Goal: Task Accomplishment & Management: Manage account settings

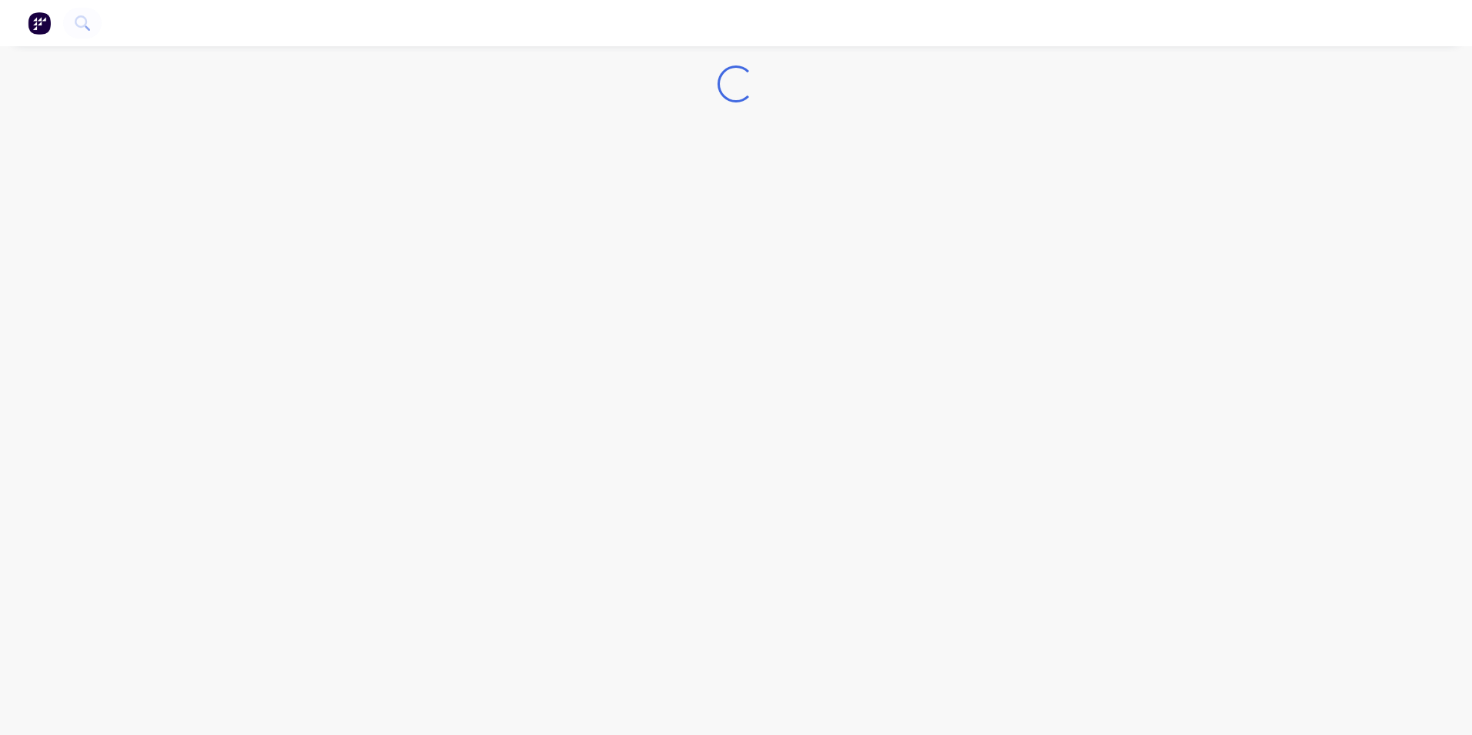
click at [39, 22] on img "button" at bounding box center [39, 23] width 23 height 23
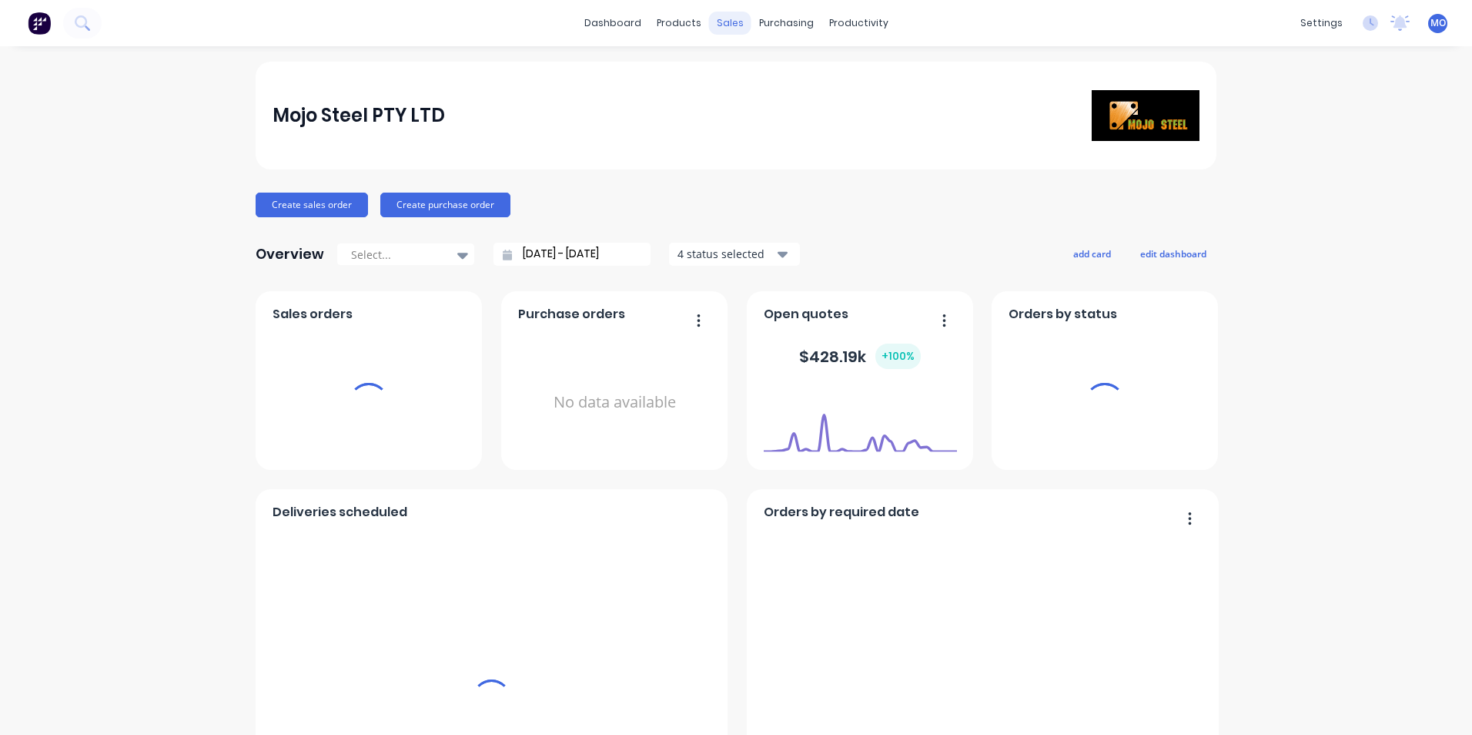
click at [726, 30] on div "sales" at bounding box center [730, 23] width 42 height 23
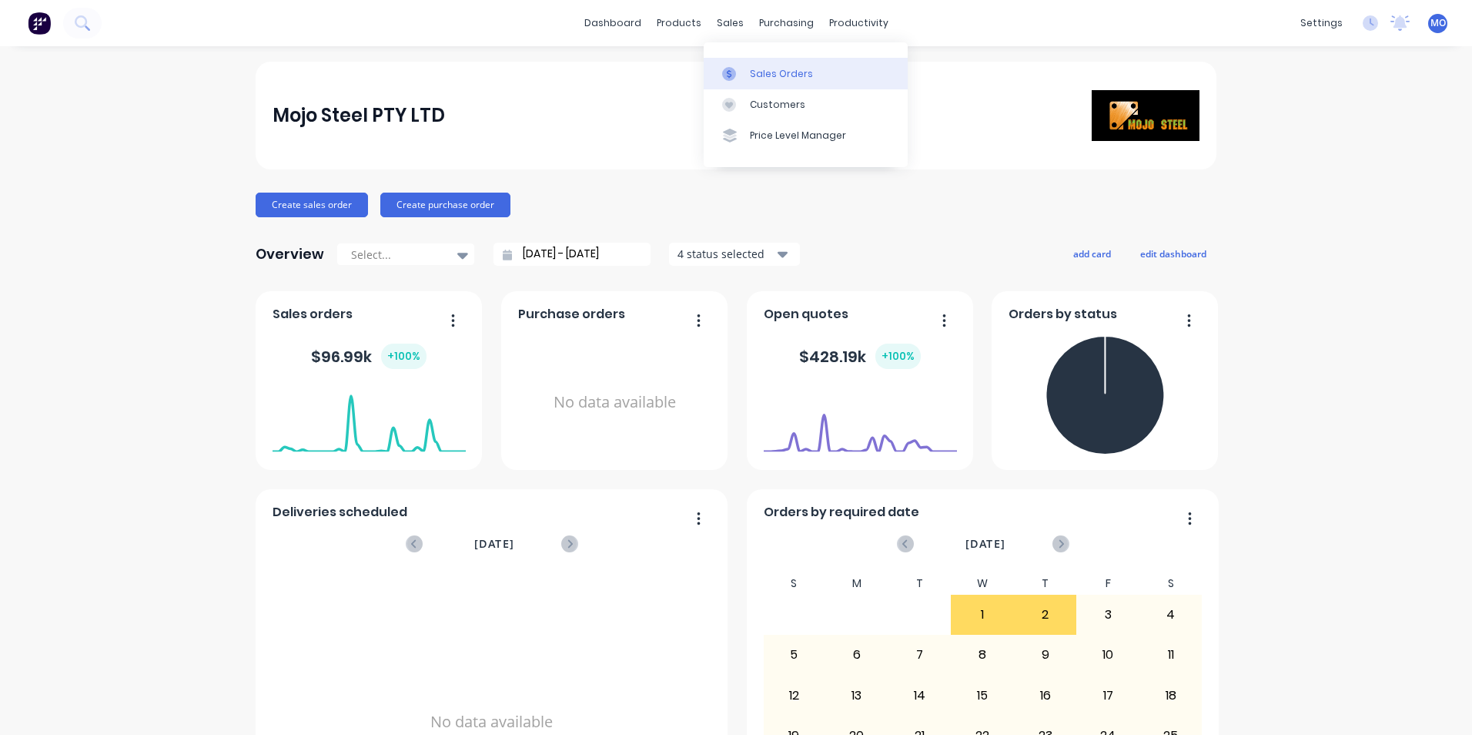
click at [726, 74] on div "Sales Orders" at bounding box center [781, 74] width 63 height 14
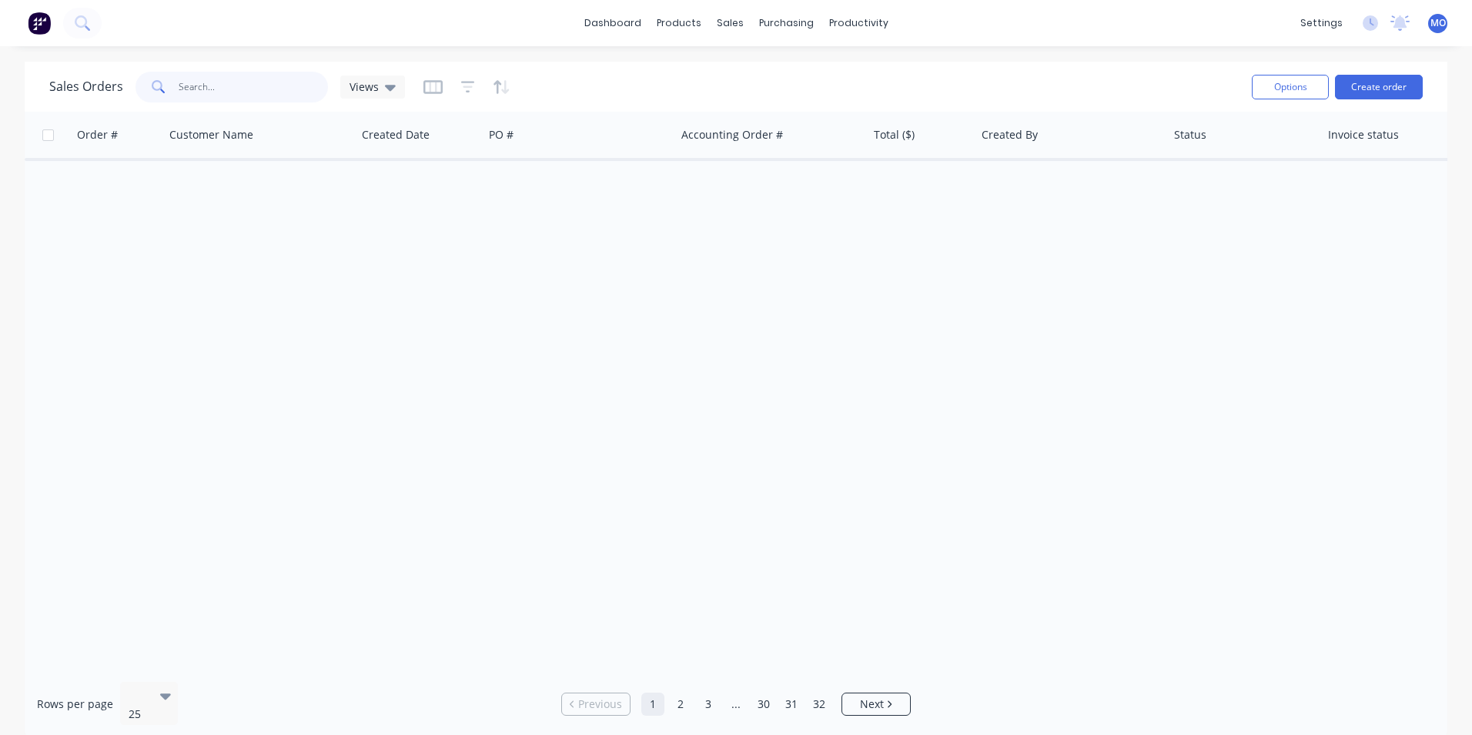
click at [211, 75] on input "text" at bounding box center [254, 87] width 150 height 31
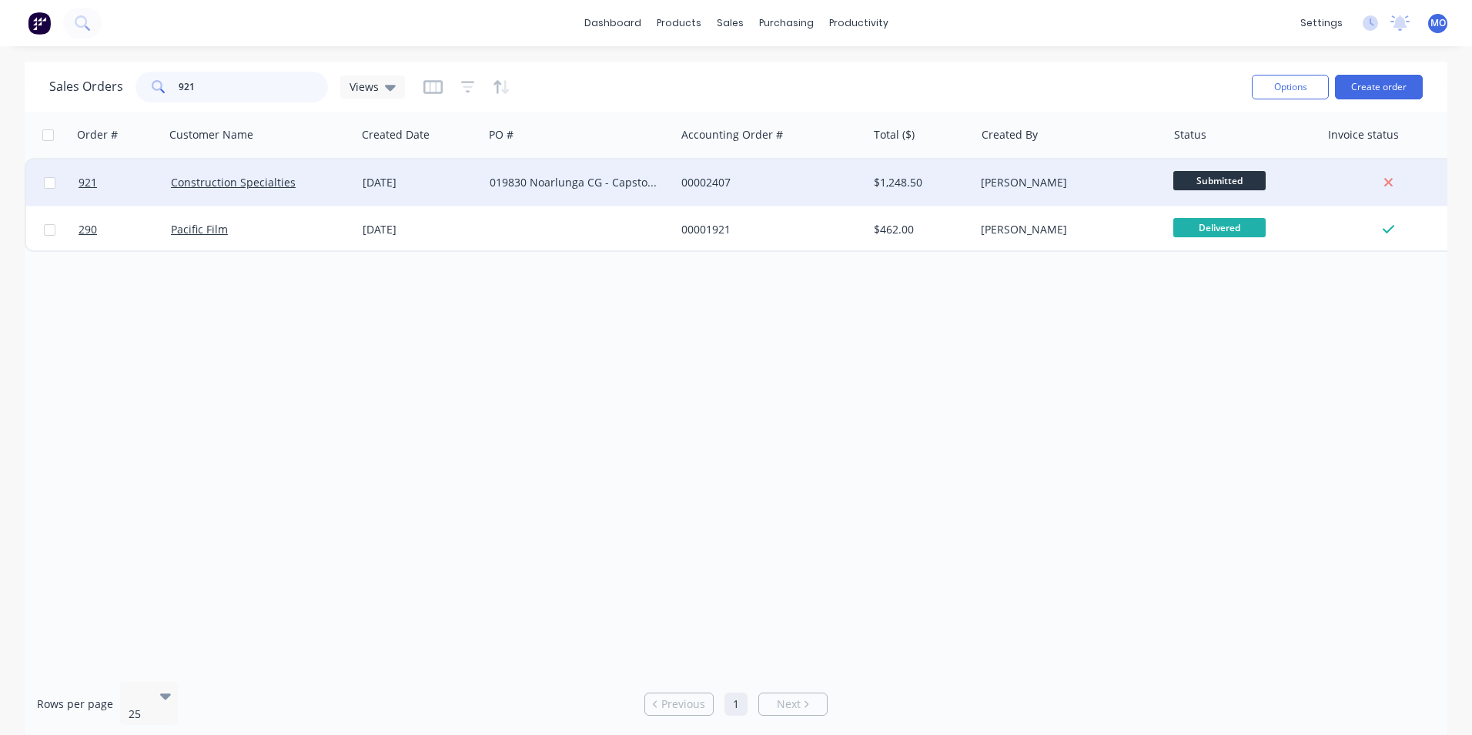
type input "921"
click at [295, 180] on div "Construction Specialties" at bounding box center [256, 182] width 171 height 15
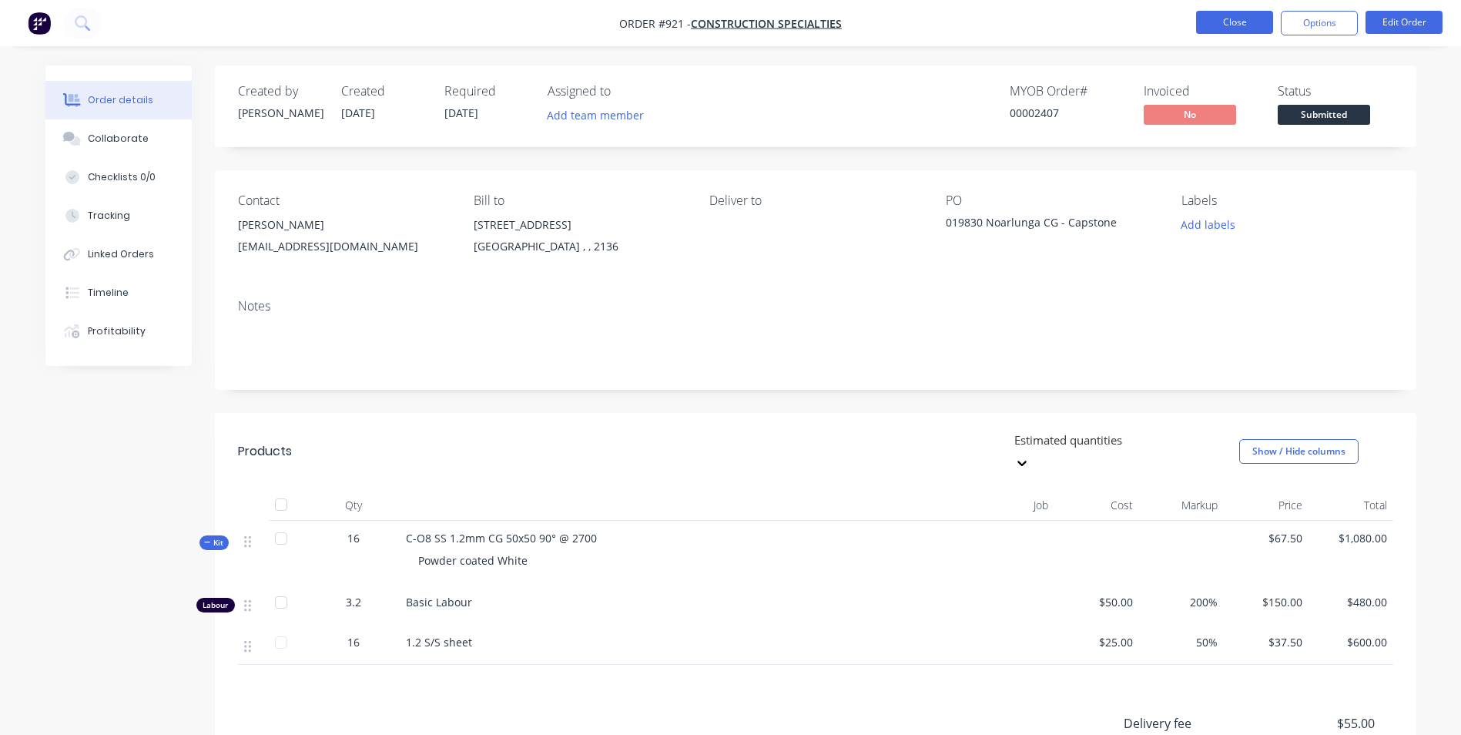
click at [726, 31] on button "Close" at bounding box center [1234, 22] width 77 height 23
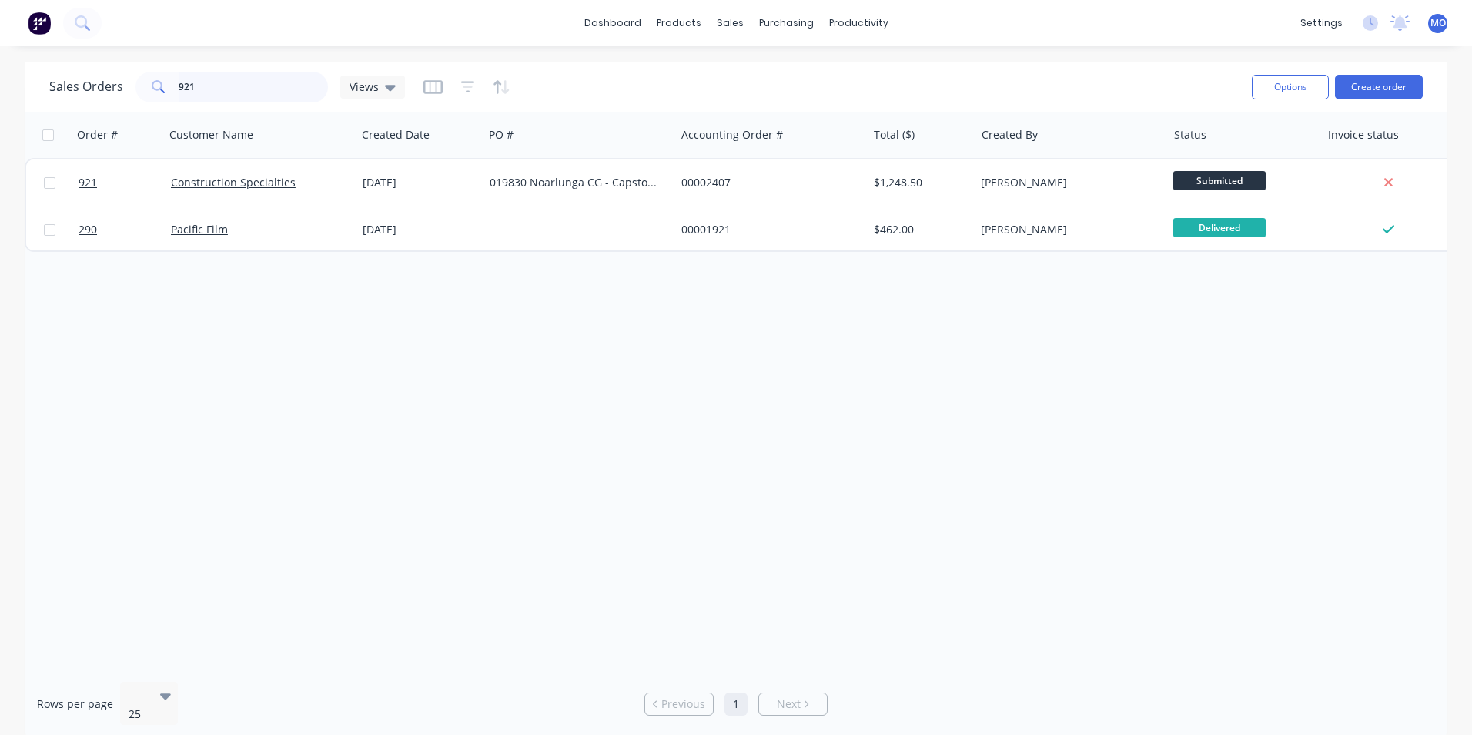
click at [250, 85] on input "921" at bounding box center [254, 87] width 150 height 31
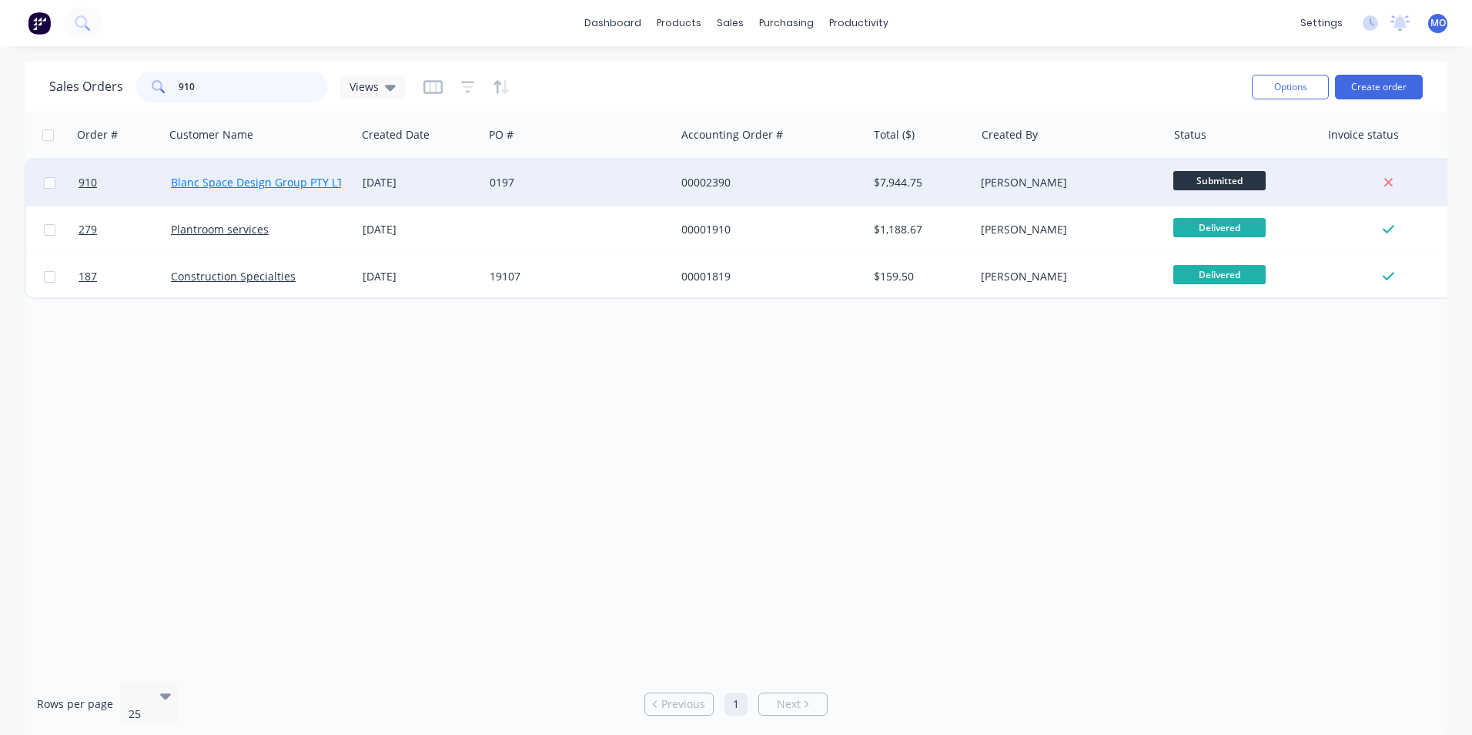
type input "910"
click at [264, 183] on link "Blanc Space Design Group PTY LTD" at bounding box center [261, 182] width 180 height 15
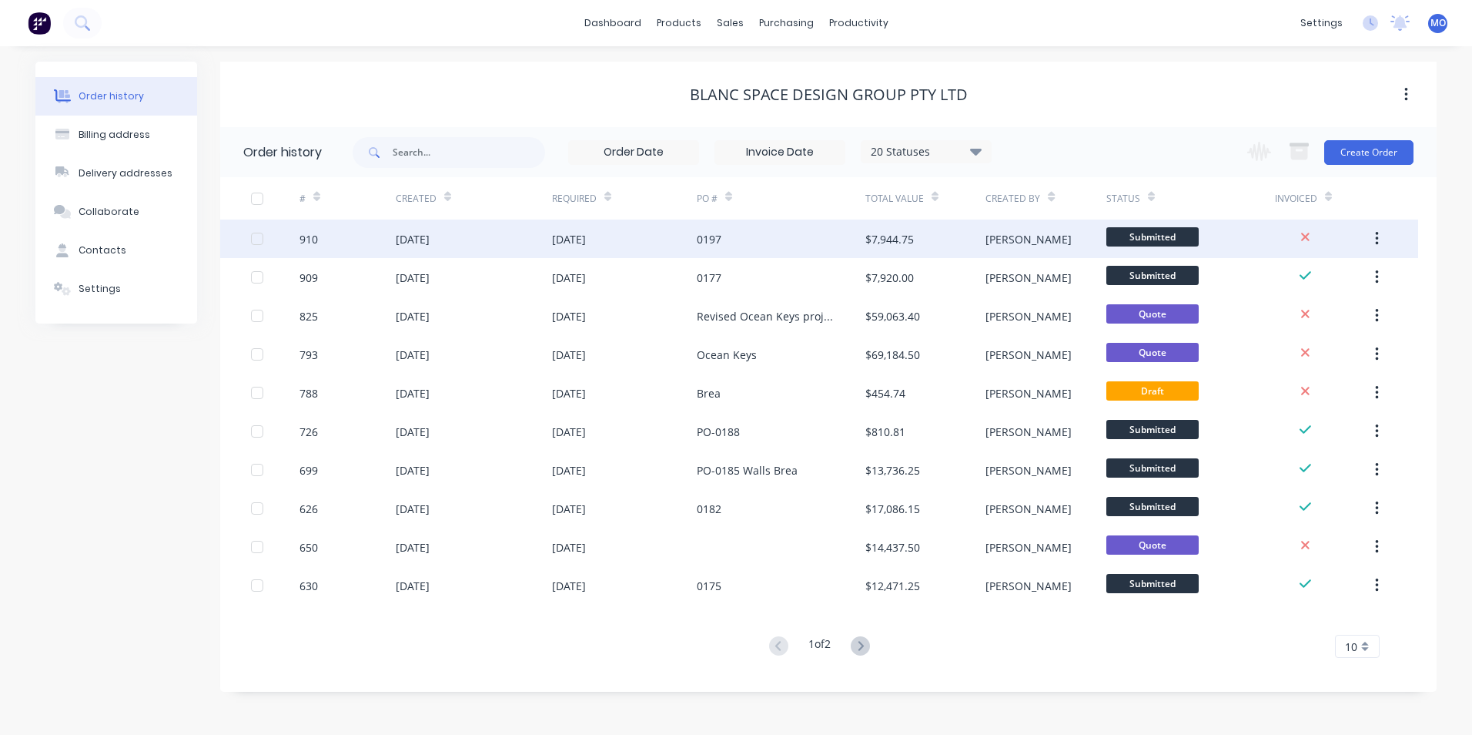
click at [586, 239] on div "[DATE]" at bounding box center [569, 239] width 34 height 16
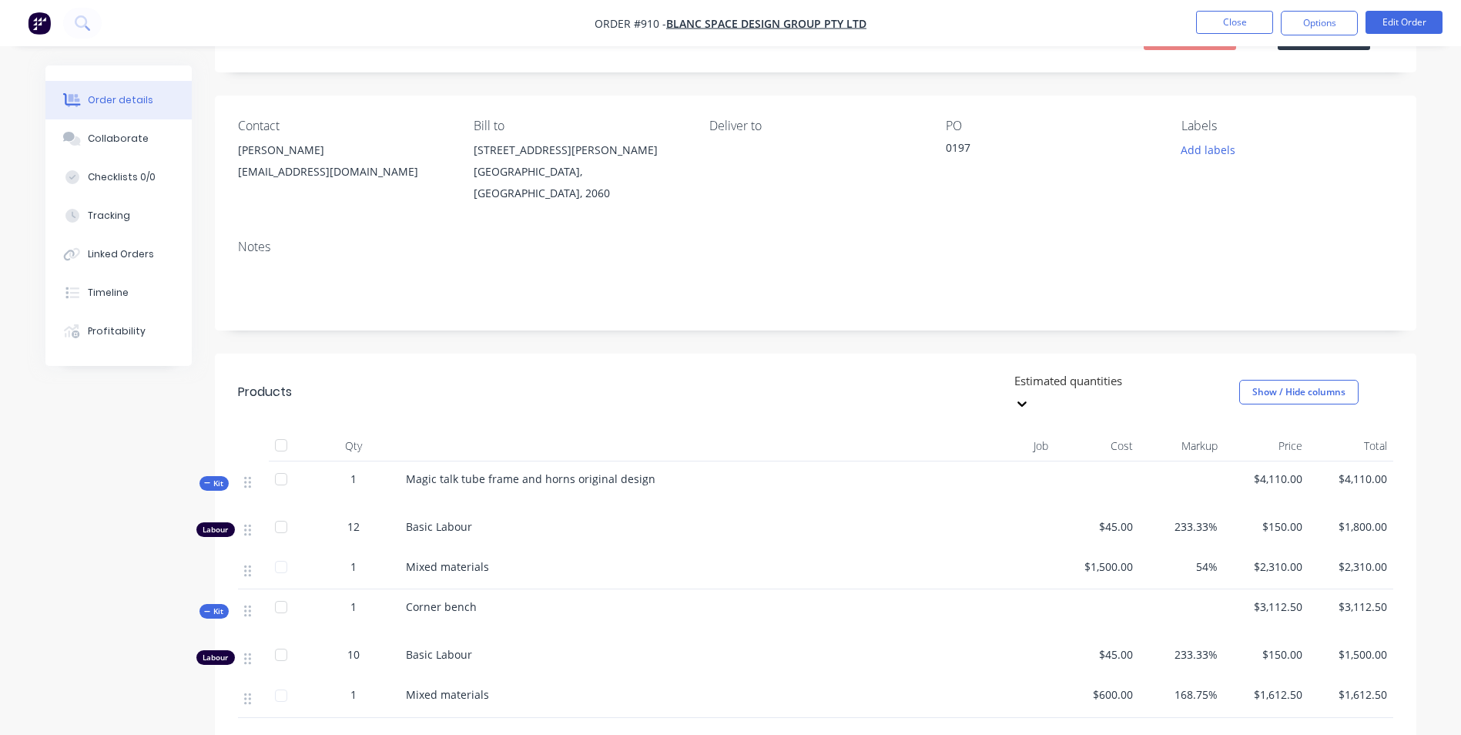
scroll to position [77, 0]
click at [726, 13] on button "Options" at bounding box center [1319, 23] width 77 height 25
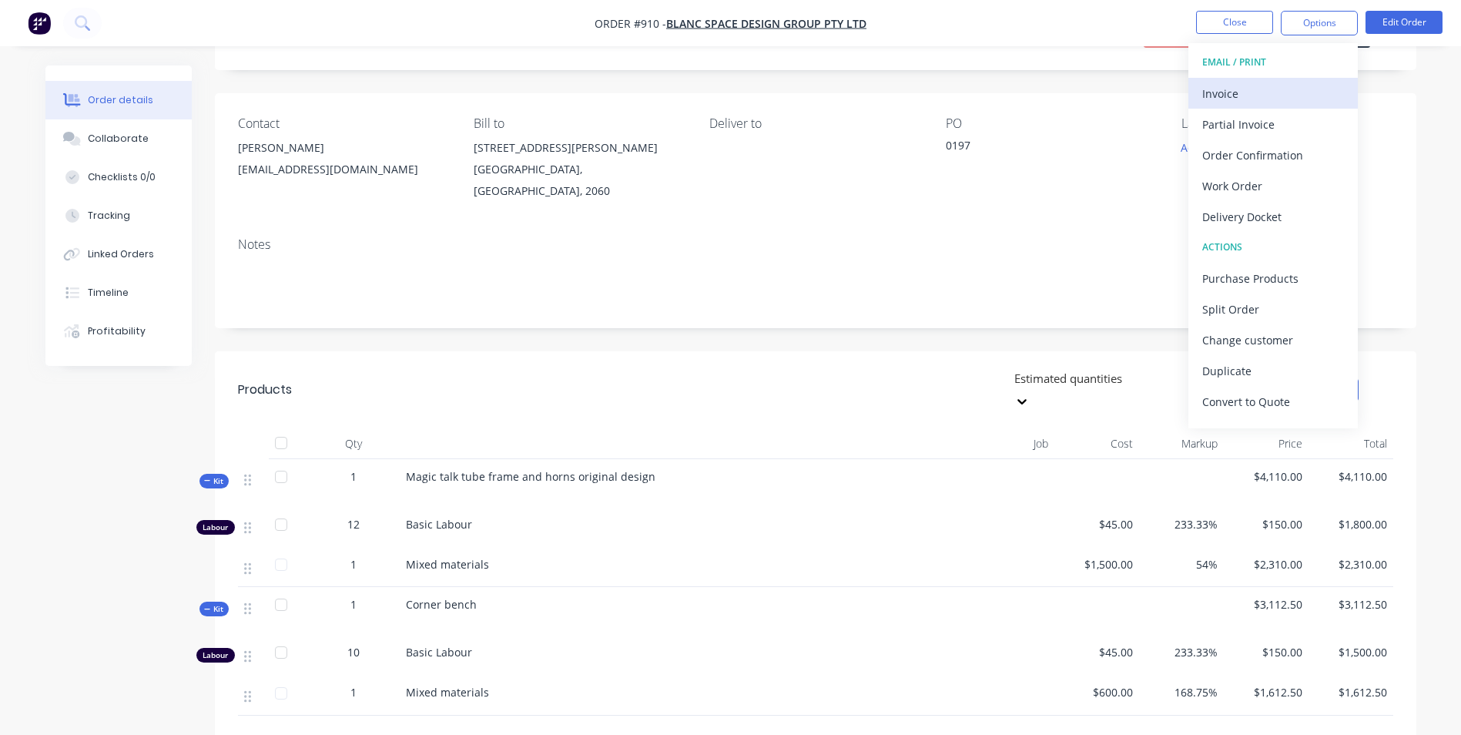
click at [726, 92] on div "Invoice" at bounding box center [1273, 93] width 142 height 22
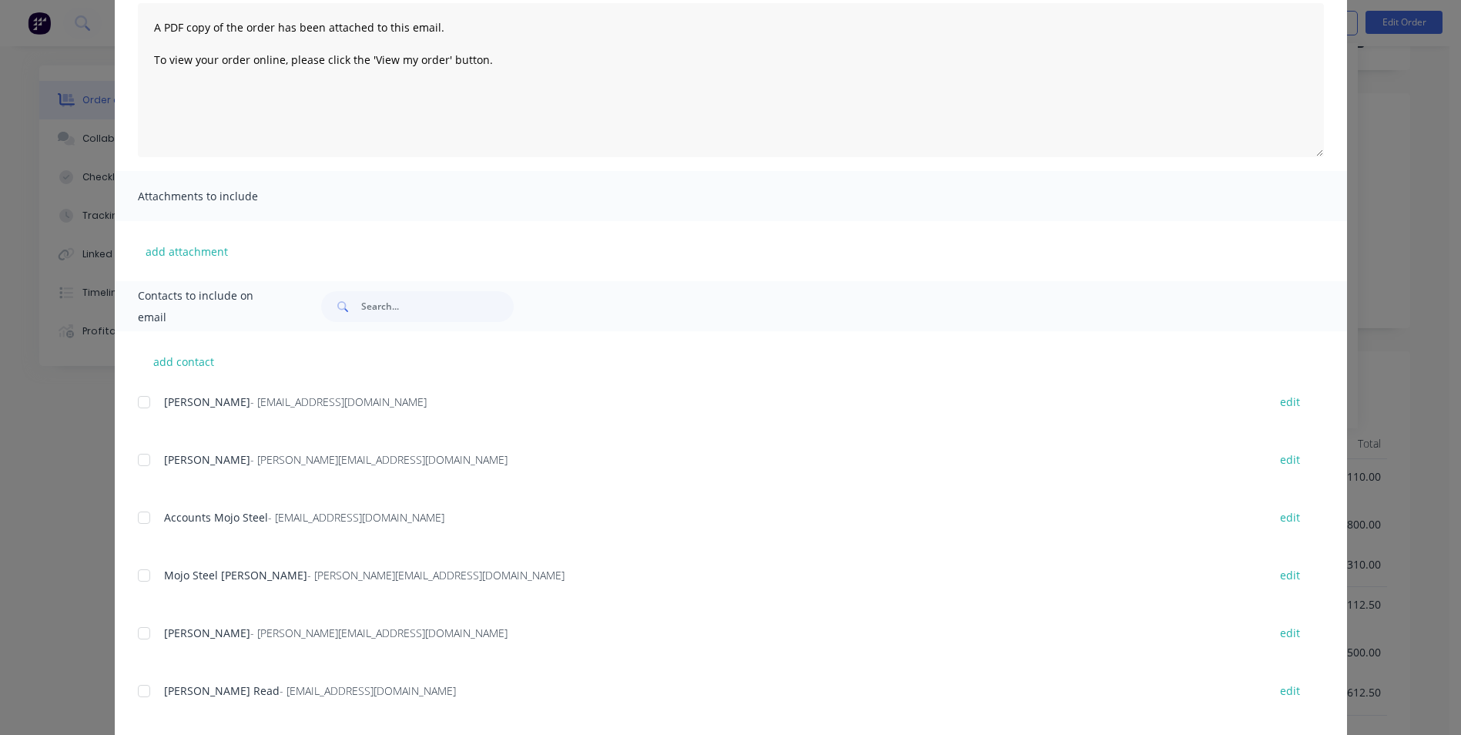
scroll to position [197, 0]
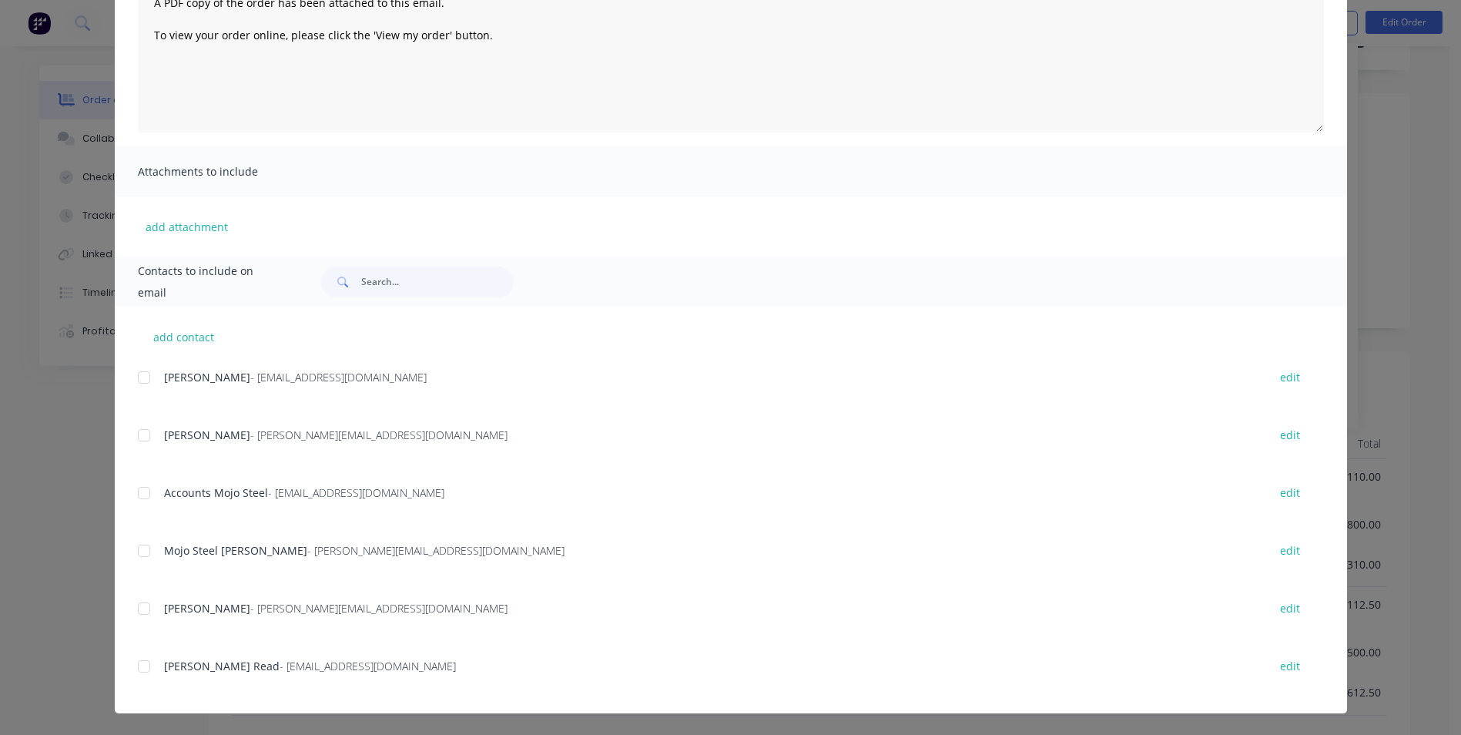
click at [146, 331] on div at bounding box center [144, 377] width 31 height 31
click at [138, 331] on div at bounding box center [144, 435] width 31 height 31
click at [143, 331] on div at bounding box center [144, 492] width 31 height 31
click at [146, 331] on div at bounding box center [144, 550] width 31 height 31
click at [152, 331] on div "[PERSON_NAME] - [PERSON_NAME][EMAIL_ADDRESS][DOMAIN_NAME] edit [PERSON_NAME] - …" at bounding box center [742, 540] width 1209 height 347
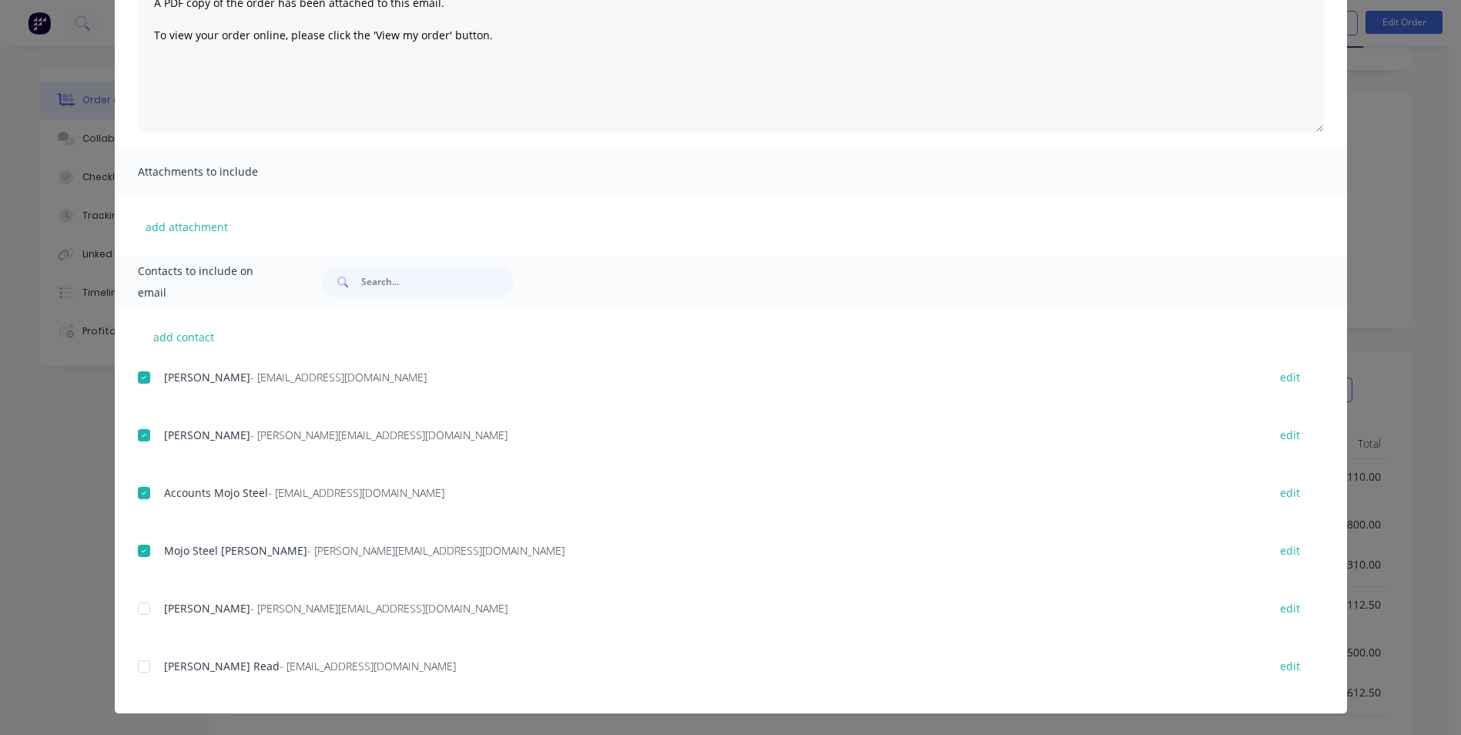
click at [142, 331] on div at bounding box center [144, 550] width 31 height 31
click at [130, 331] on div "add contact [PERSON_NAME] - [PERSON_NAME][EMAIL_ADDRESS][DOMAIN_NAME] edit [PER…" at bounding box center [731, 510] width 1232 height 407
click at [134, 331] on div at bounding box center [144, 666] width 31 height 31
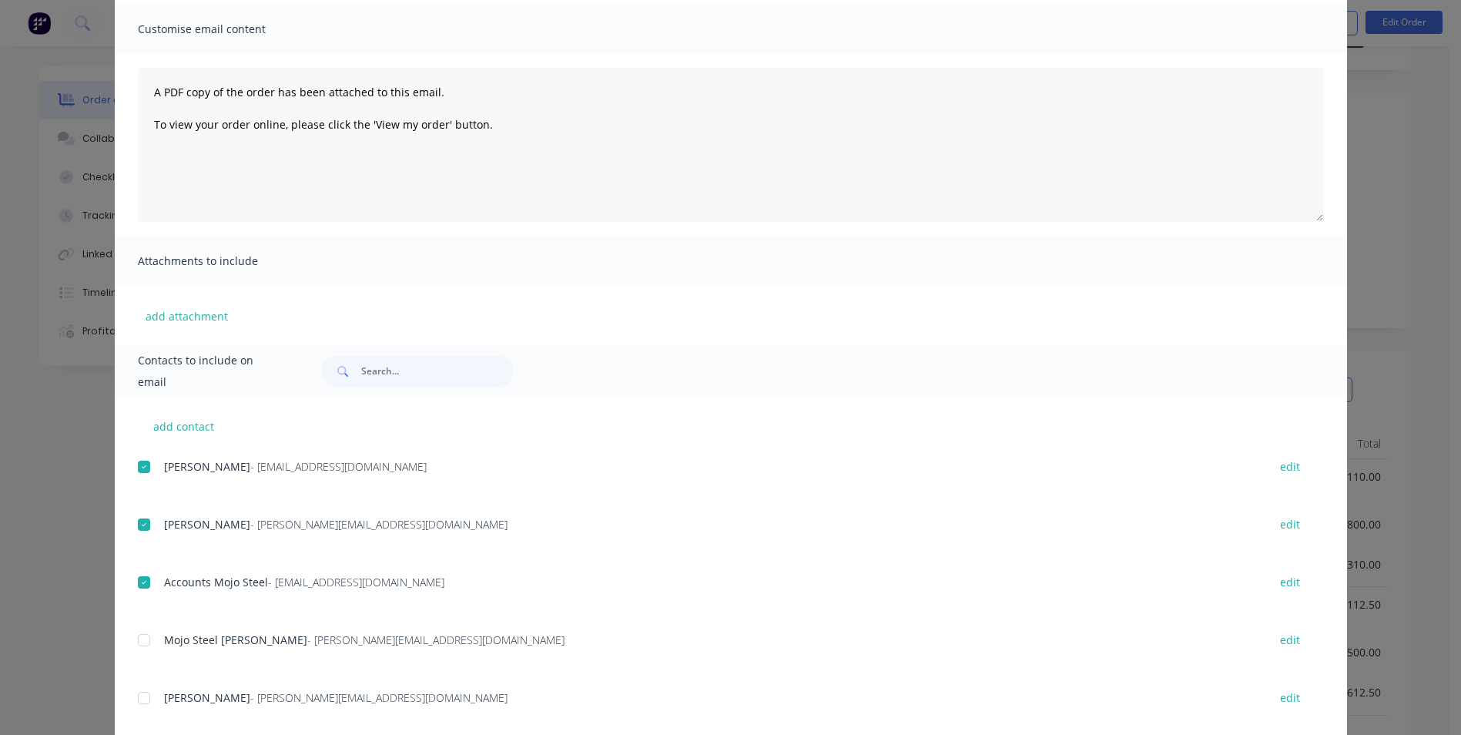
scroll to position [0, 0]
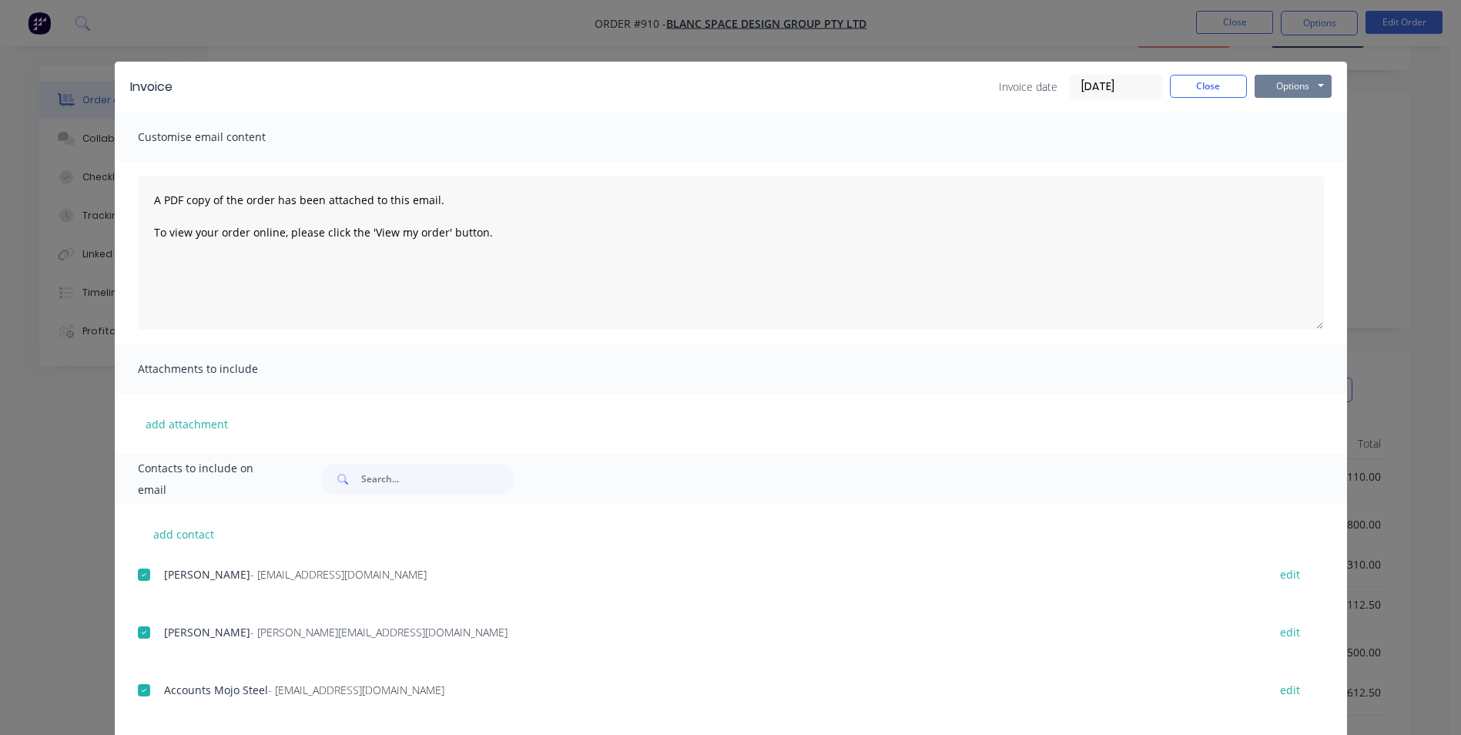
click at [726, 88] on button "Options" at bounding box center [1293, 86] width 77 height 23
click at [726, 169] on button "Email" at bounding box center [1304, 164] width 99 height 25
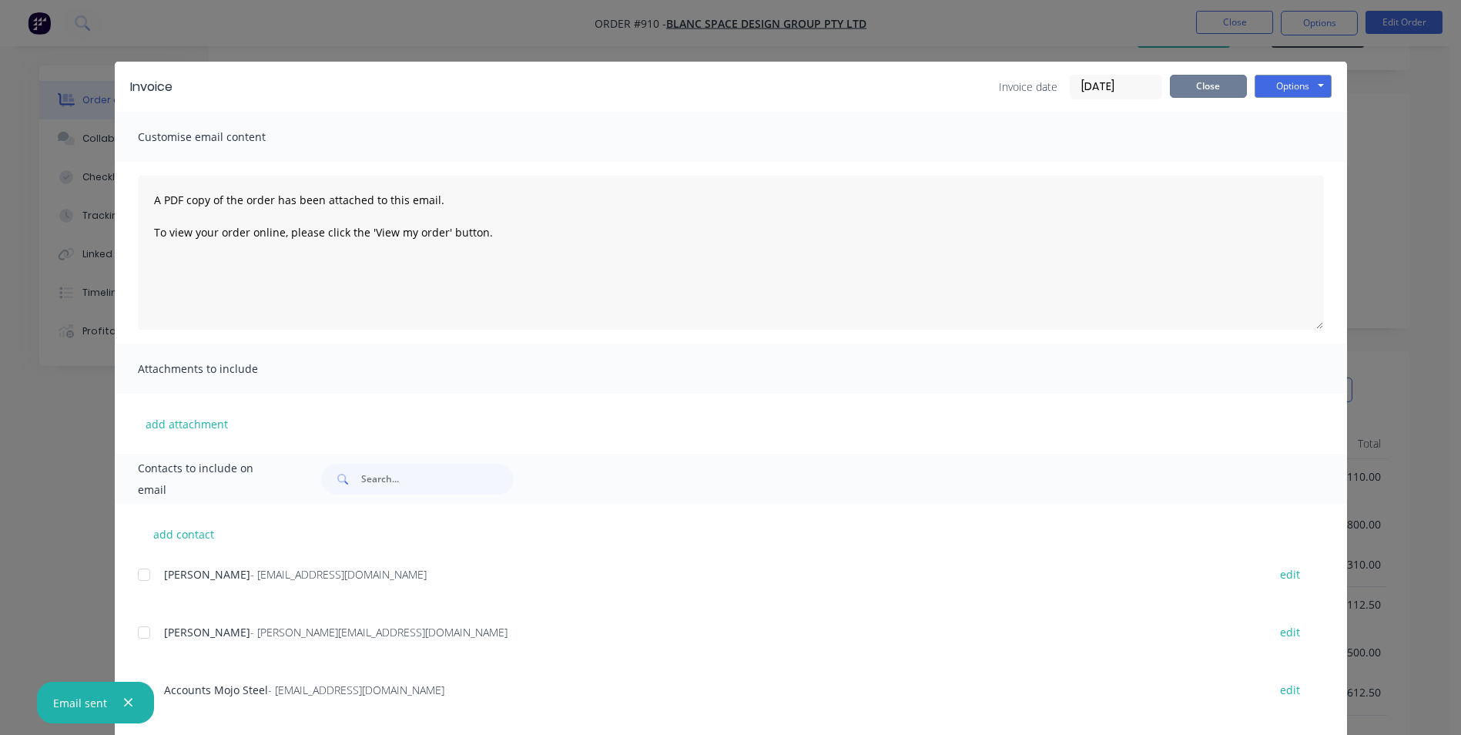
click at [726, 81] on button "Close" at bounding box center [1208, 86] width 77 height 23
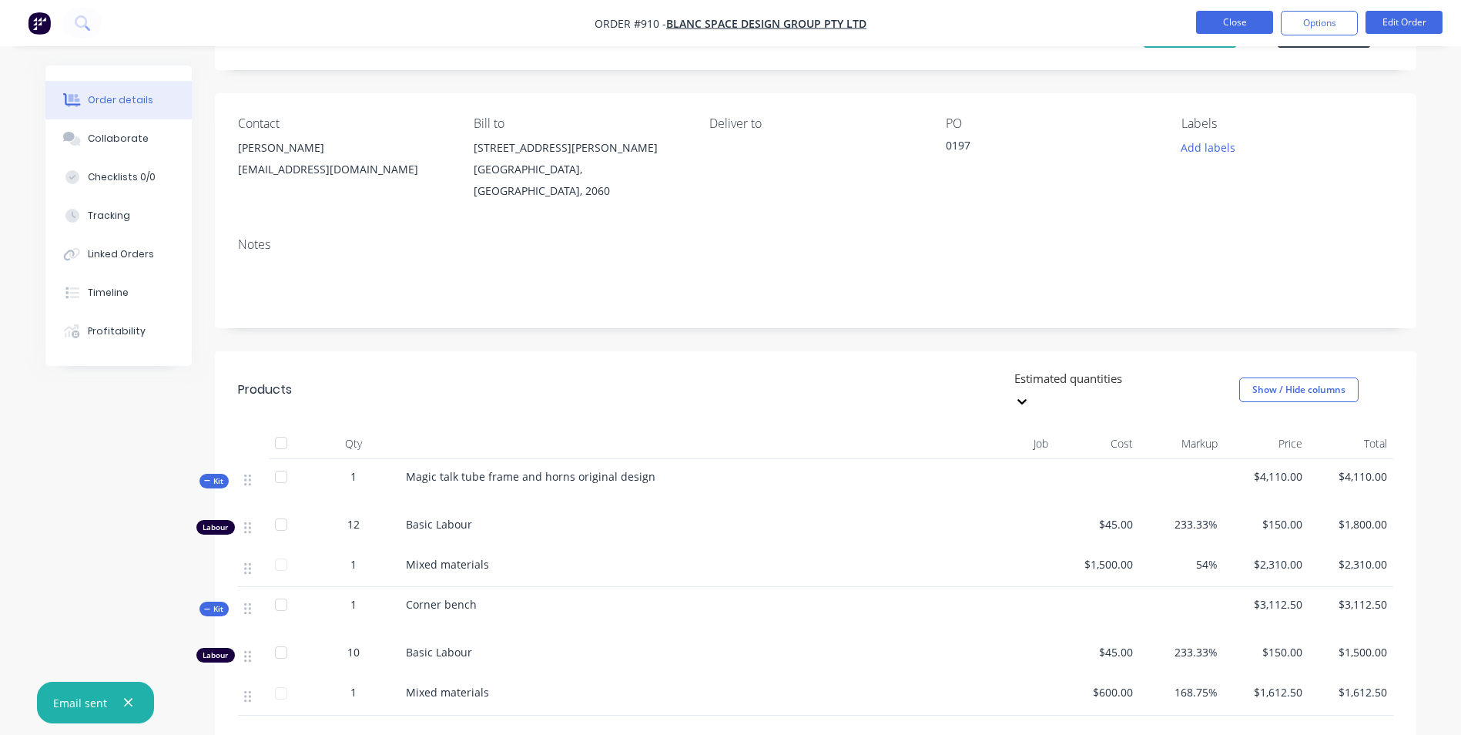
click at [726, 28] on button "Close" at bounding box center [1234, 22] width 77 height 23
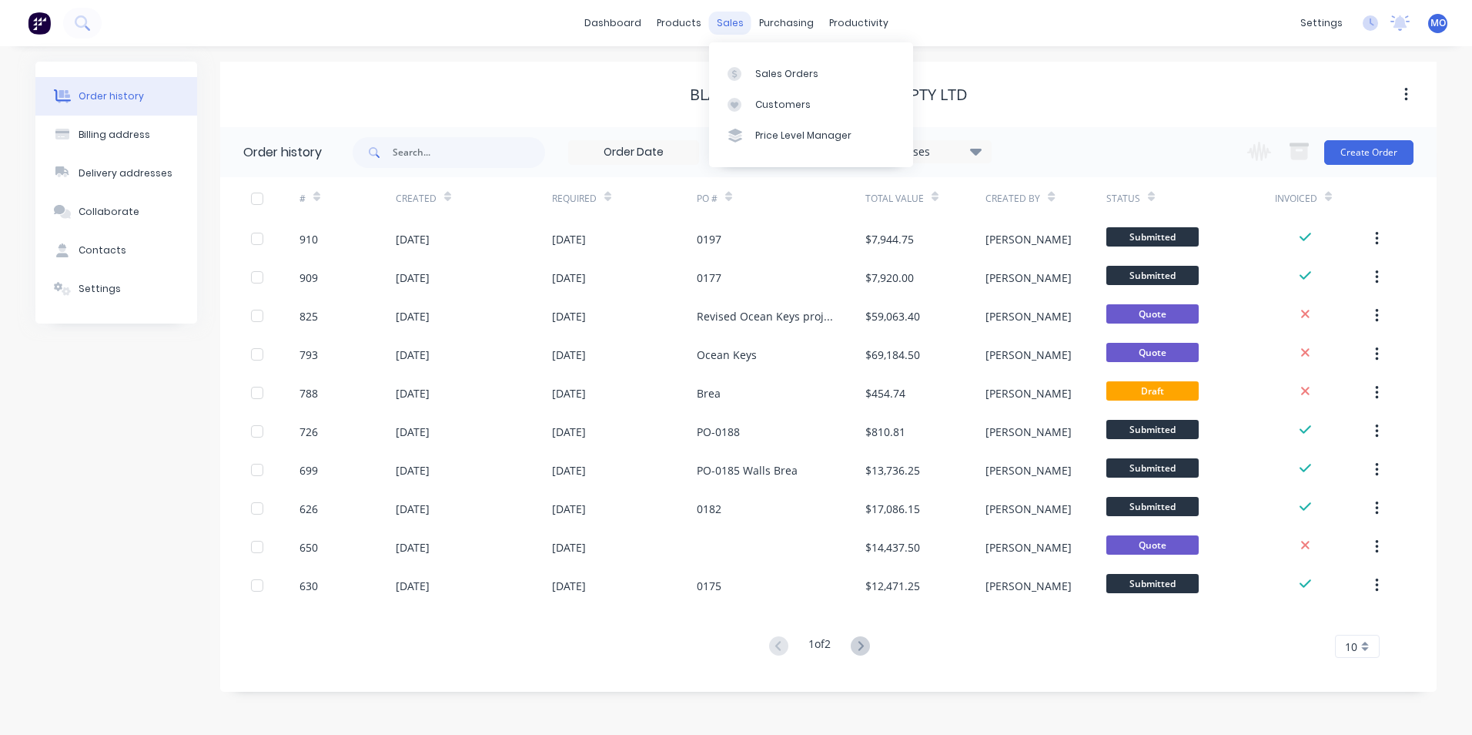
click at [726, 19] on div "sales" at bounding box center [730, 23] width 42 height 23
click at [726, 80] on div "Sales Orders" at bounding box center [786, 74] width 63 height 14
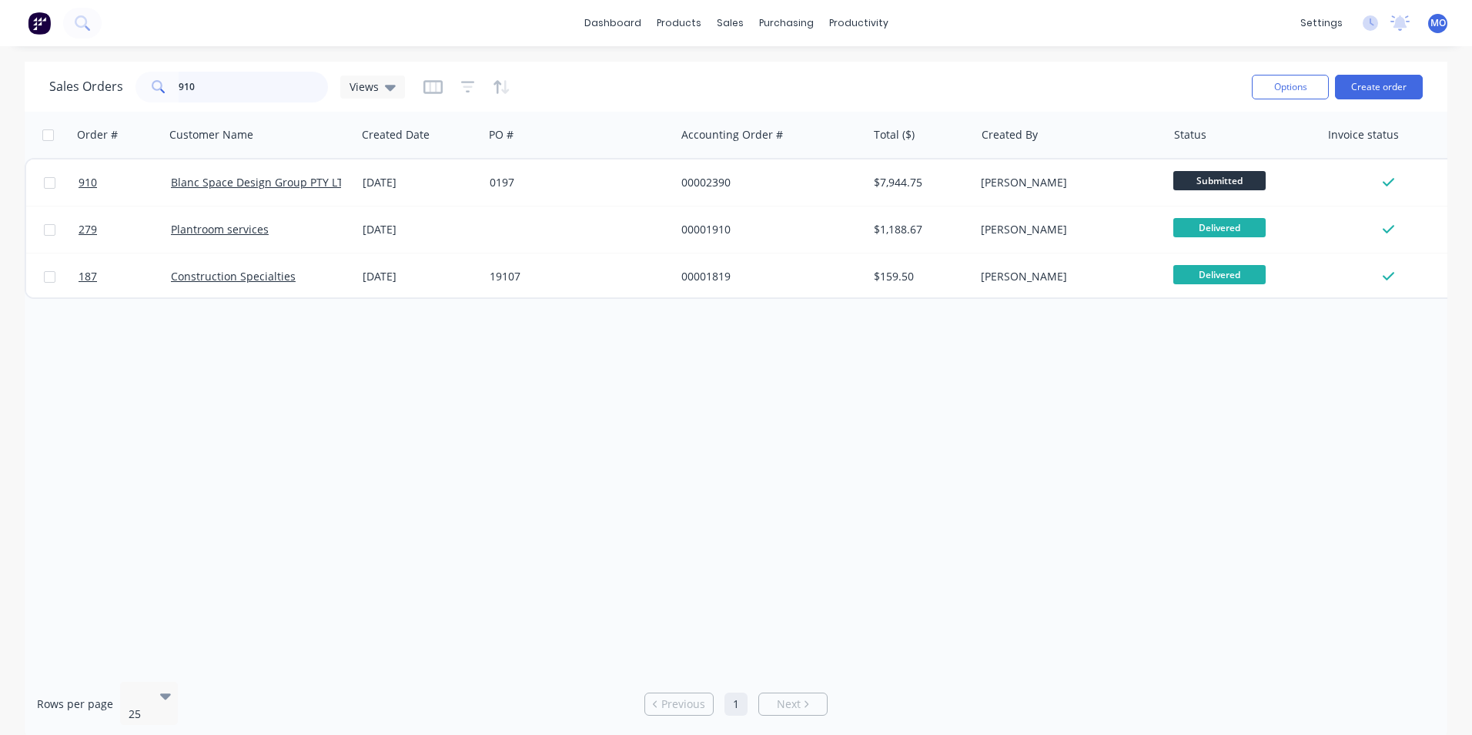
click at [216, 94] on input "910" at bounding box center [254, 87] width 150 height 31
click at [269, 90] on input "910" at bounding box center [254, 87] width 150 height 31
type input "9"
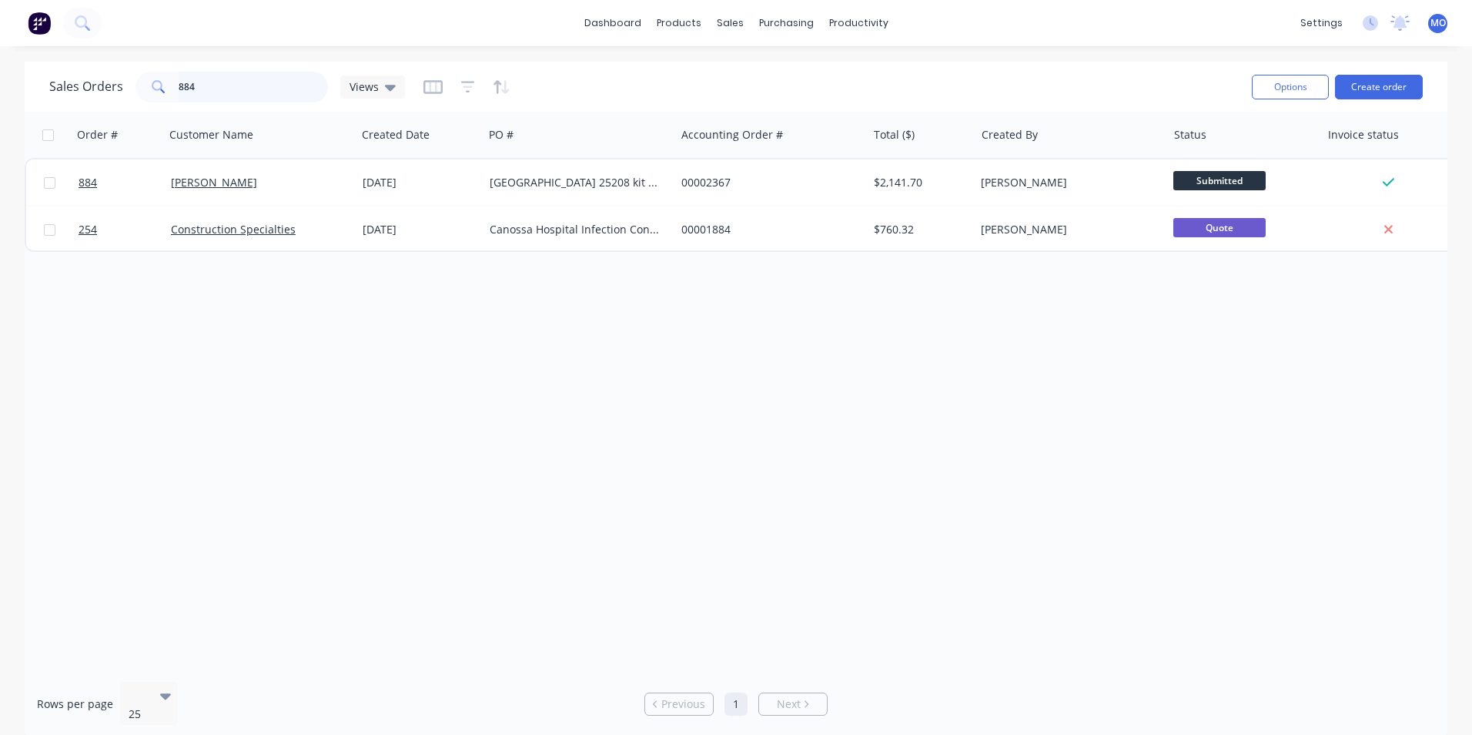
click at [201, 89] on input "884" at bounding box center [254, 87] width 150 height 31
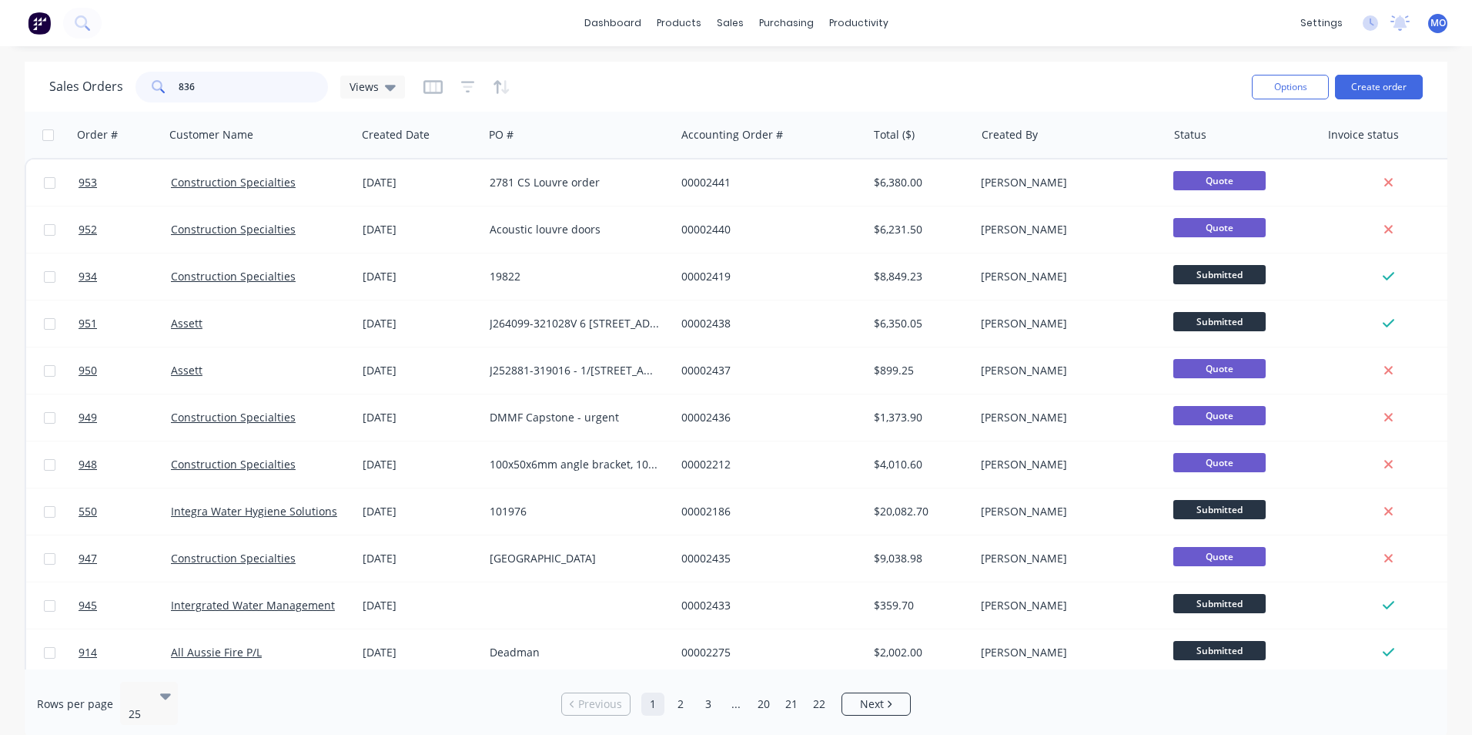
type input "836"
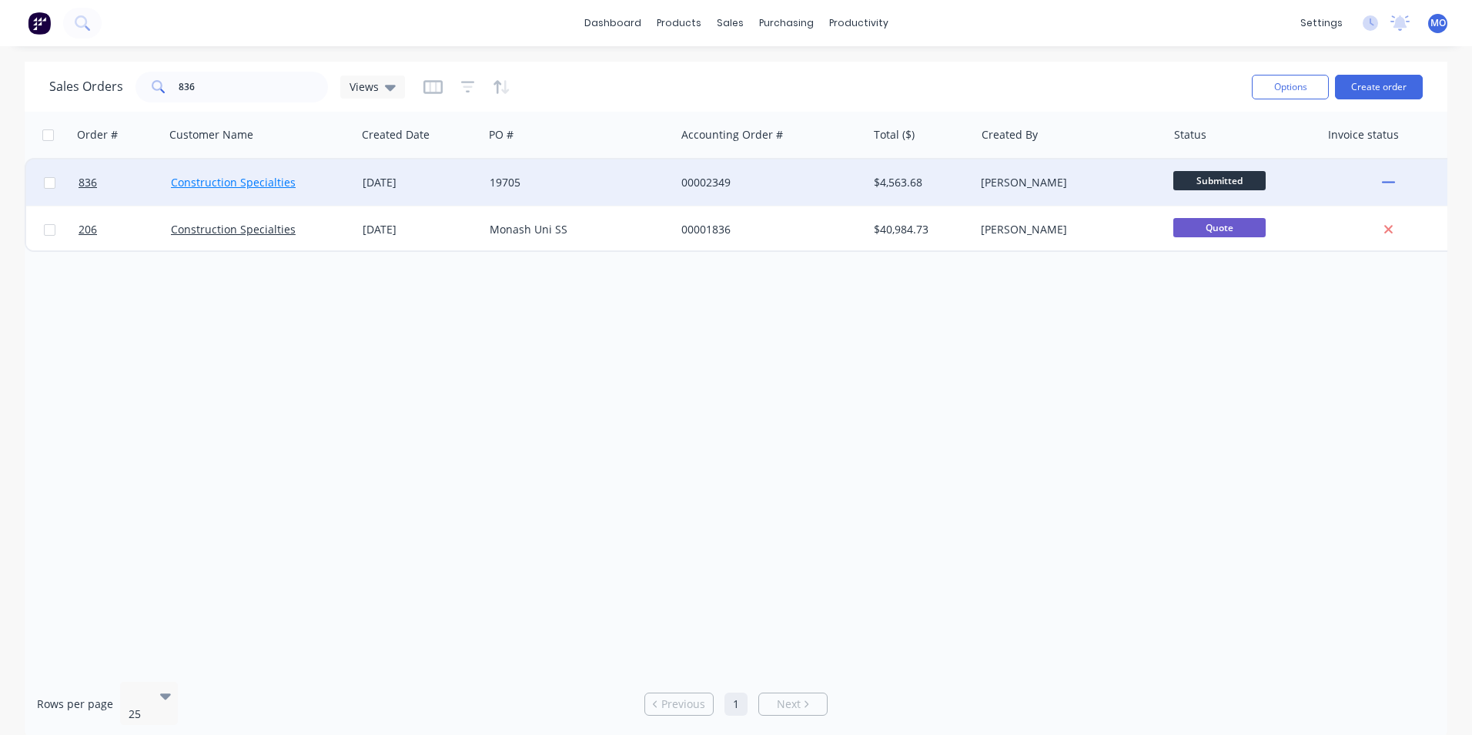
click at [215, 179] on link "Construction Specialties" at bounding box center [233, 182] width 125 height 15
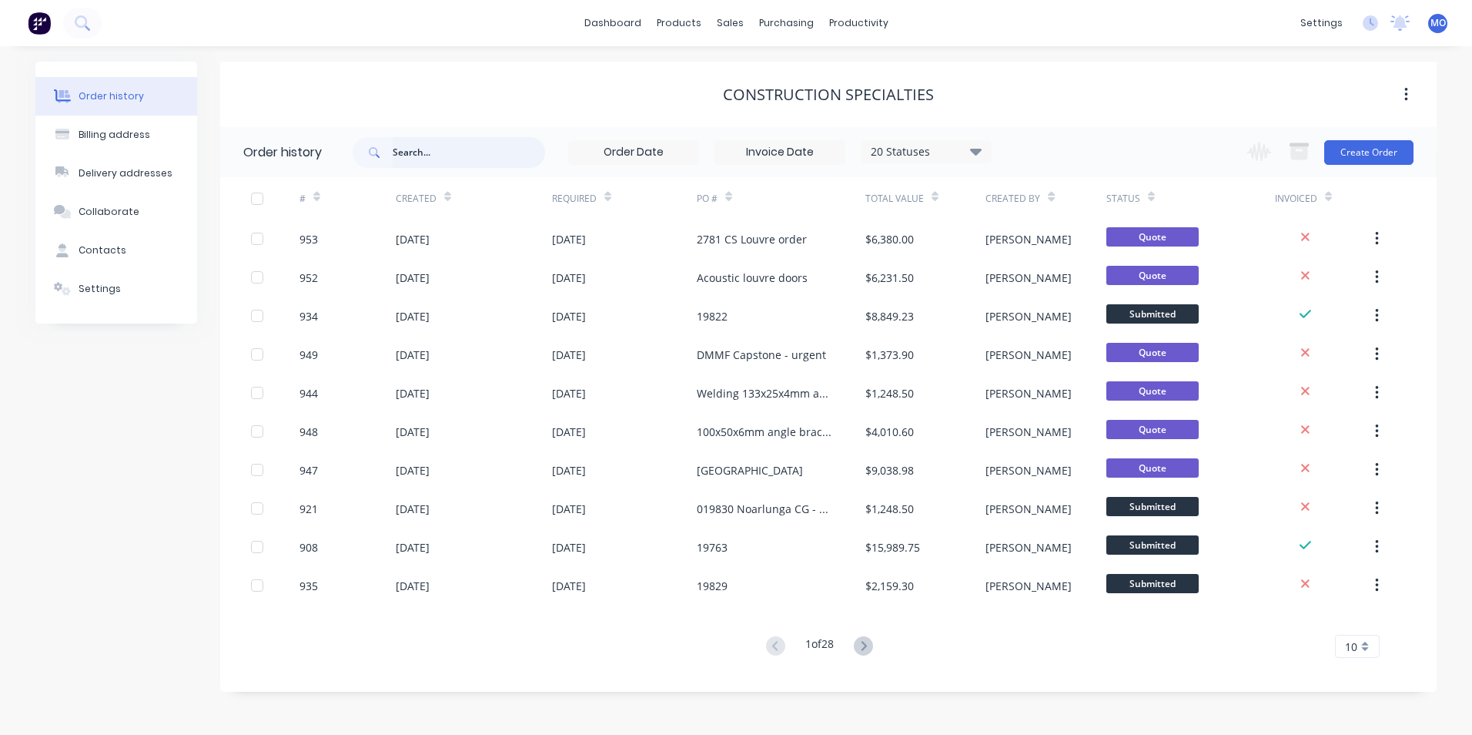
click at [415, 157] on input "text" at bounding box center [469, 152] width 152 height 31
type input "836"
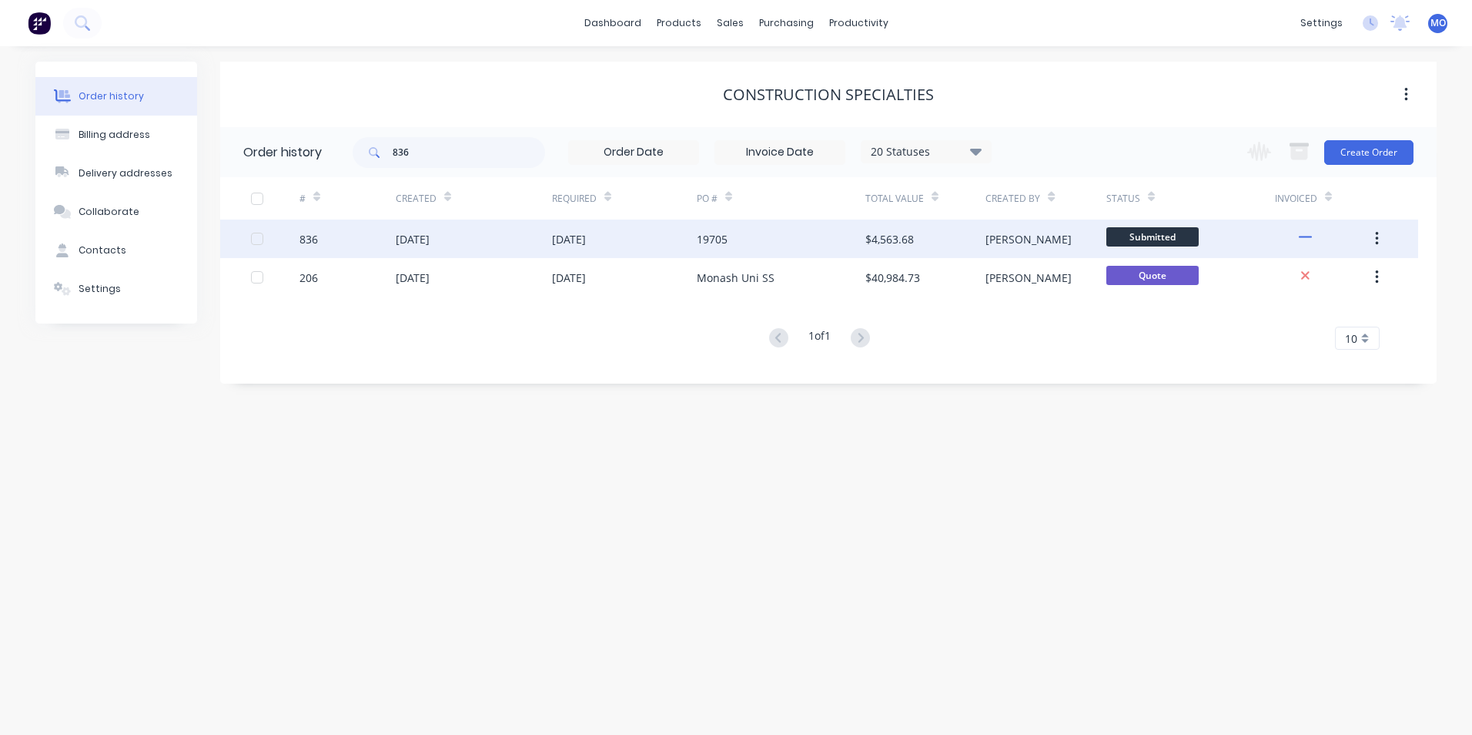
click at [413, 250] on div "[DATE]" at bounding box center [474, 238] width 156 height 39
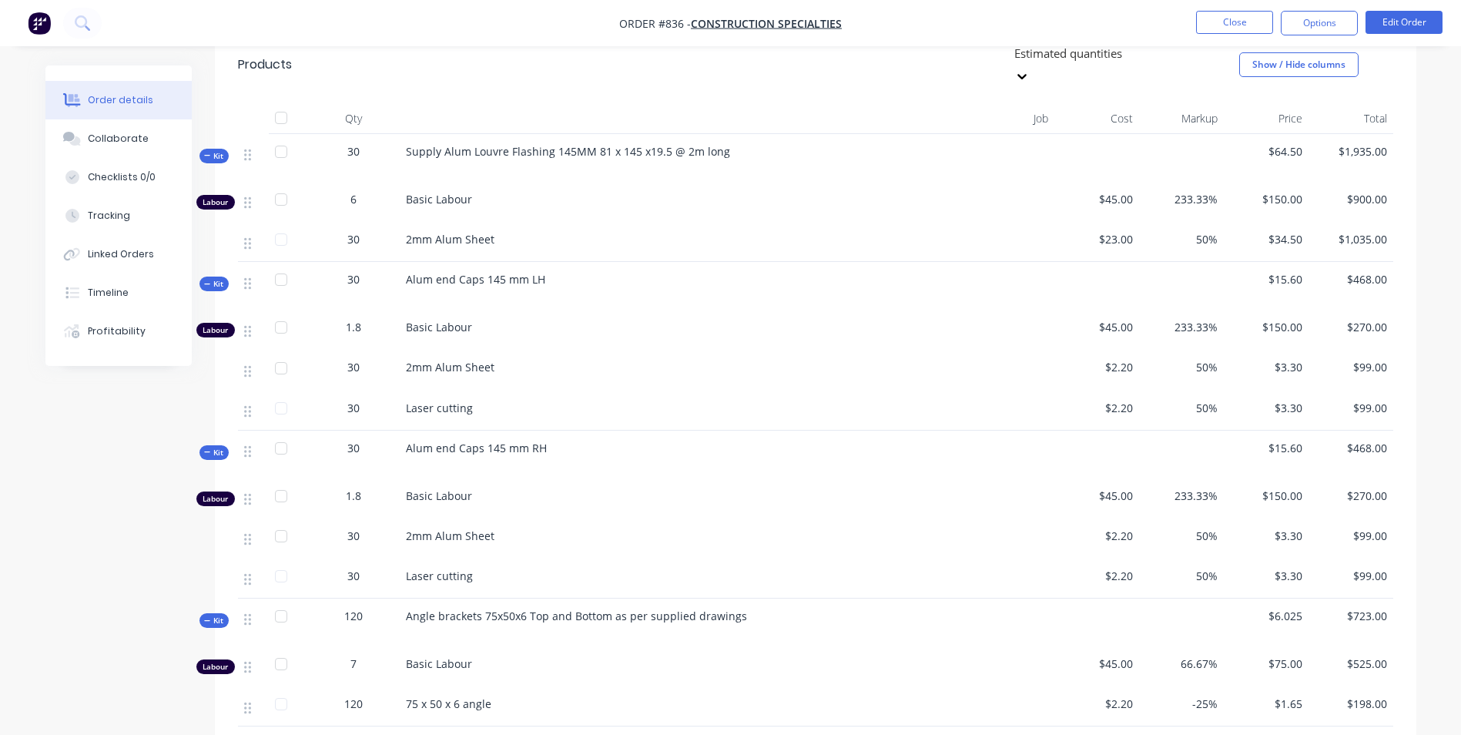
scroll to position [254, 0]
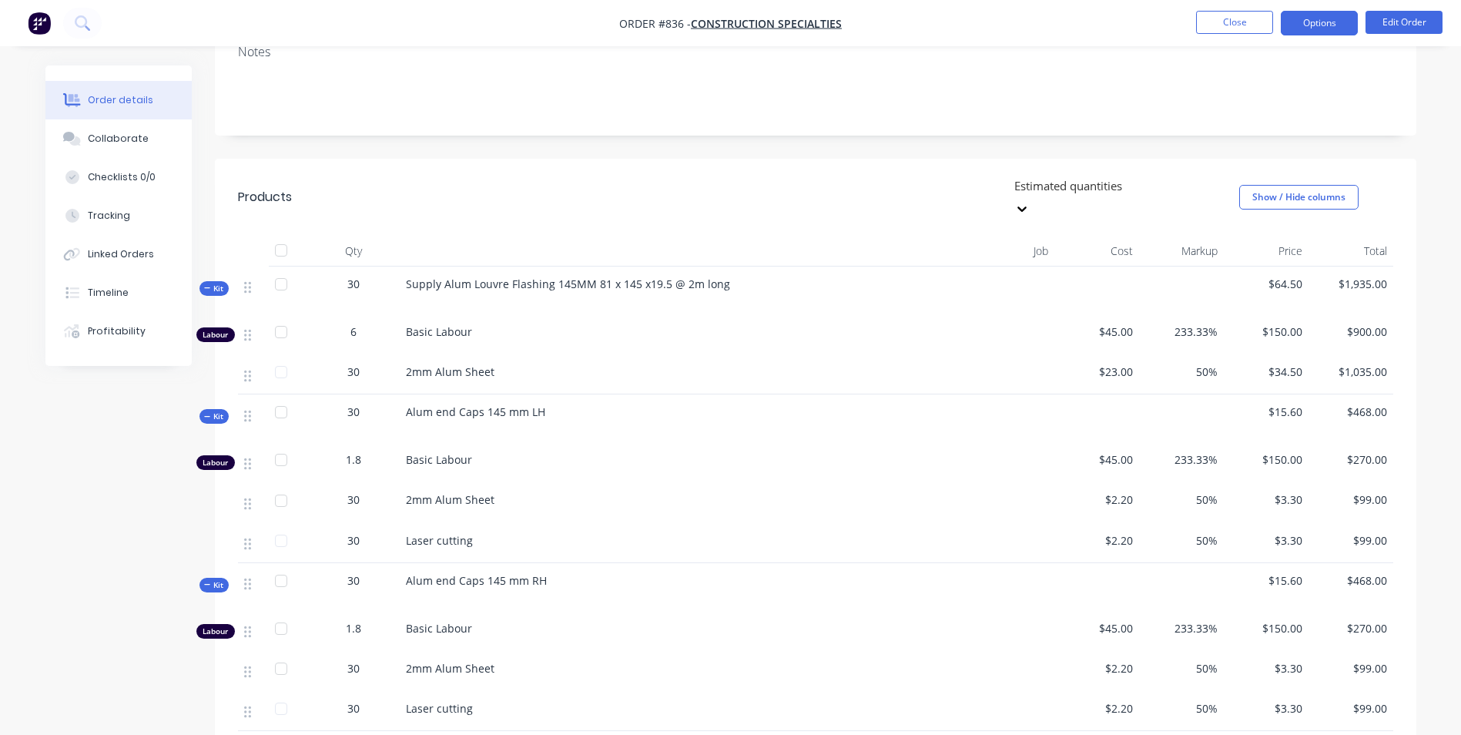
click at [726, 32] on button "Options" at bounding box center [1319, 23] width 77 height 25
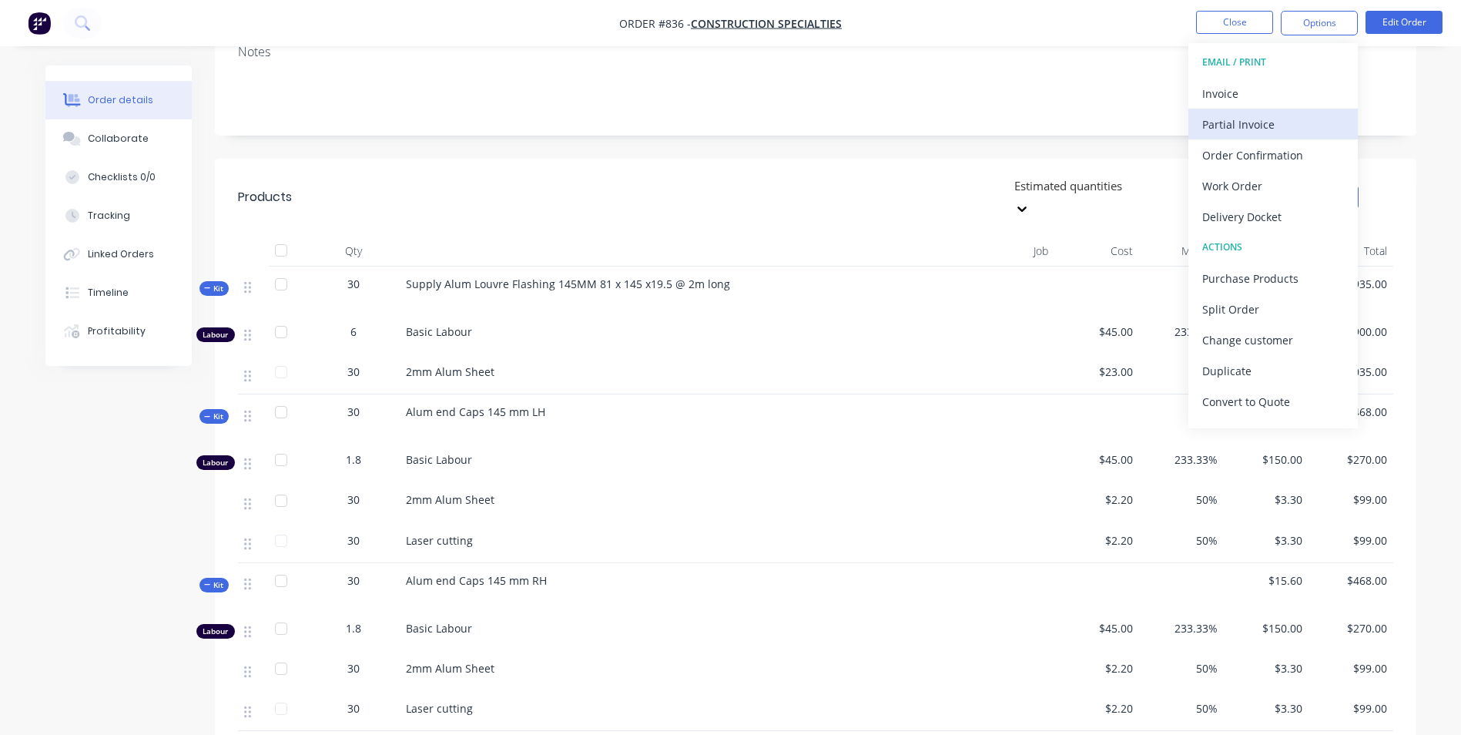
click at [726, 116] on div "Partial Invoice" at bounding box center [1273, 124] width 142 height 22
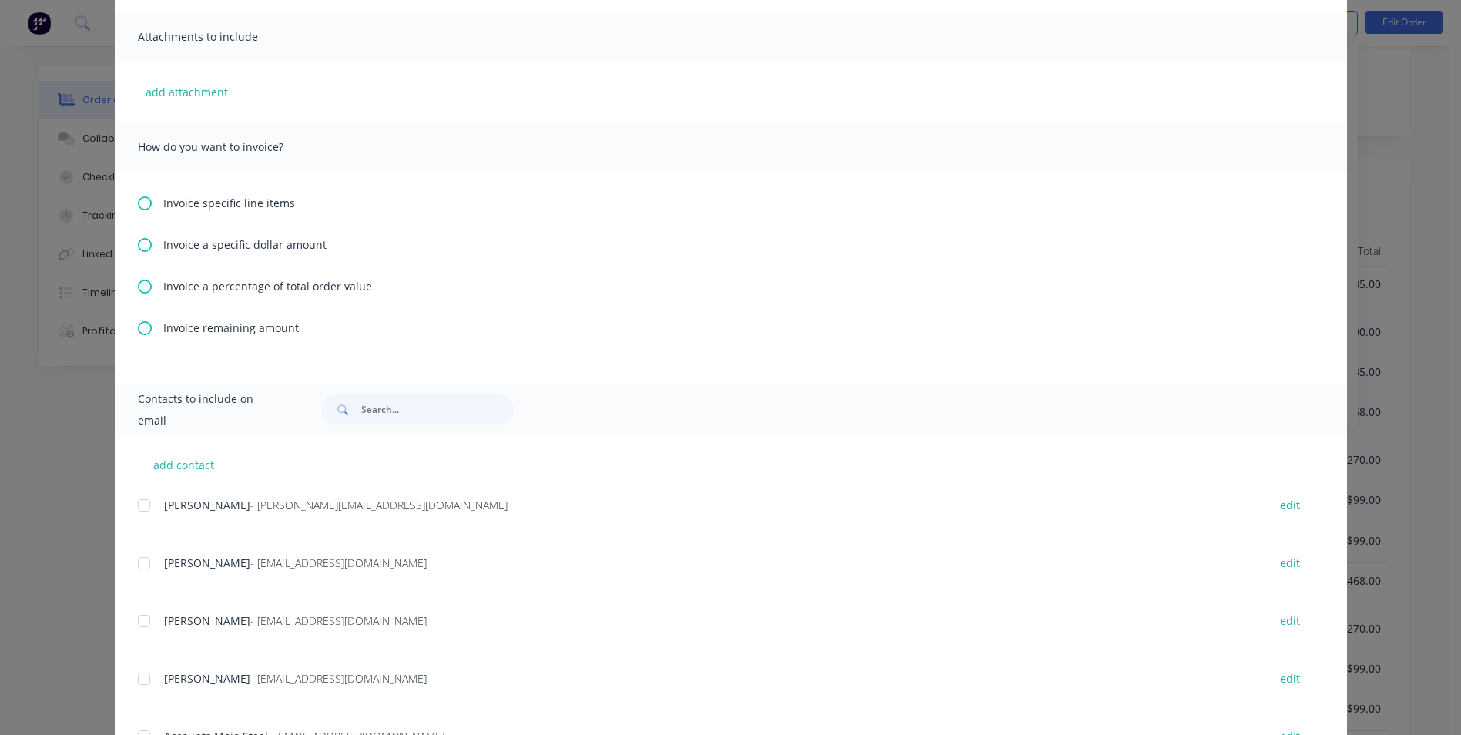
scroll to position [385, 0]
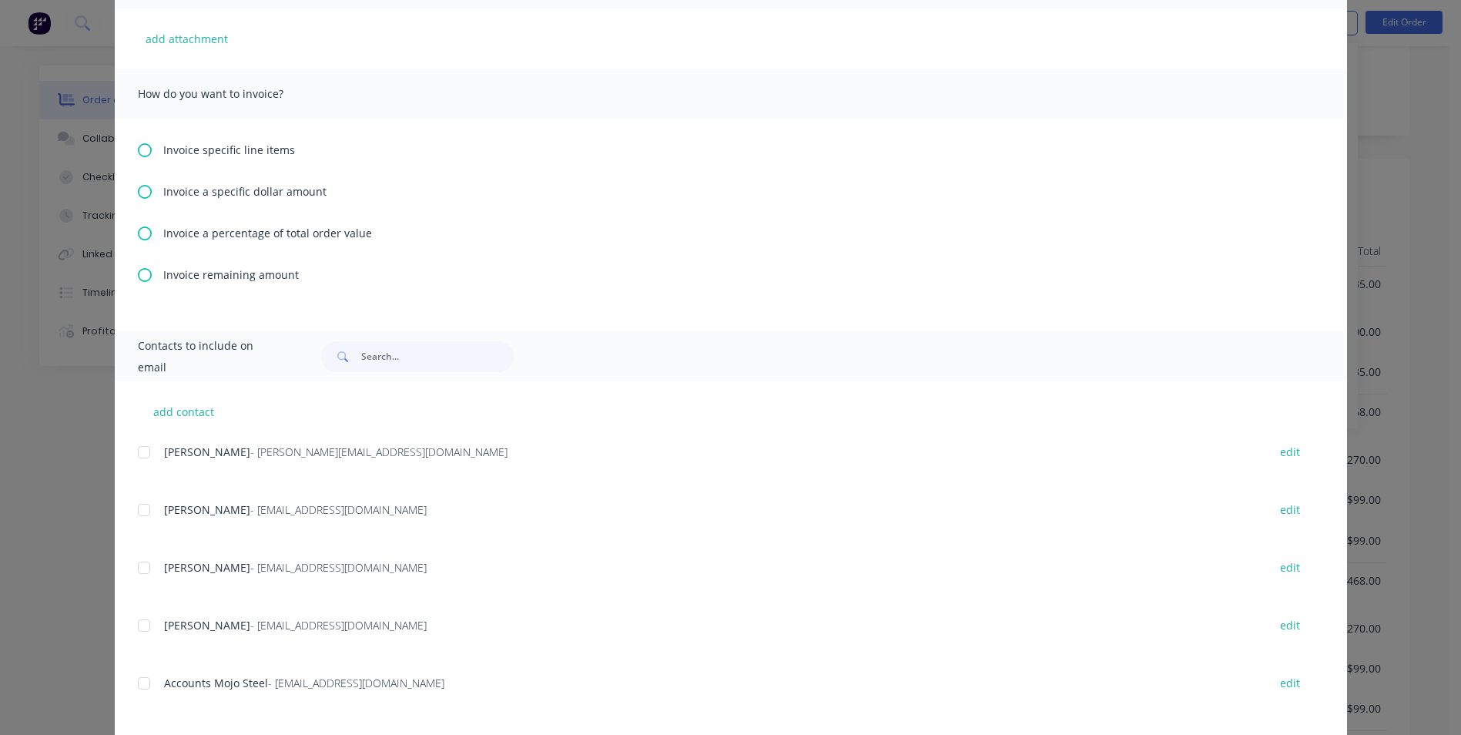
click at [148, 273] on div "Invoice remaining amount" at bounding box center [731, 274] width 1186 height 16
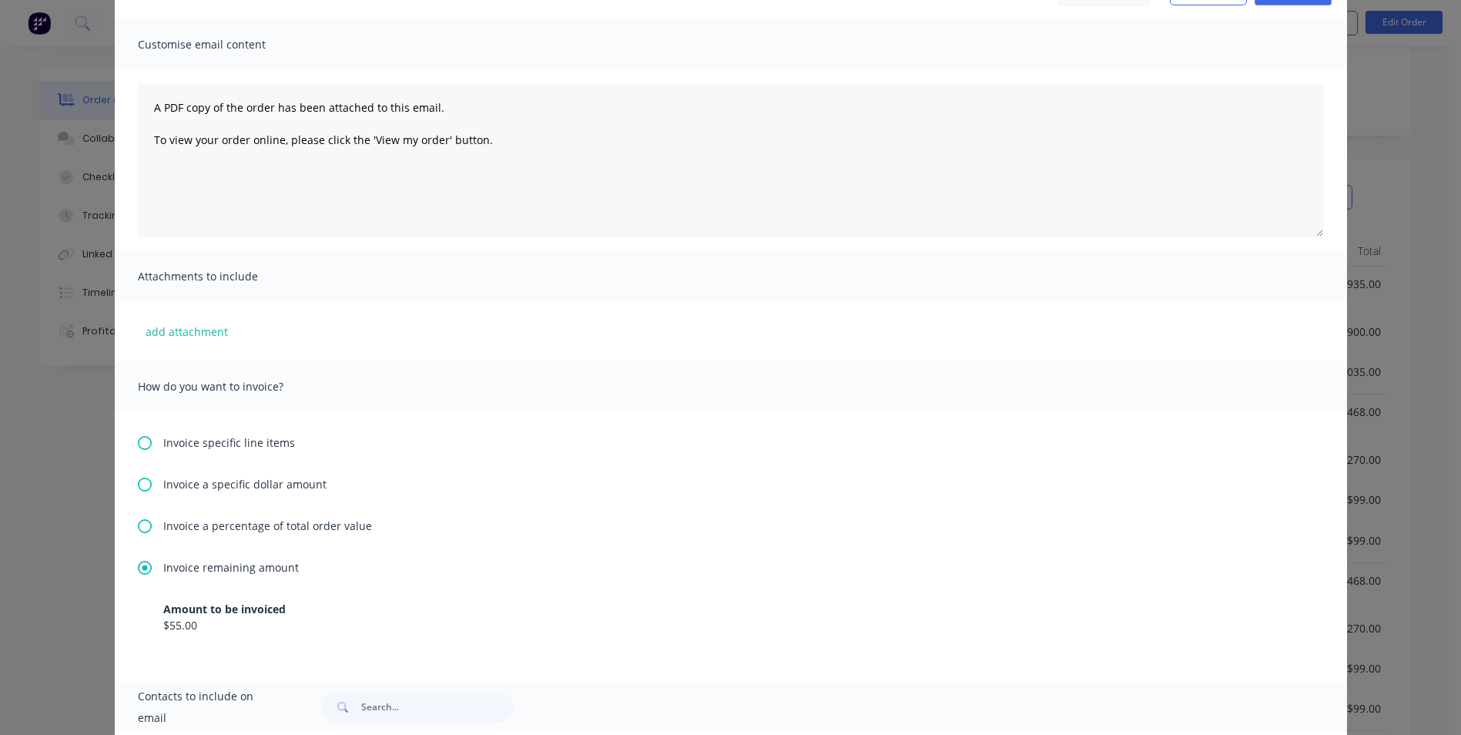
scroll to position [0, 0]
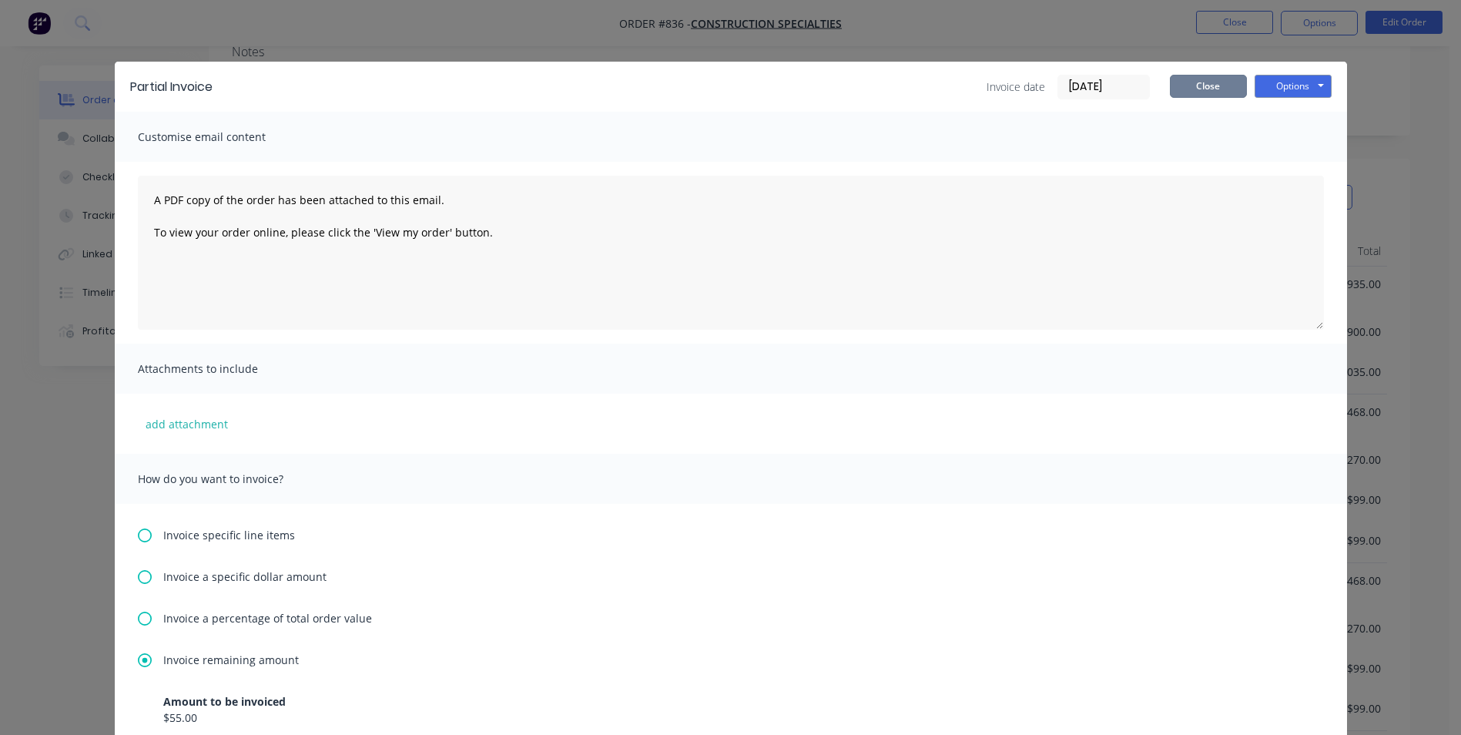
click at [726, 94] on button "Close" at bounding box center [1208, 86] width 77 height 23
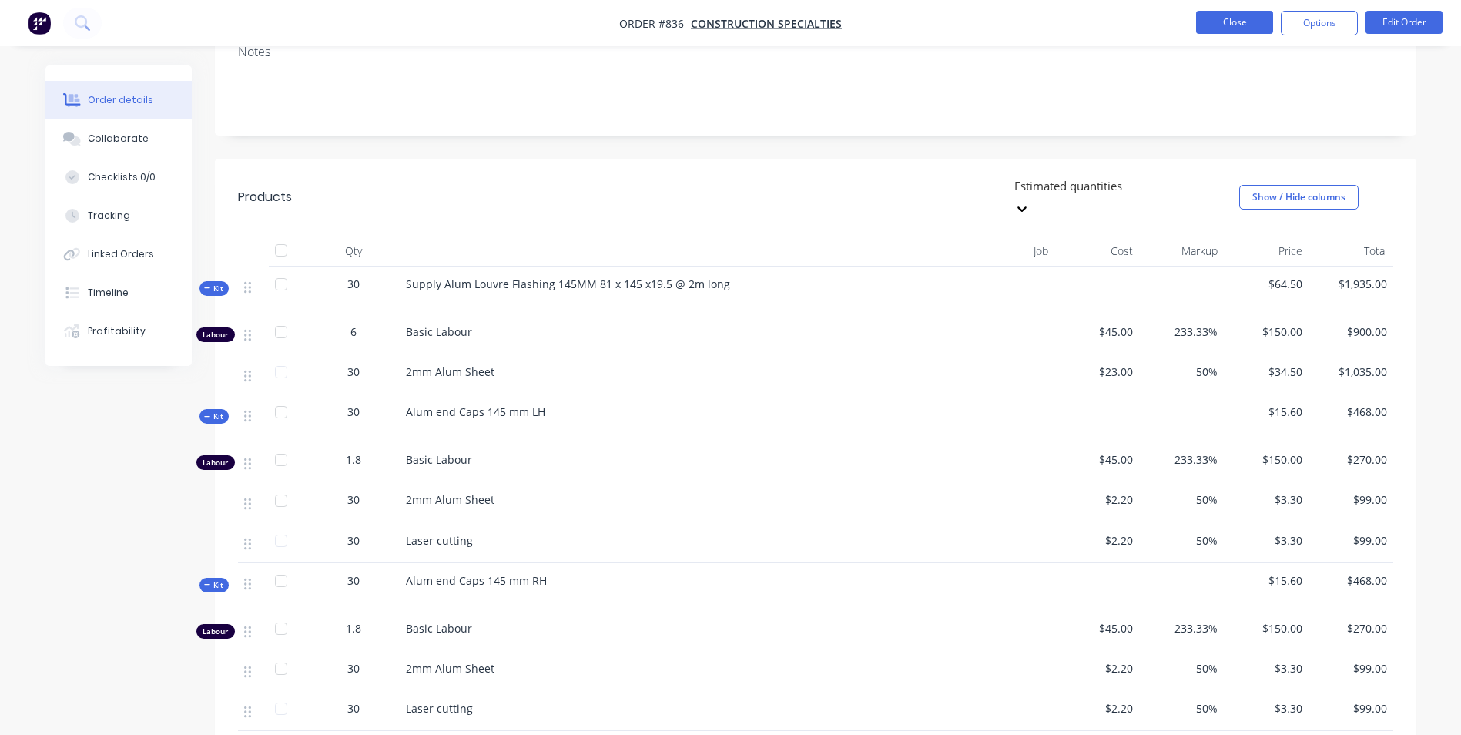
click at [726, 24] on button "Close" at bounding box center [1234, 22] width 77 height 23
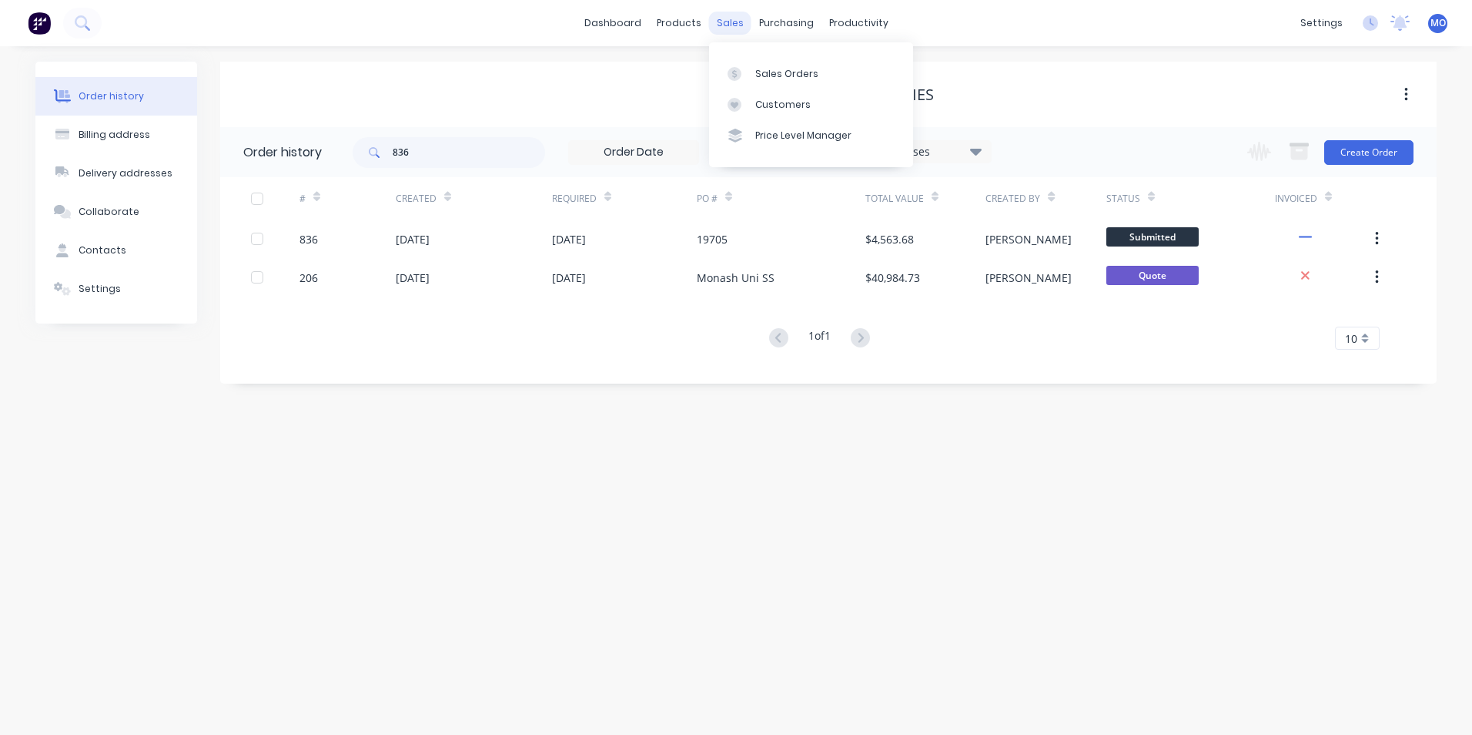
click at [726, 13] on div "sales" at bounding box center [730, 23] width 42 height 23
click at [726, 82] on link "Sales Orders" at bounding box center [811, 73] width 204 height 31
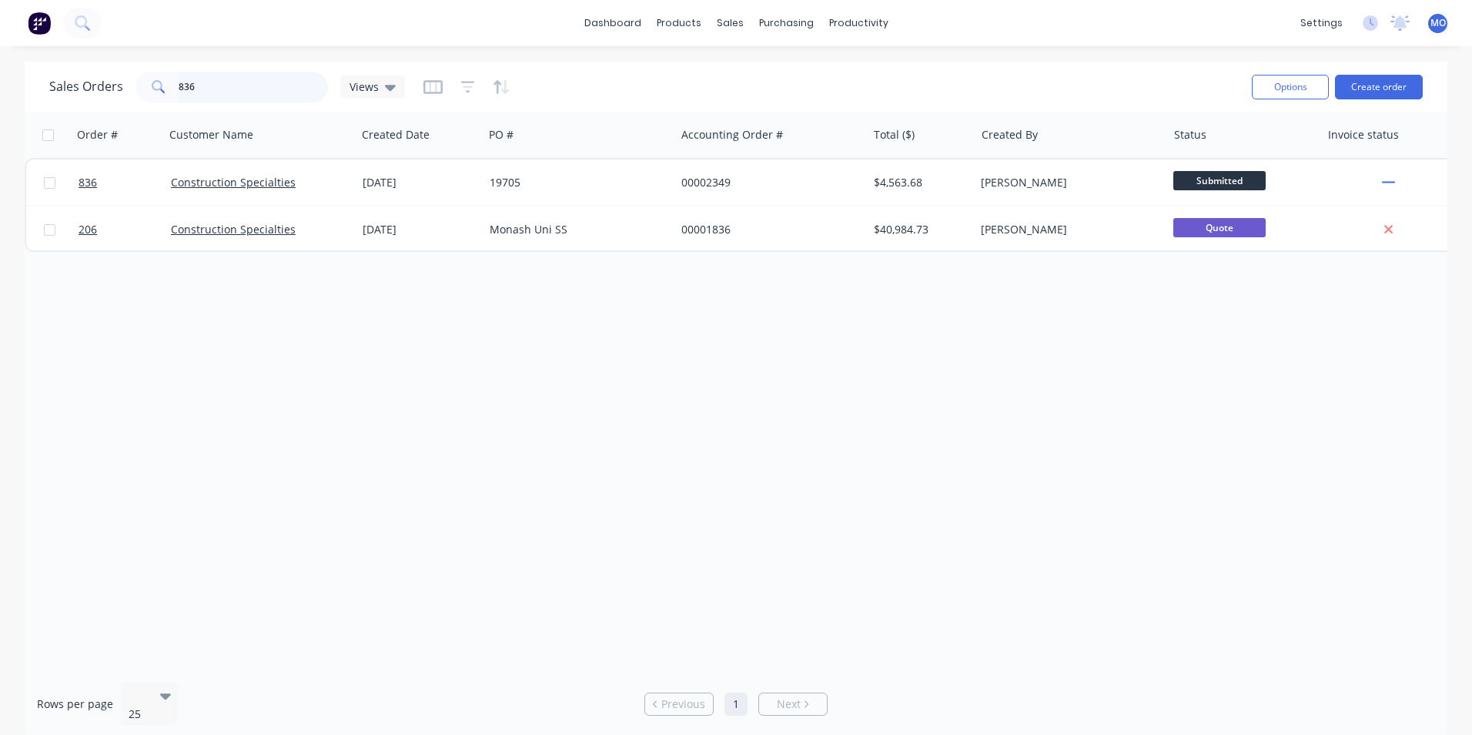
click at [288, 89] on input "836" at bounding box center [254, 87] width 150 height 31
type input "8"
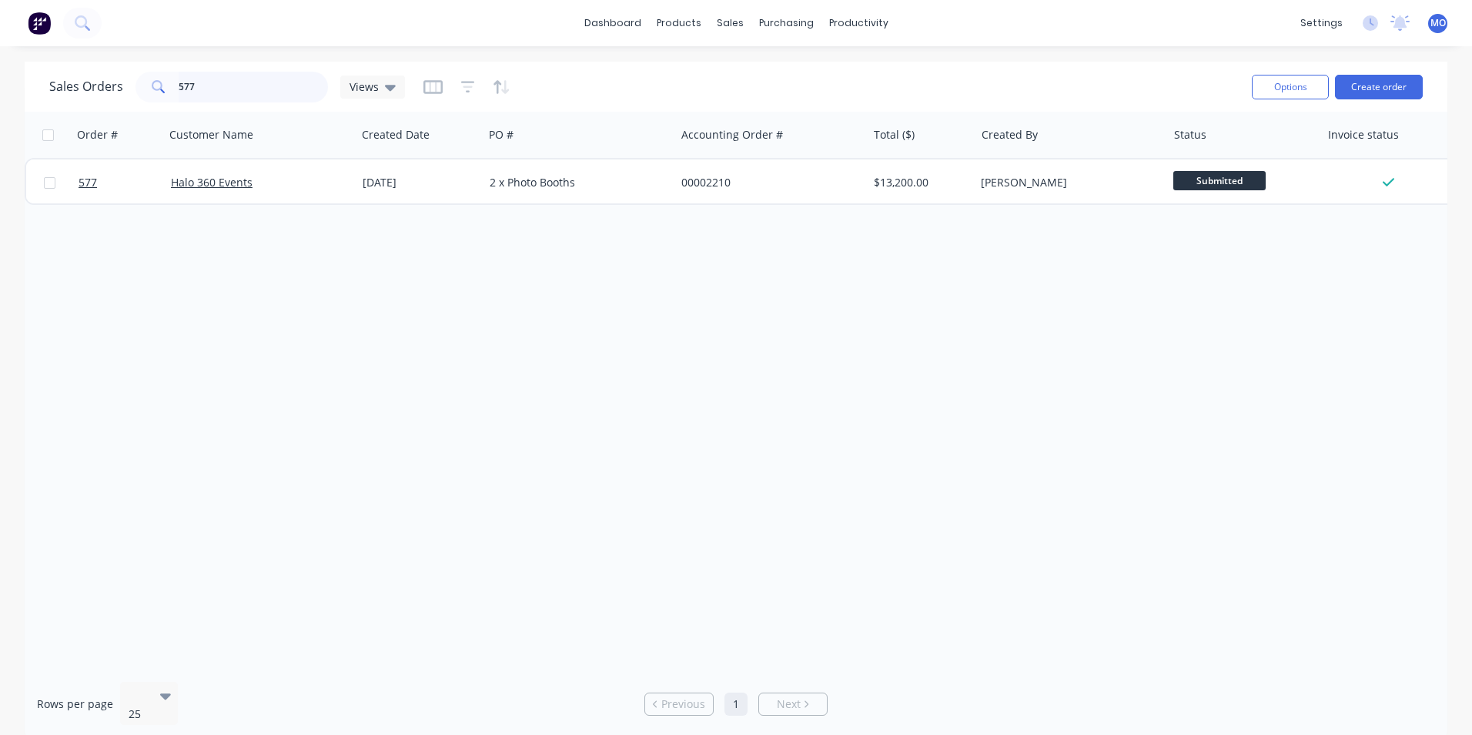
click at [243, 95] on input "577" at bounding box center [254, 87] width 150 height 31
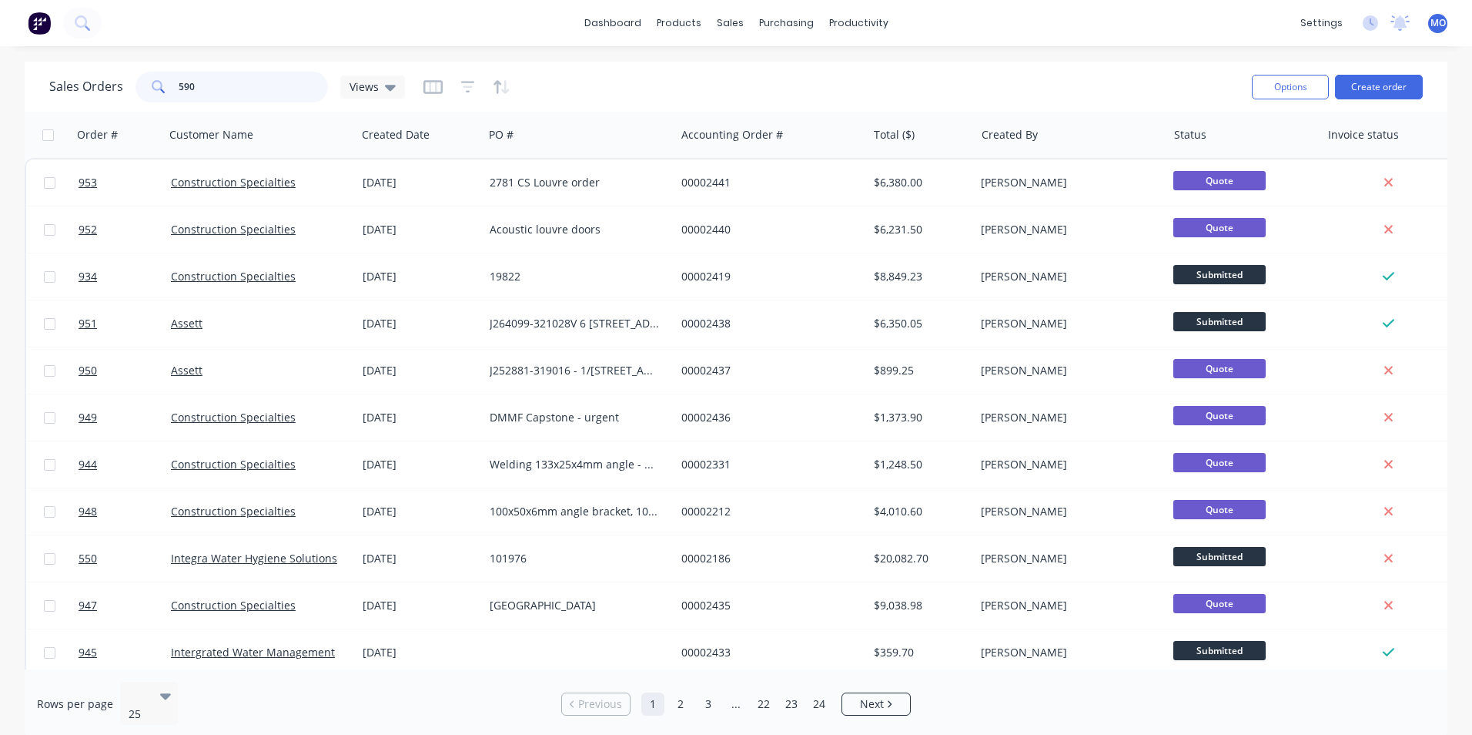
type input "590"
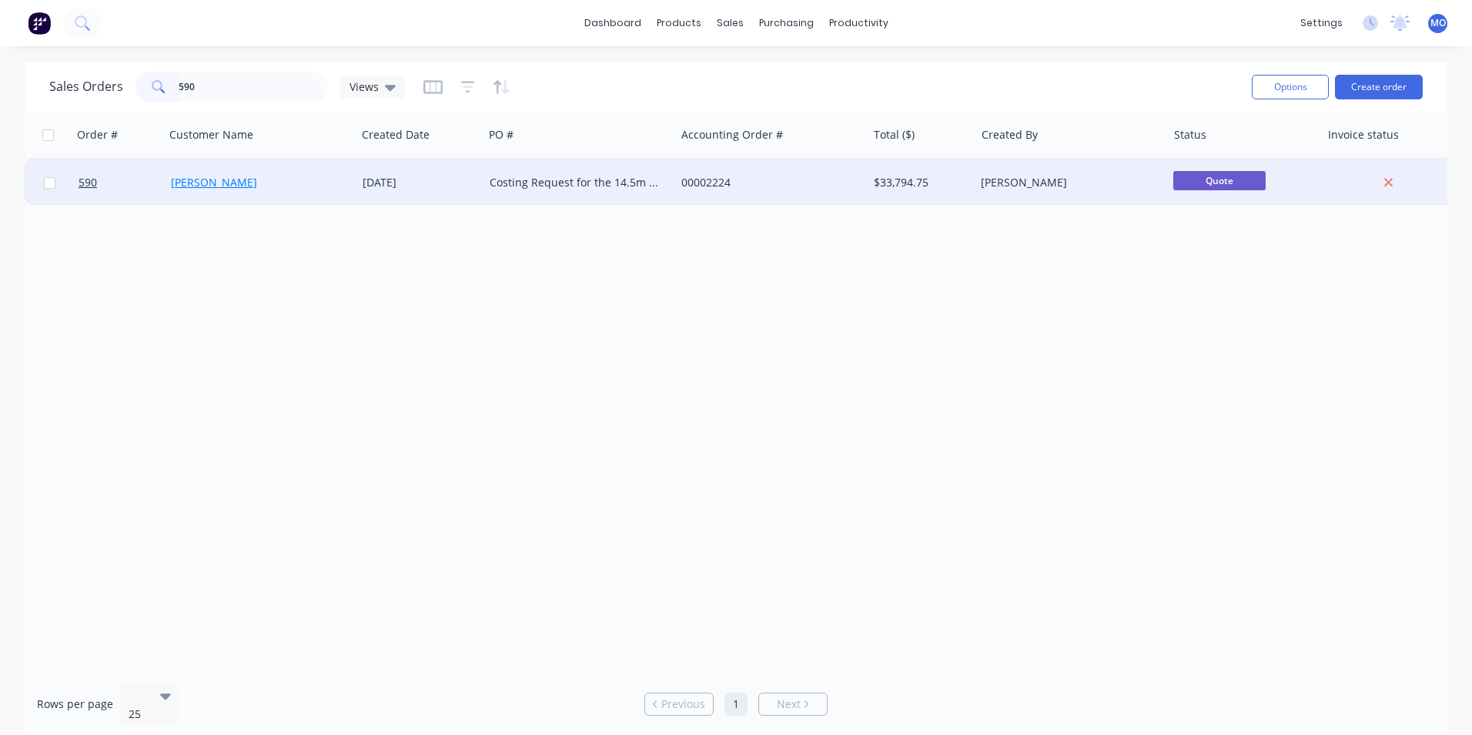
click at [223, 189] on link "[PERSON_NAME]" at bounding box center [214, 182] width 86 height 15
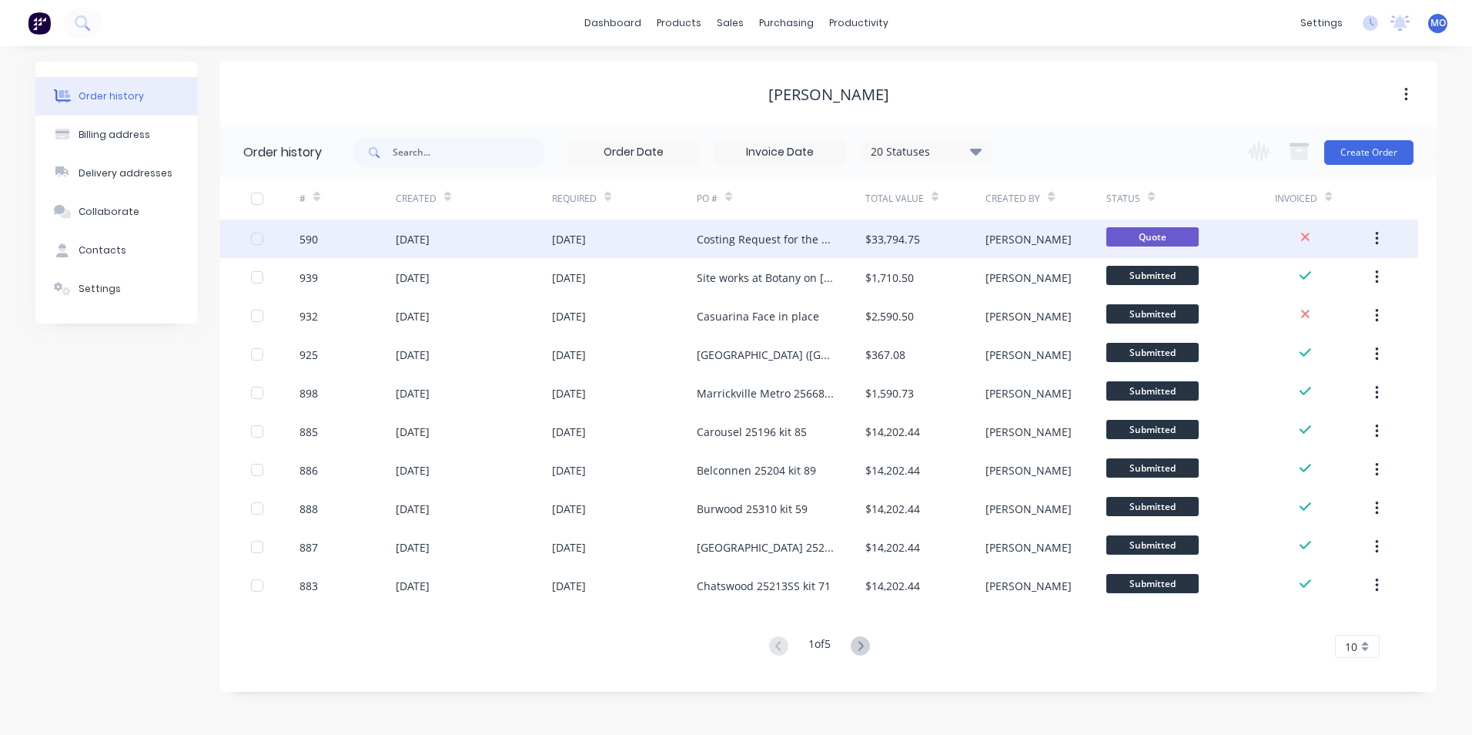
click at [521, 236] on div "[DATE]" at bounding box center [474, 238] width 156 height 39
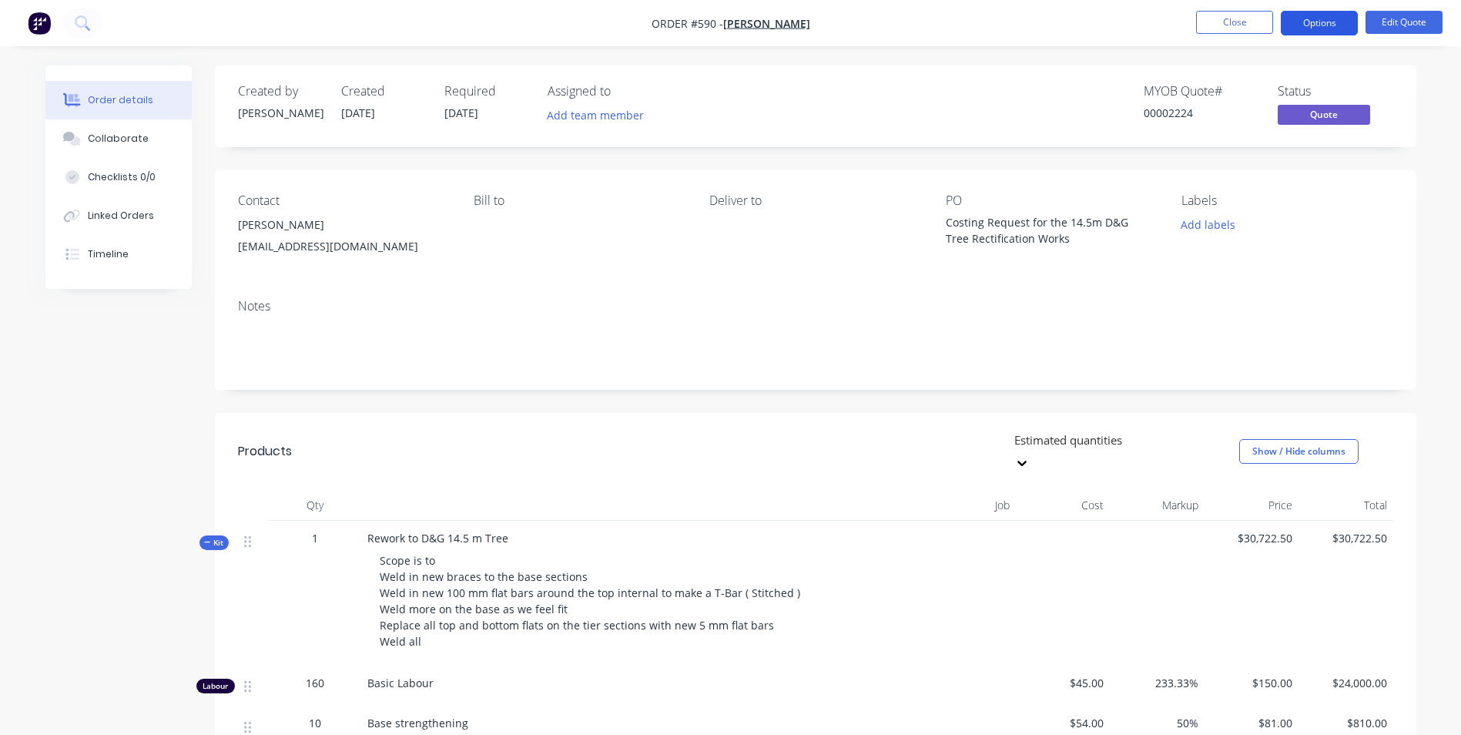
click at [726, 28] on button "Options" at bounding box center [1319, 23] width 77 height 25
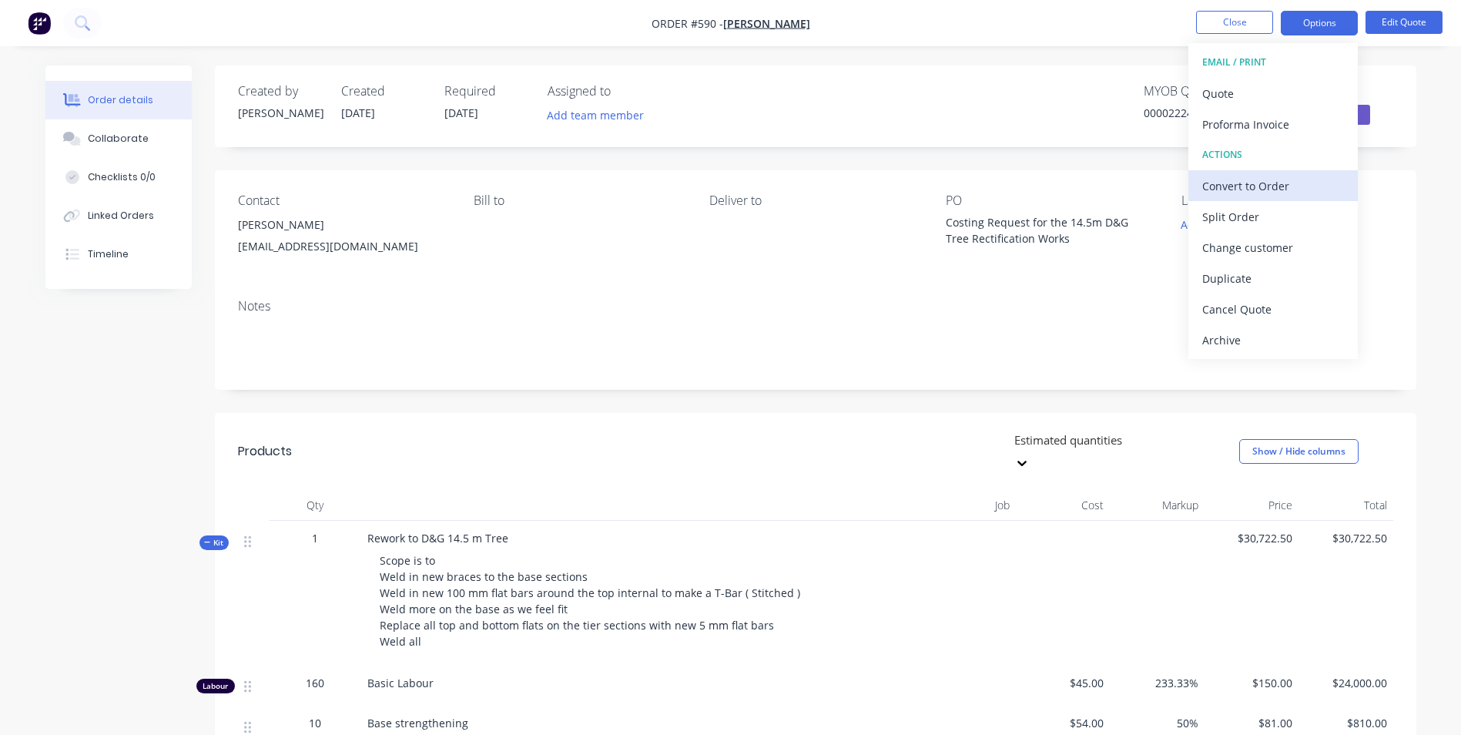
click at [726, 186] on div "Convert to Order" at bounding box center [1273, 186] width 142 height 22
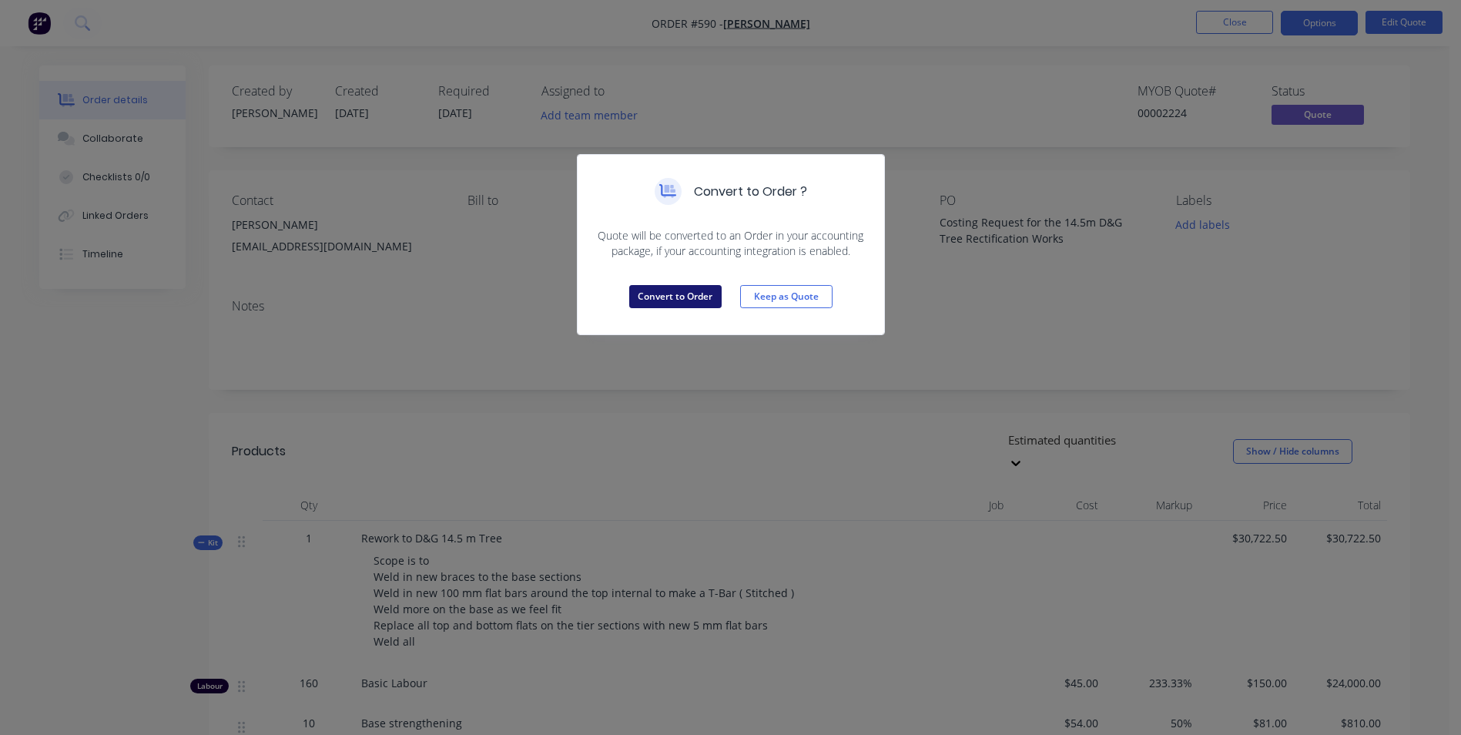
click at [665, 295] on button "Convert to Order" at bounding box center [675, 296] width 92 height 23
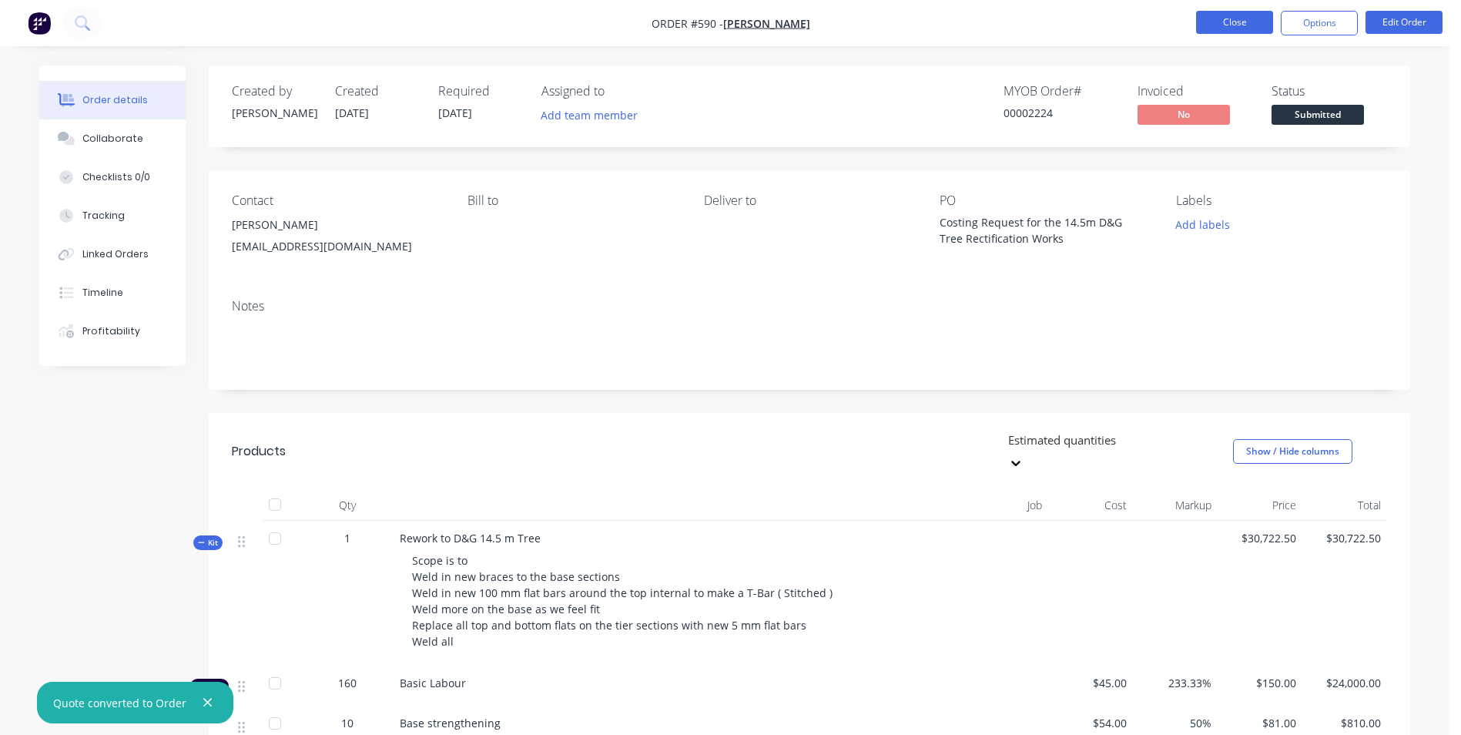
click at [726, 12] on button "Close" at bounding box center [1234, 22] width 77 height 23
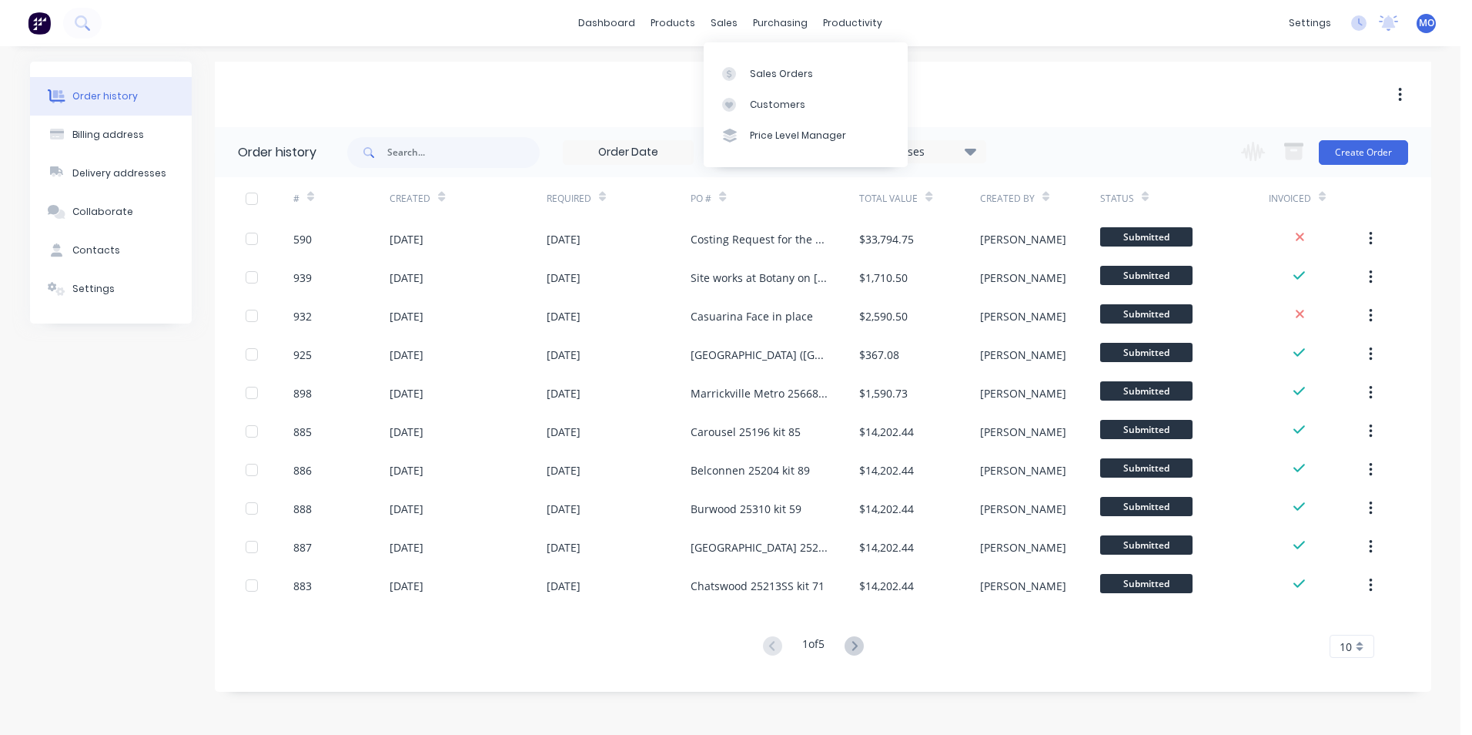
click at [726, 15] on div "purchasing" at bounding box center [780, 23] width 70 height 23
click at [726, 16] on div "sales" at bounding box center [724, 23] width 42 height 23
click at [726, 79] on div "Sales Orders" at bounding box center [781, 74] width 63 height 14
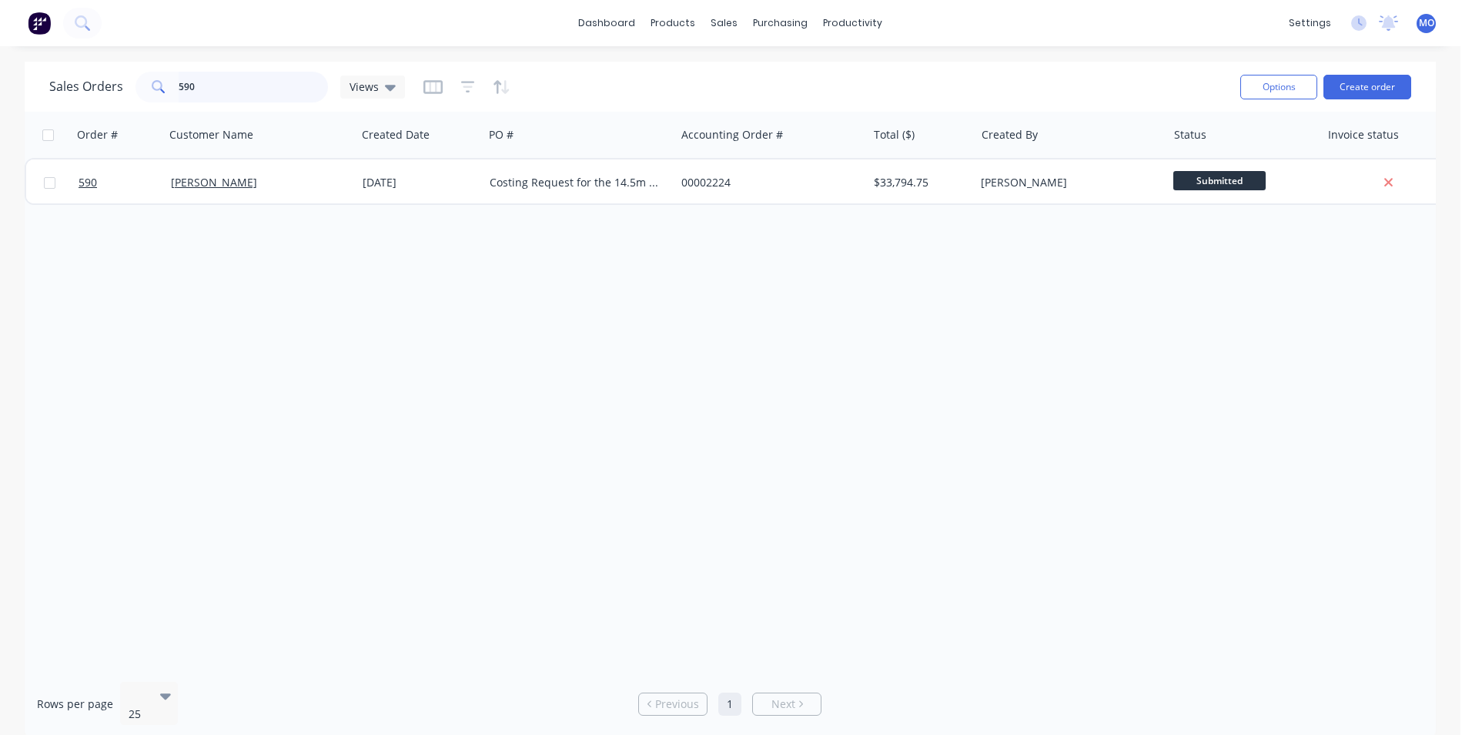
click at [218, 94] on input "590" at bounding box center [254, 87] width 150 height 31
click at [217, 82] on input "590" at bounding box center [254, 87] width 150 height 31
type input "5"
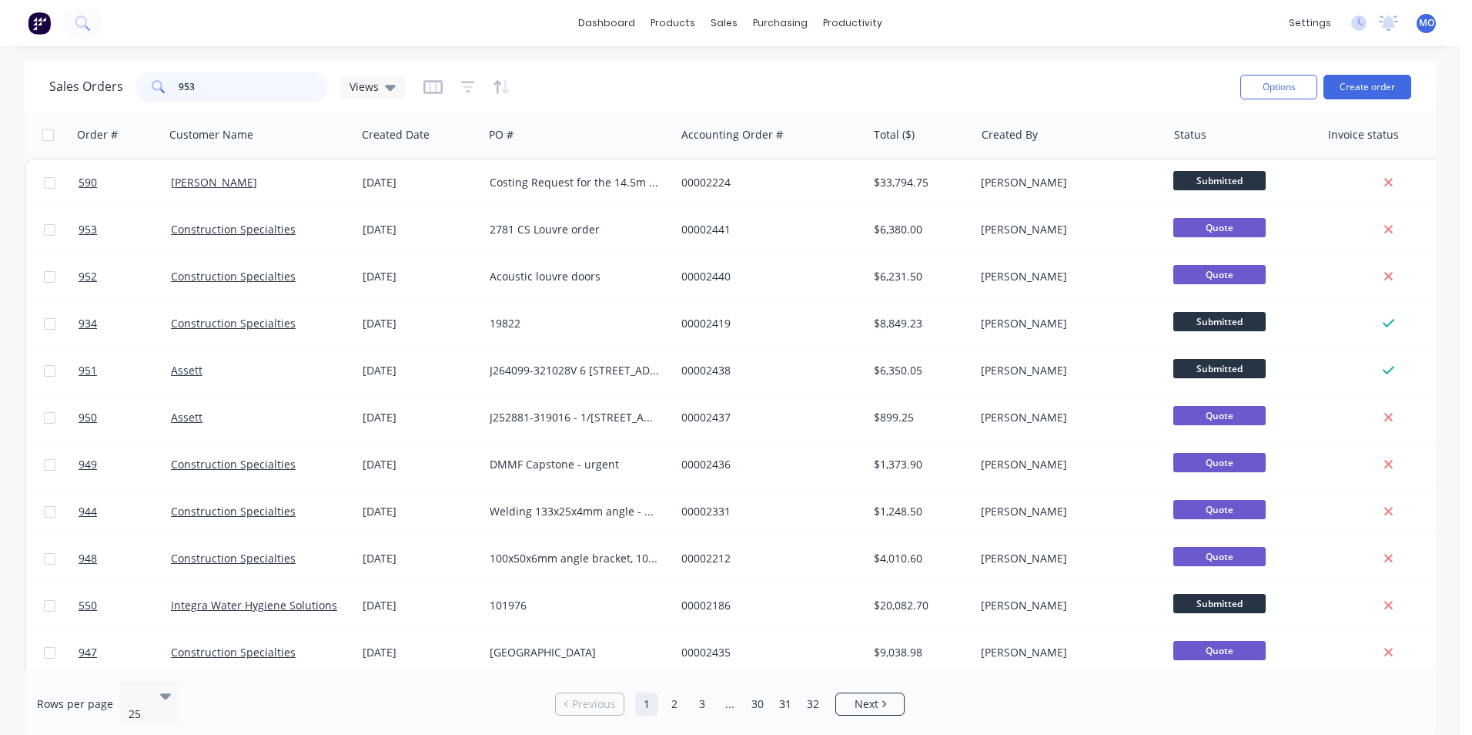
type input "953"
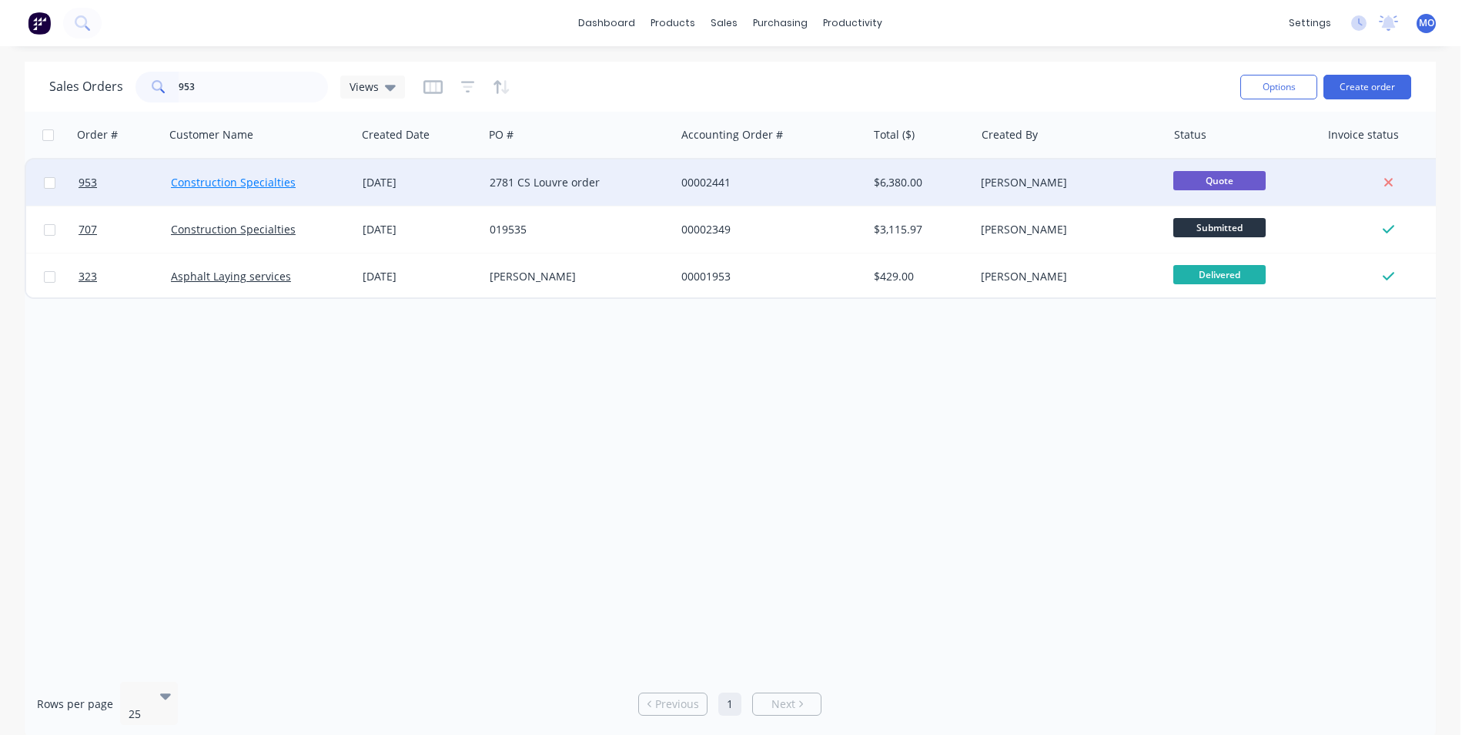
click at [226, 183] on link "Construction Specialties" at bounding box center [233, 182] width 125 height 15
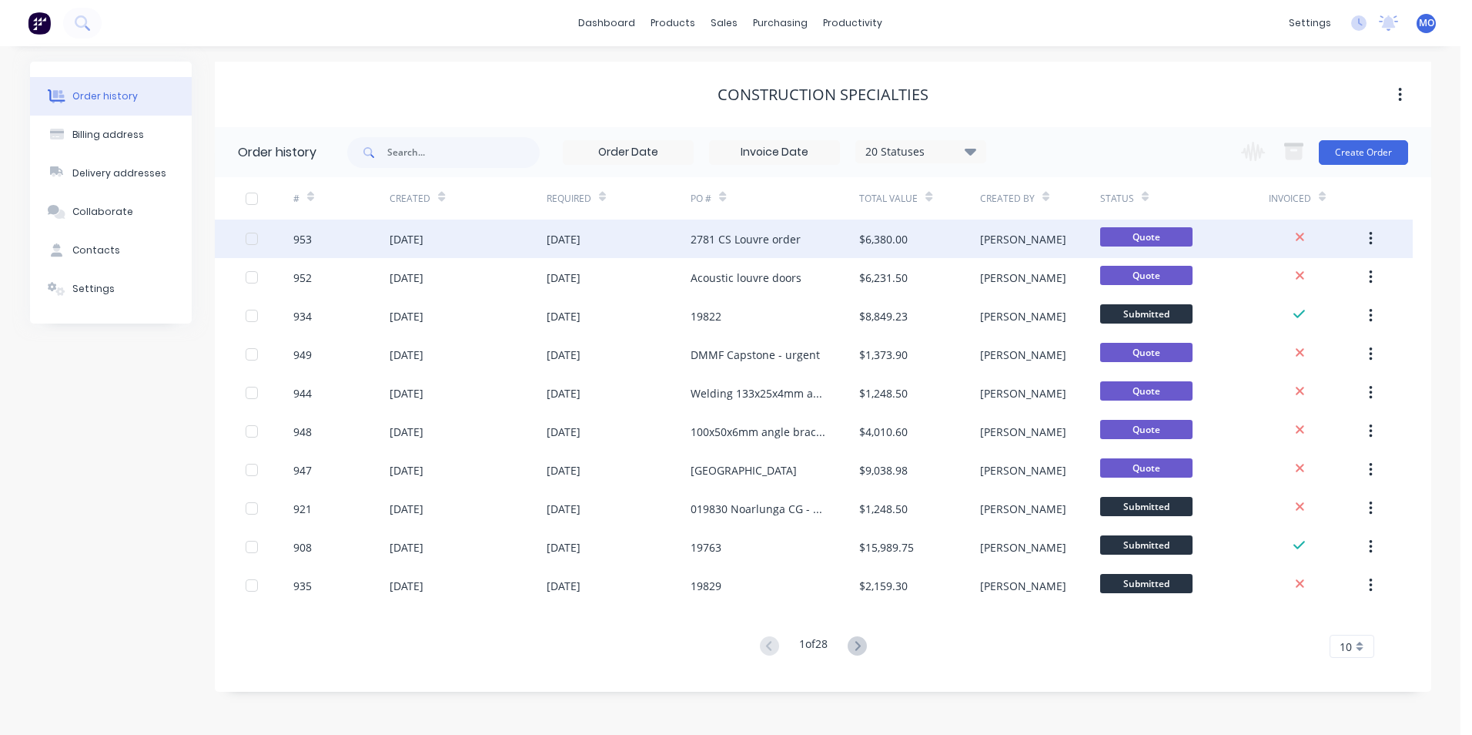
click at [726, 242] on div "2781 CS Louvre order" at bounding box center [746, 239] width 110 height 16
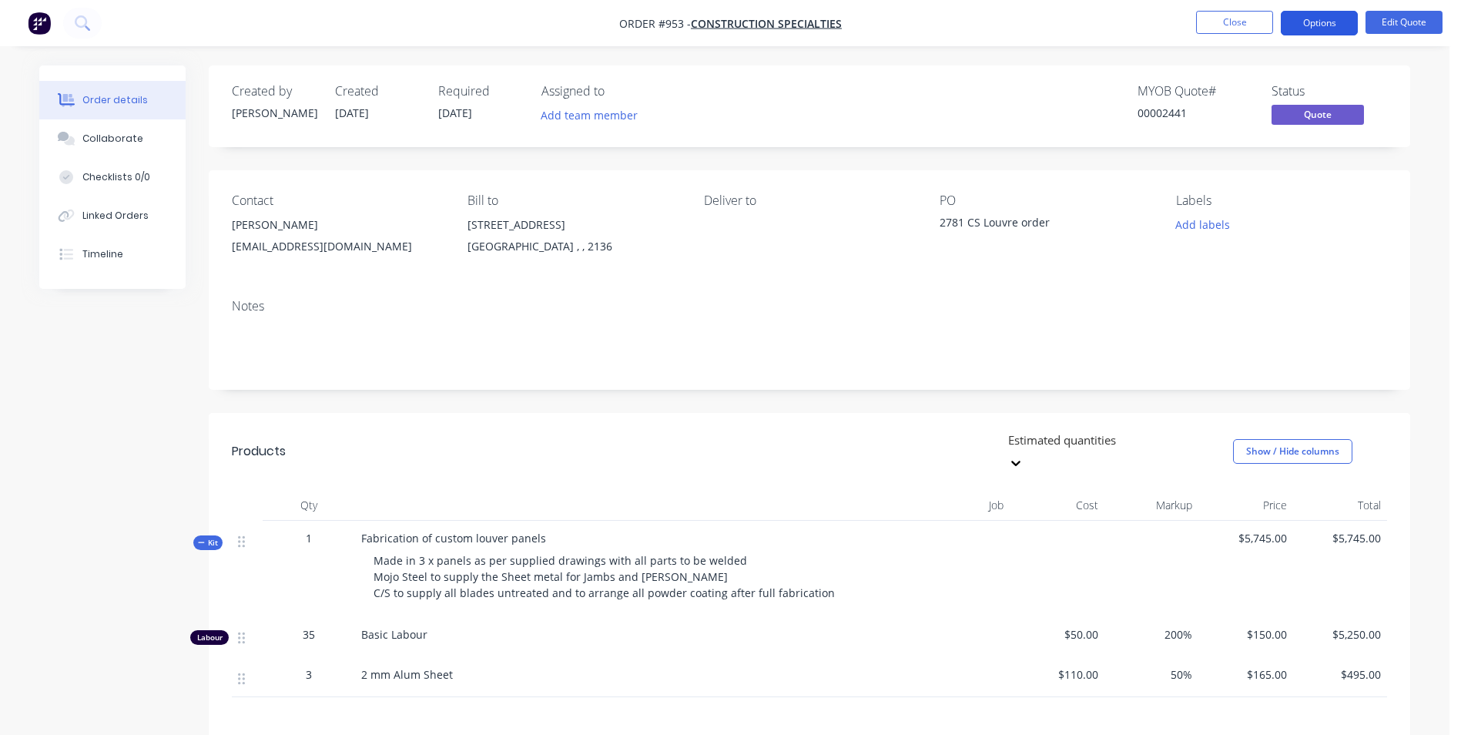
click at [726, 25] on button "Options" at bounding box center [1319, 23] width 77 height 25
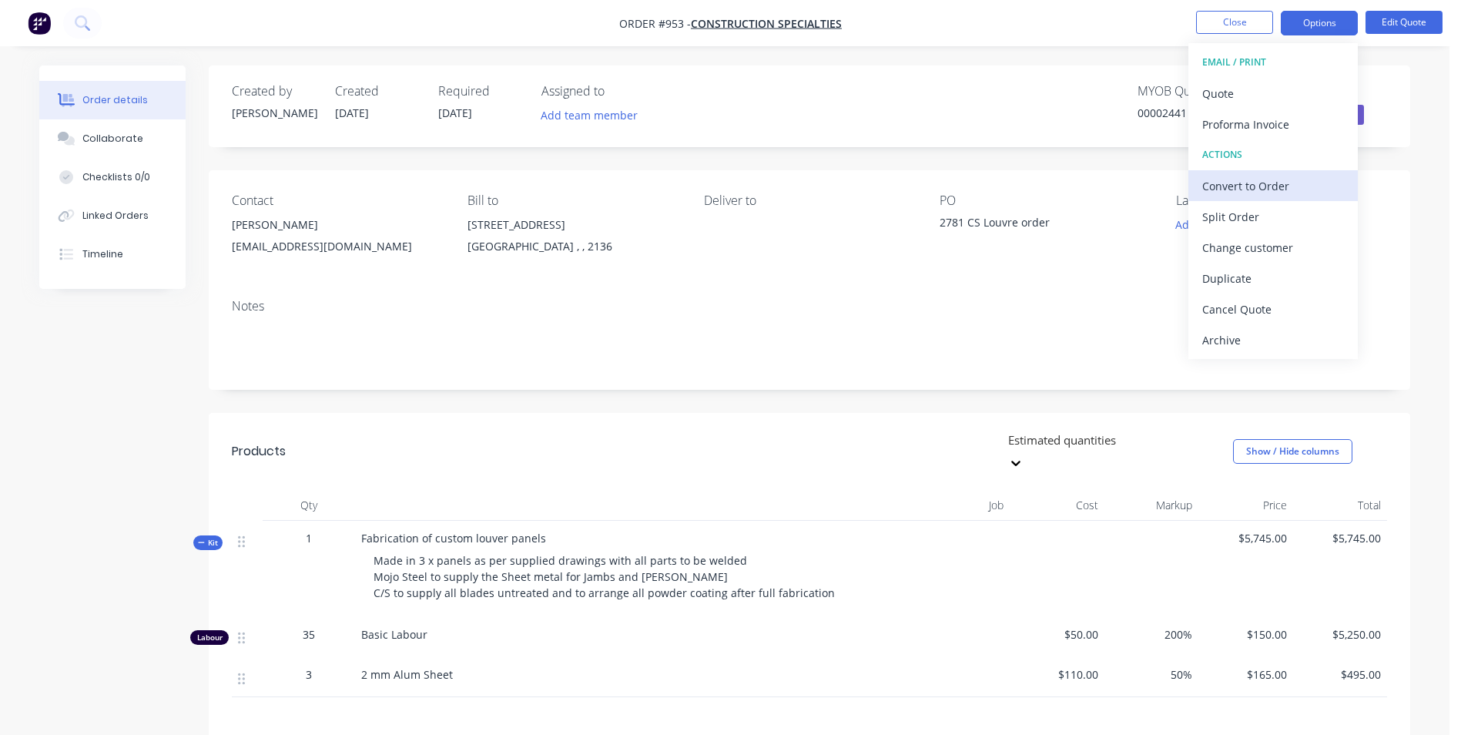
click at [726, 188] on div "Convert to Order" at bounding box center [1273, 186] width 142 height 22
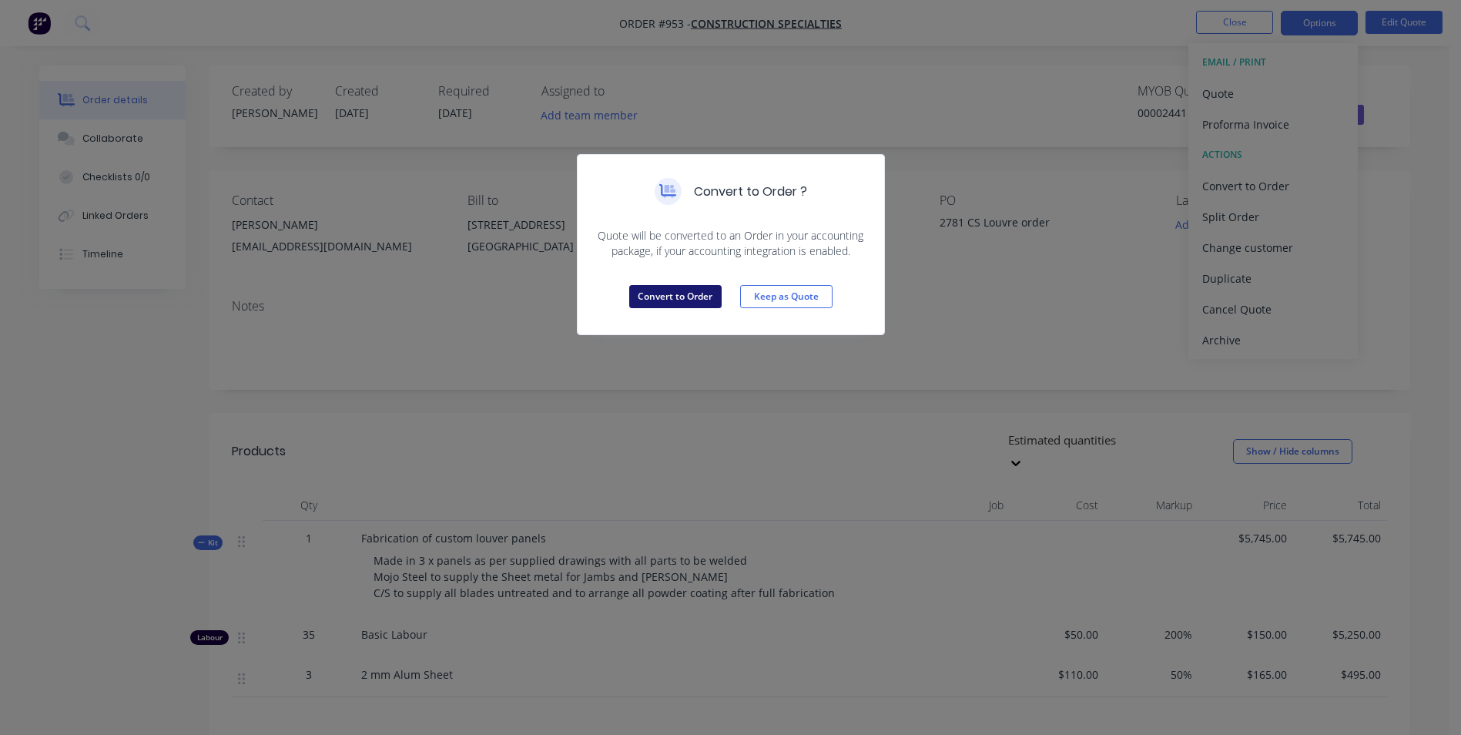
click at [713, 291] on button "Convert to Order" at bounding box center [675, 296] width 92 height 23
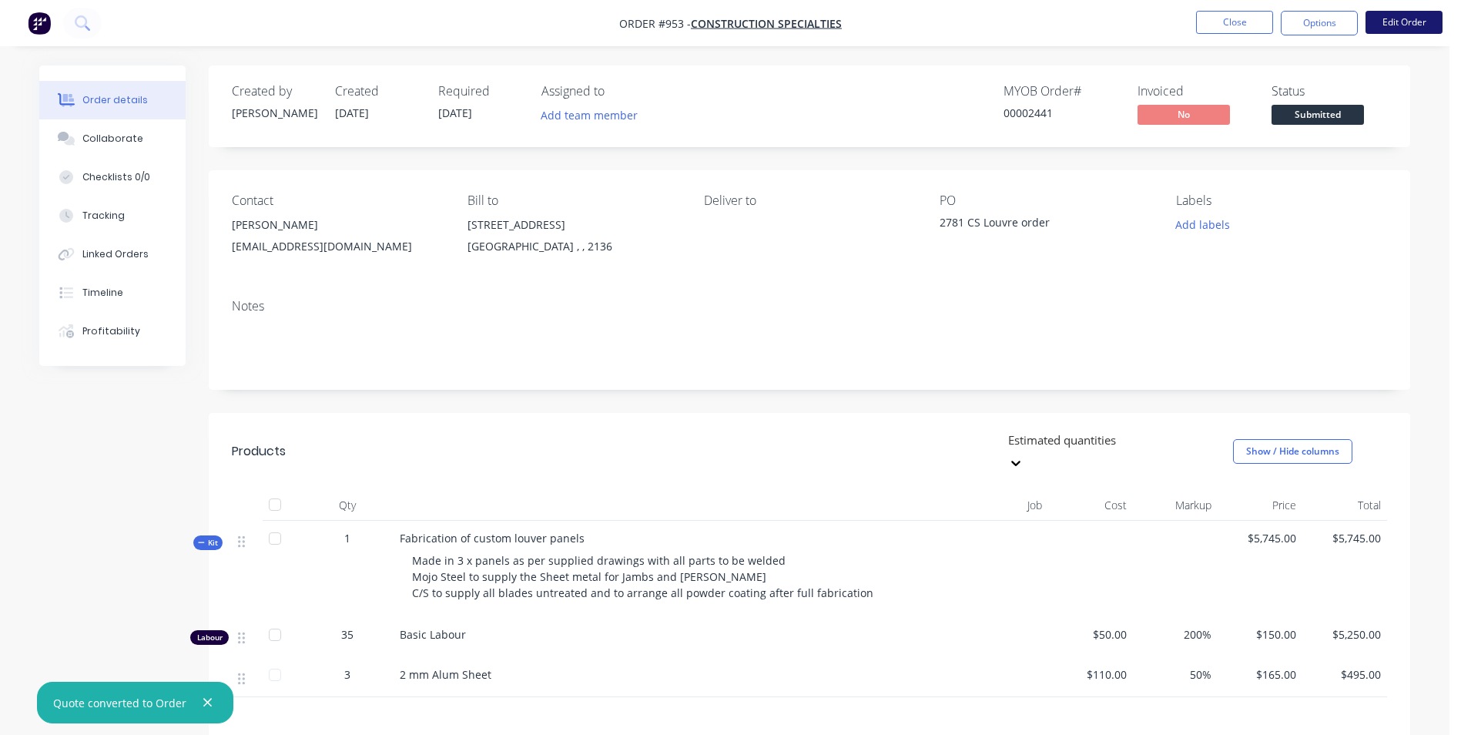
click at [726, 20] on button "Edit Order" at bounding box center [1403, 22] width 77 height 23
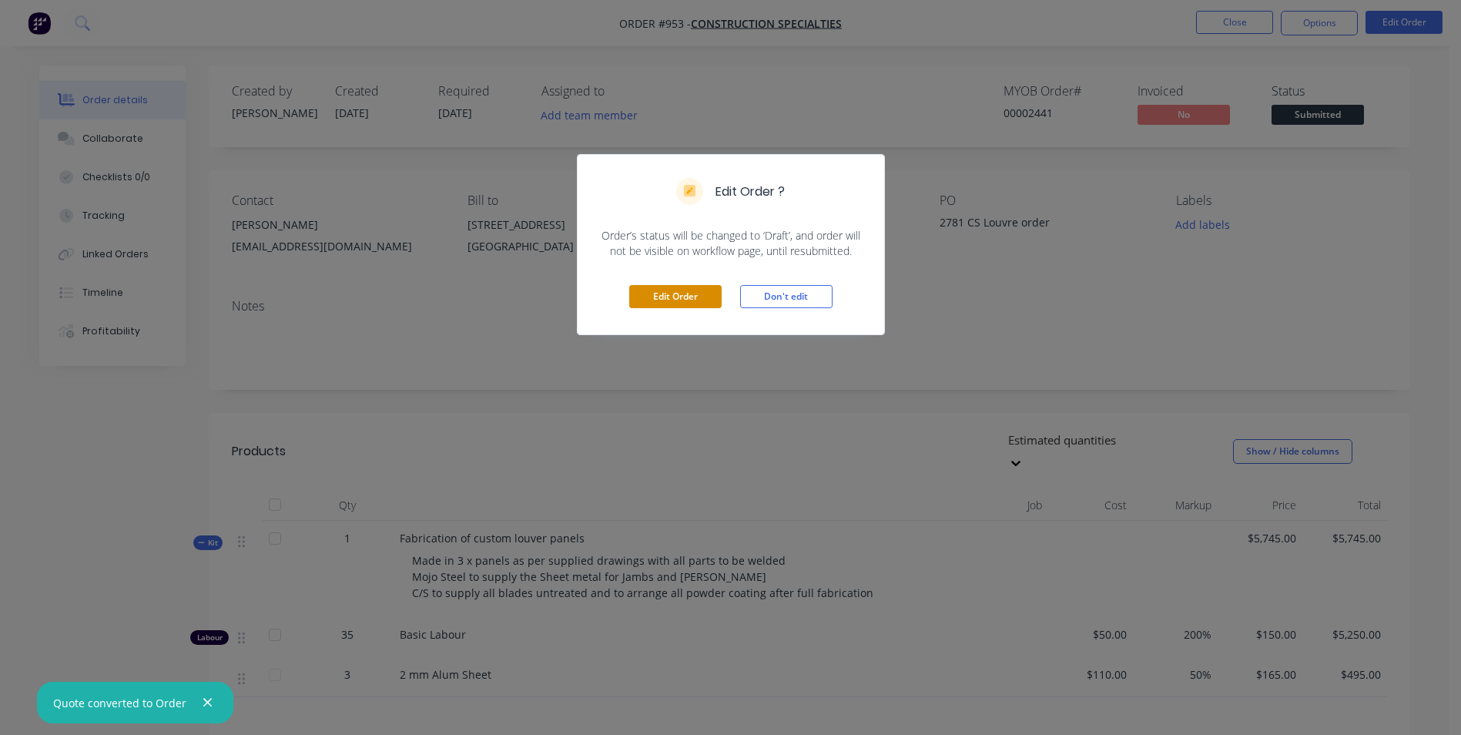
click at [671, 293] on button "Edit Order" at bounding box center [675, 296] width 92 height 23
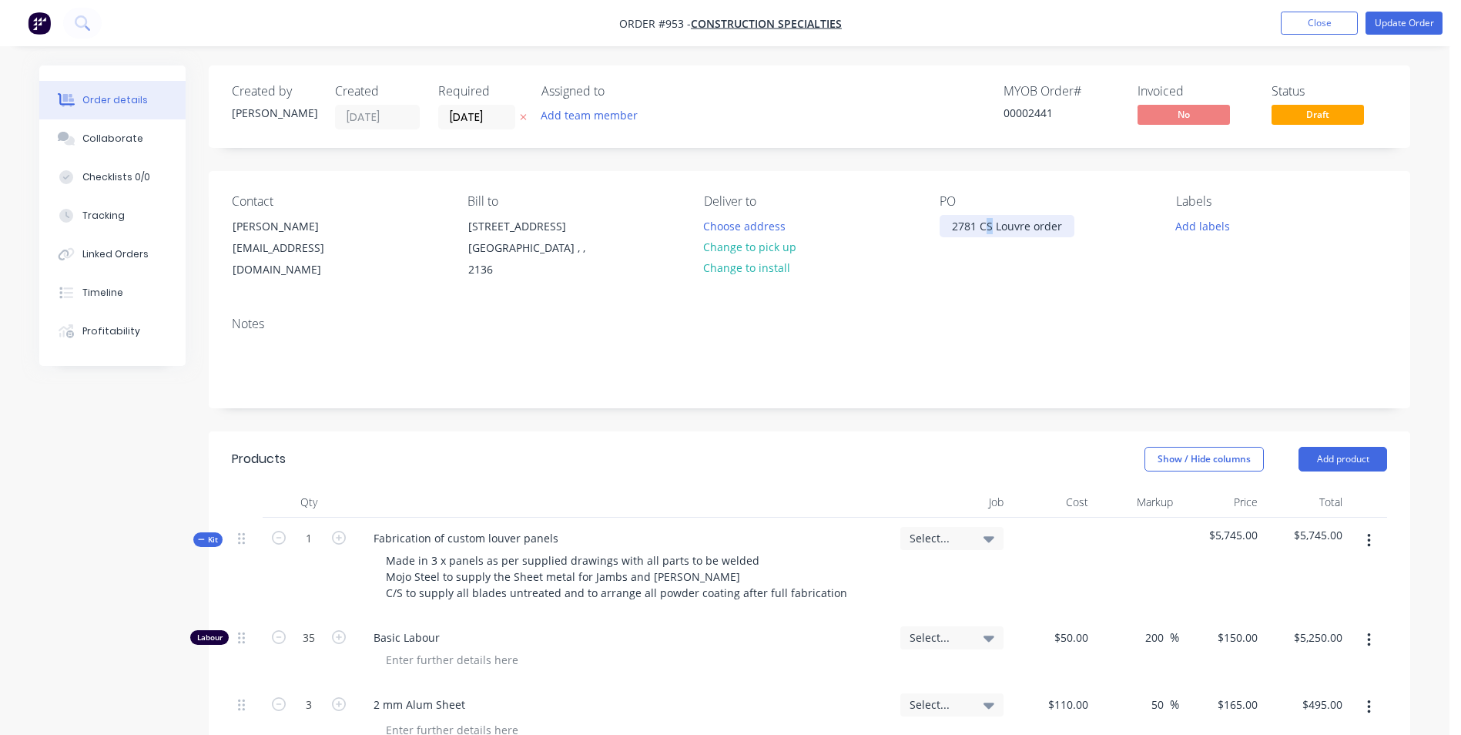
click at [726, 219] on div "2781 CS Louvre order" at bounding box center [1007, 226] width 135 height 22
drag, startPoint x: 1070, startPoint y: 228, endPoint x: 867, endPoint y: 219, distance: 203.5
click at [726, 216] on div "Contact [PERSON_NAME] [PERSON_NAME][EMAIL_ADDRESS][DOMAIN_NAME] Bill to [STREET…" at bounding box center [809, 237] width 1201 height 133
click at [726, 19] on button "Update Order" at bounding box center [1403, 23] width 77 height 23
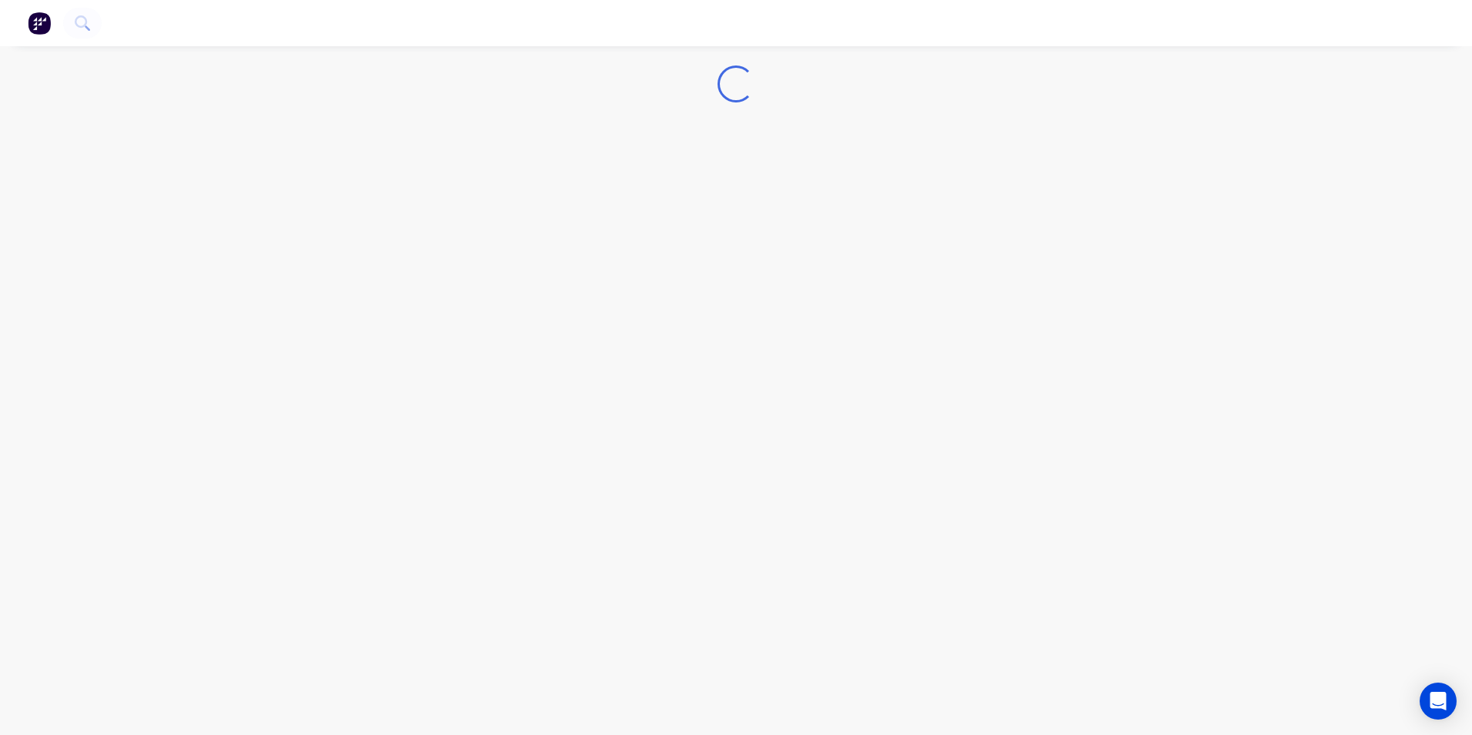
click at [45, 29] on img "button" at bounding box center [39, 23] width 23 height 23
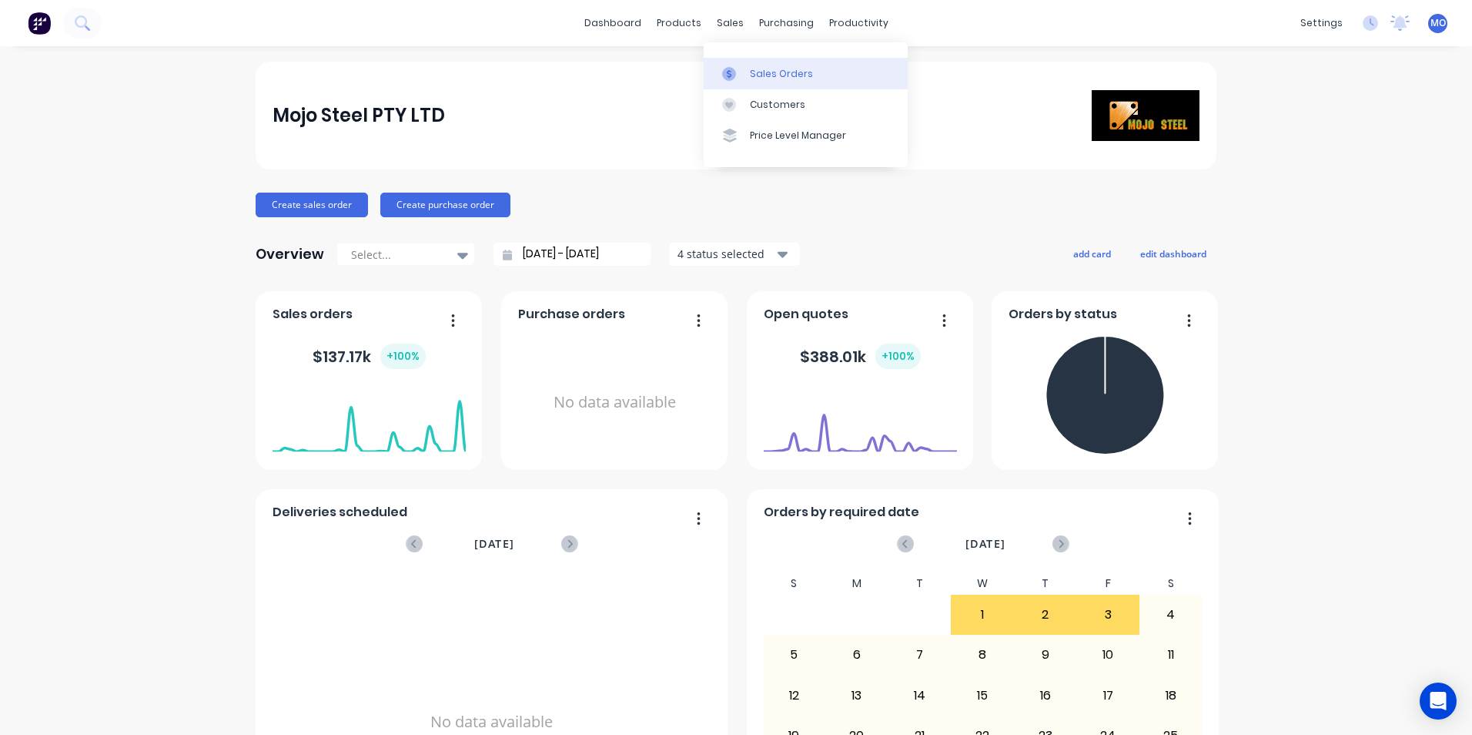
click at [740, 69] on div at bounding box center [733, 74] width 23 height 14
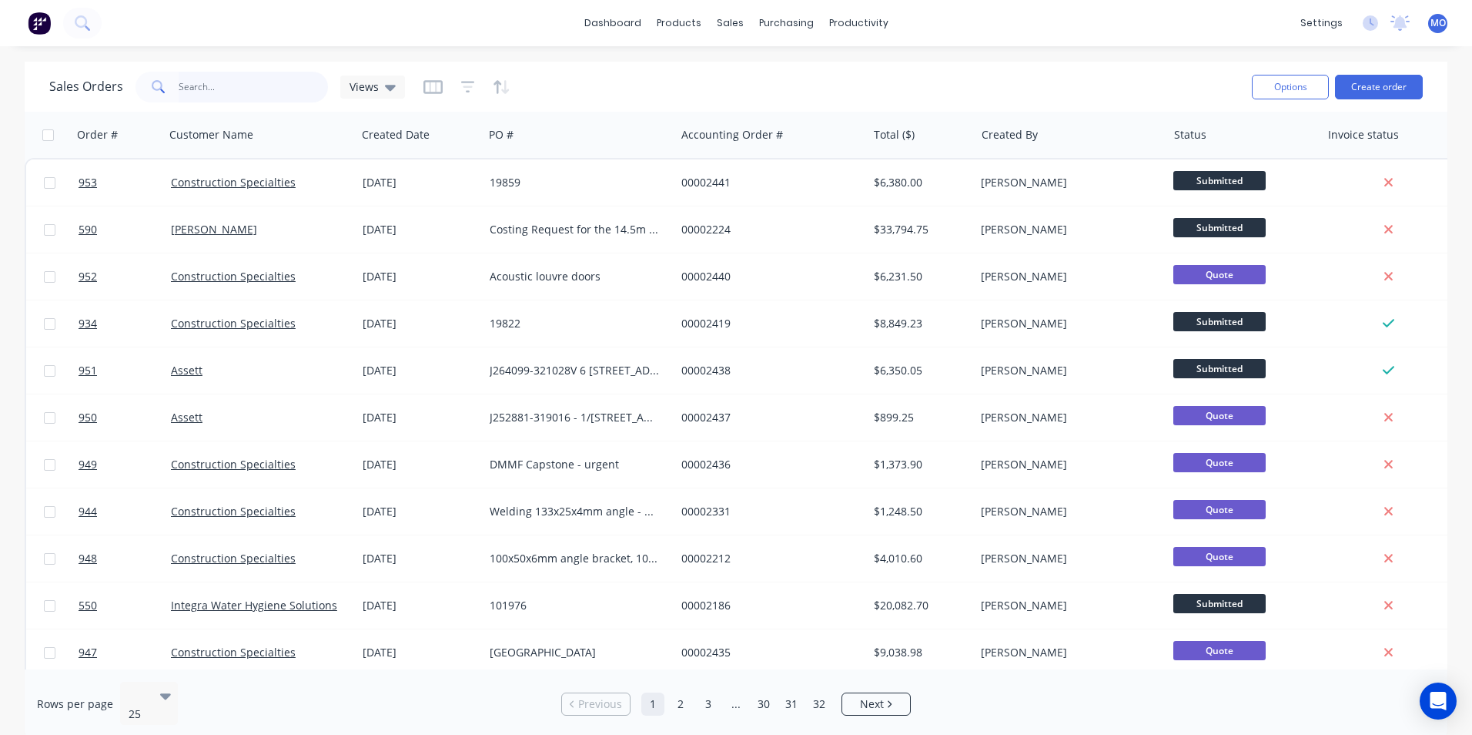
click at [227, 82] on input "text" at bounding box center [254, 87] width 150 height 31
type input "integra"
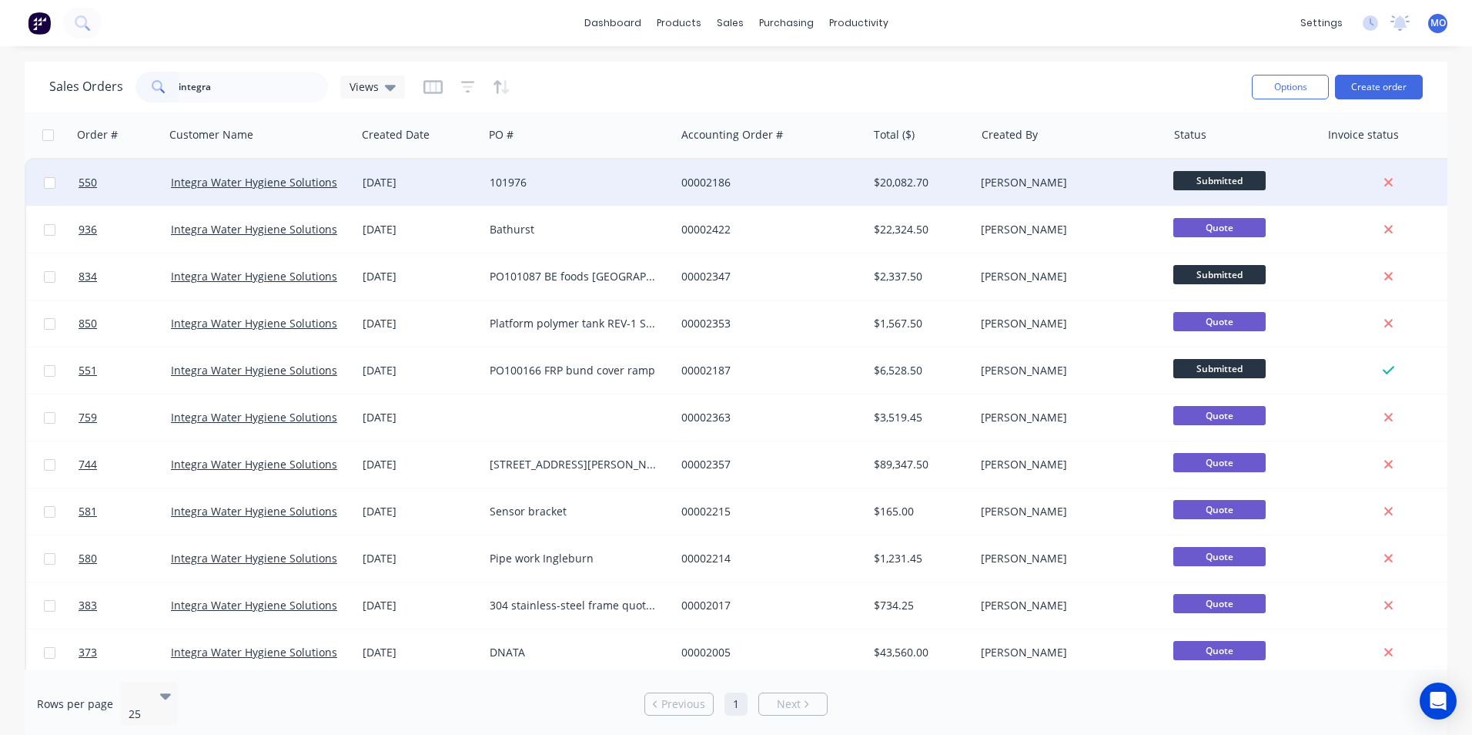
click at [515, 189] on div "101976" at bounding box center [575, 182] width 171 height 15
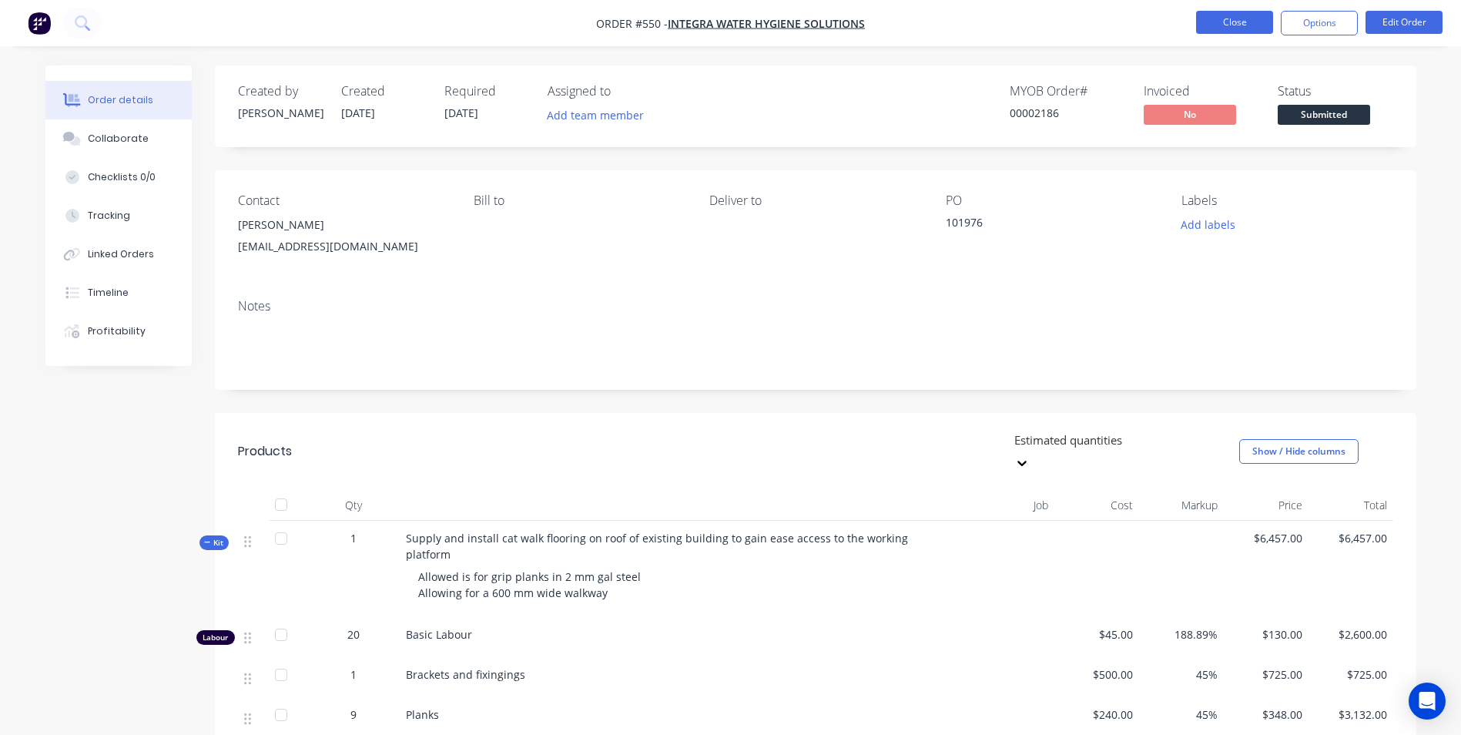
click at [1235, 25] on button "Close" at bounding box center [1234, 22] width 77 height 23
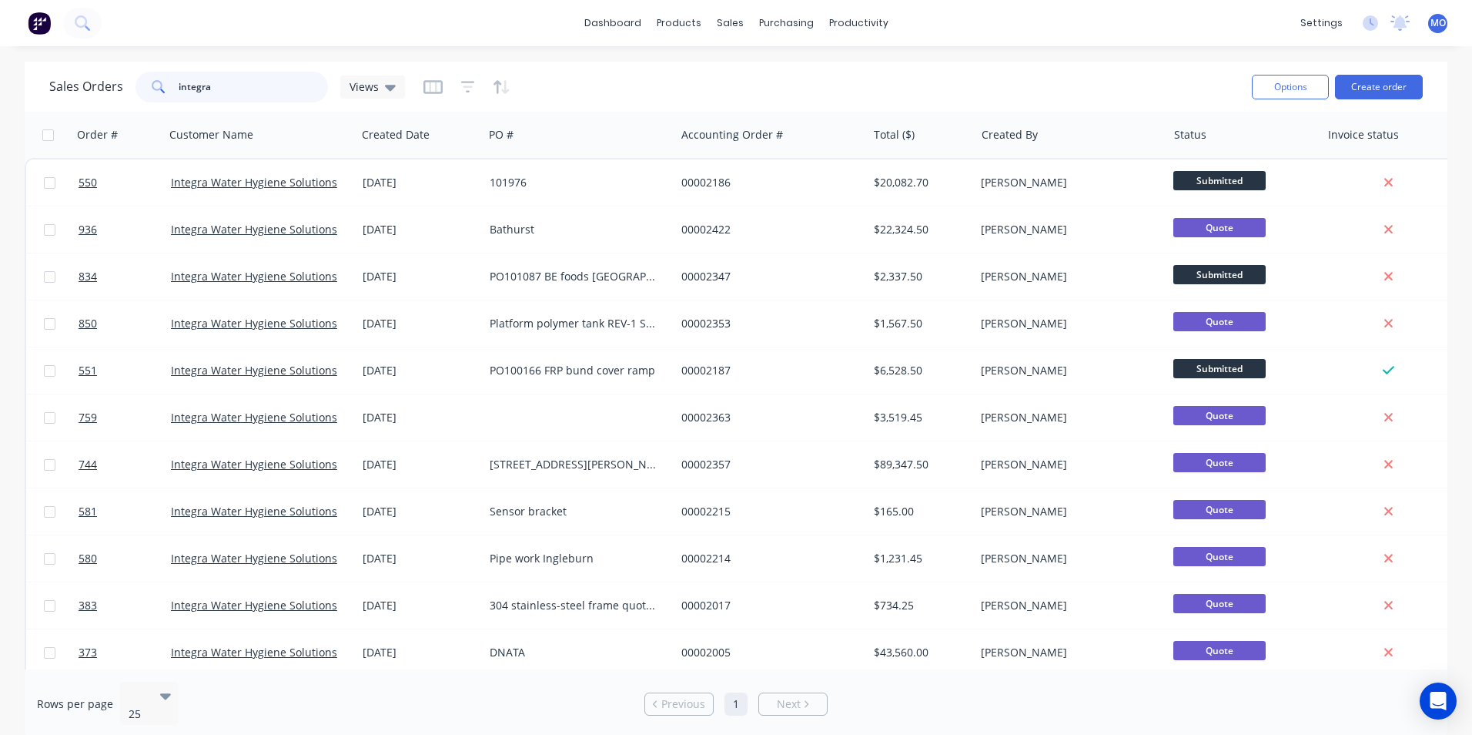
drag, startPoint x: 209, startPoint y: 93, endPoint x: 159, endPoint y: 98, distance: 50.3
click at [159, 98] on div "integra" at bounding box center [232, 87] width 193 height 31
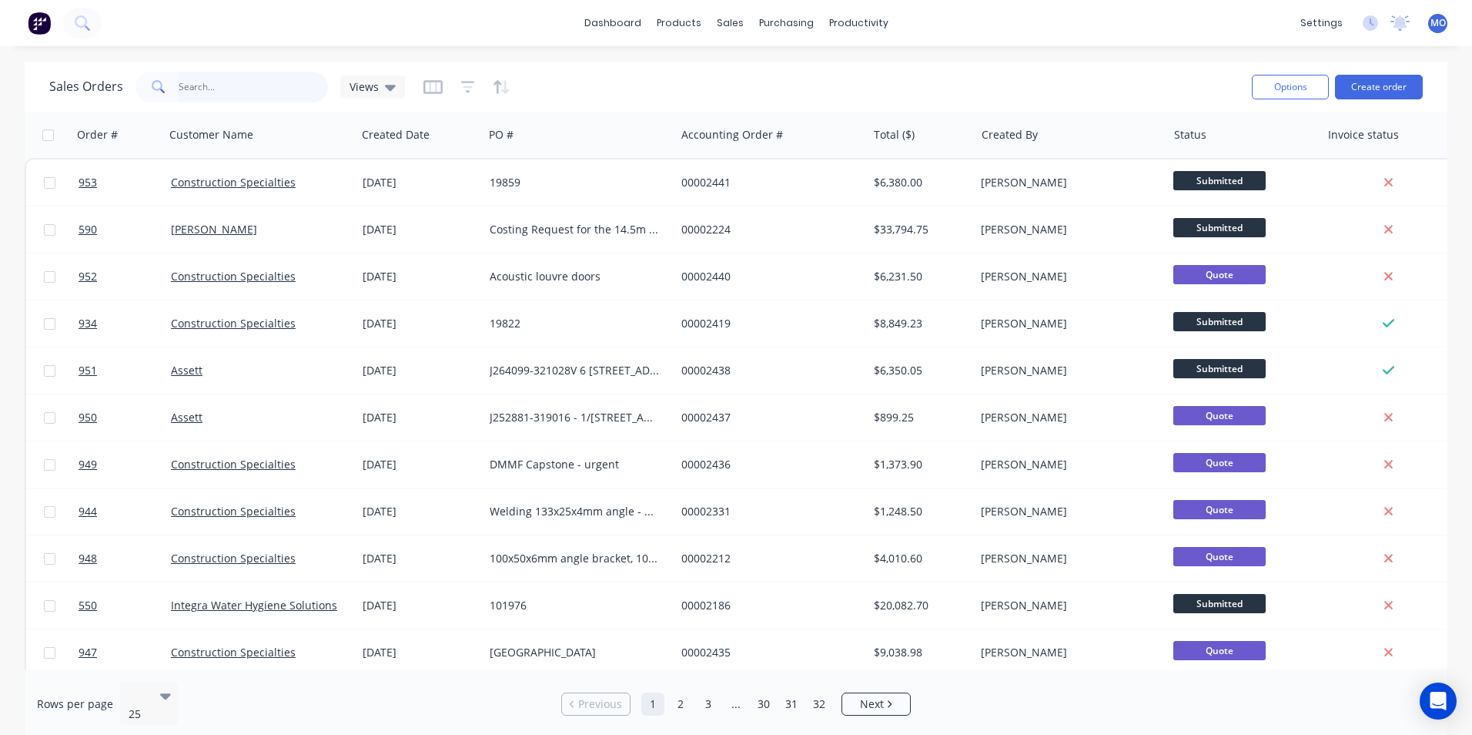
click at [253, 93] on input "text" at bounding box center [254, 87] width 150 height 31
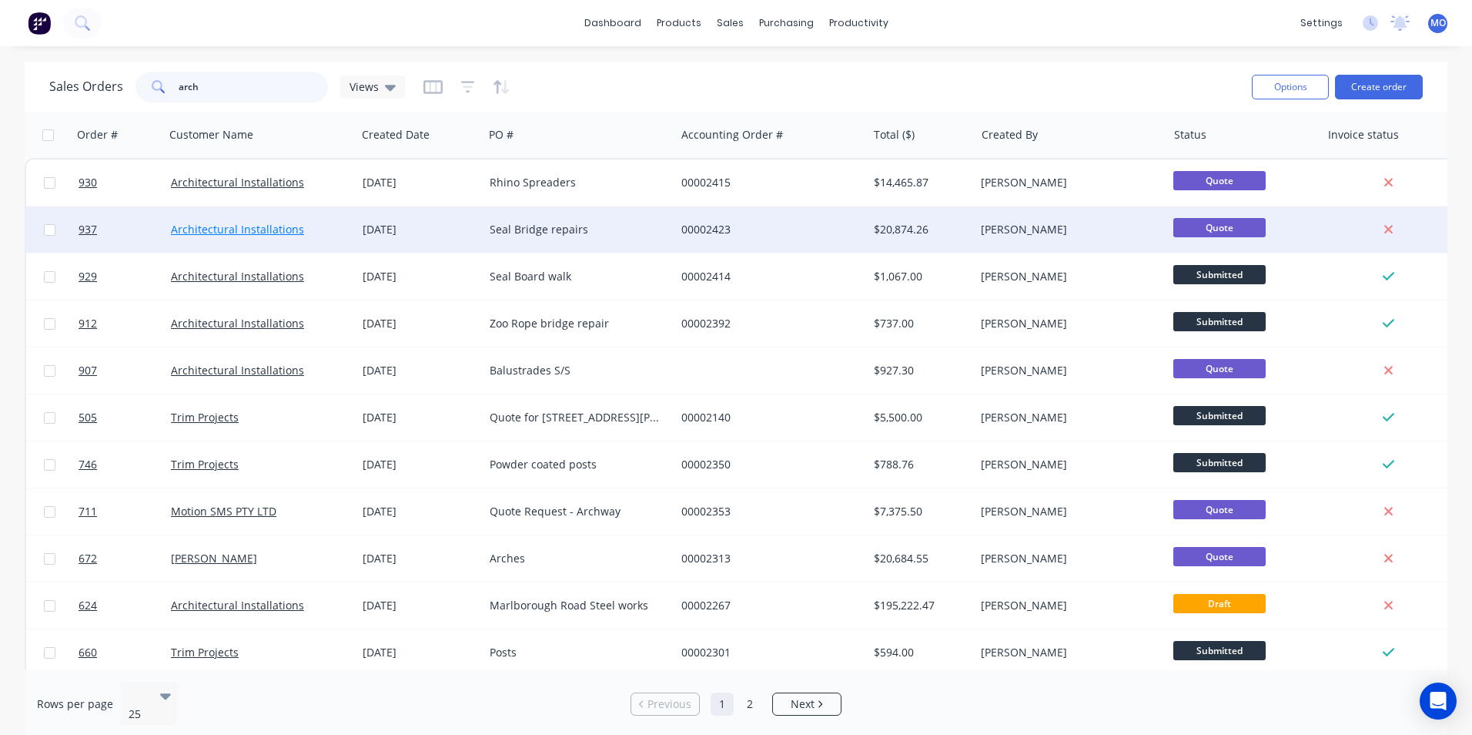
type input "arch"
click at [179, 227] on link "Architectural Installations" at bounding box center [237, 229] width 133 height 15
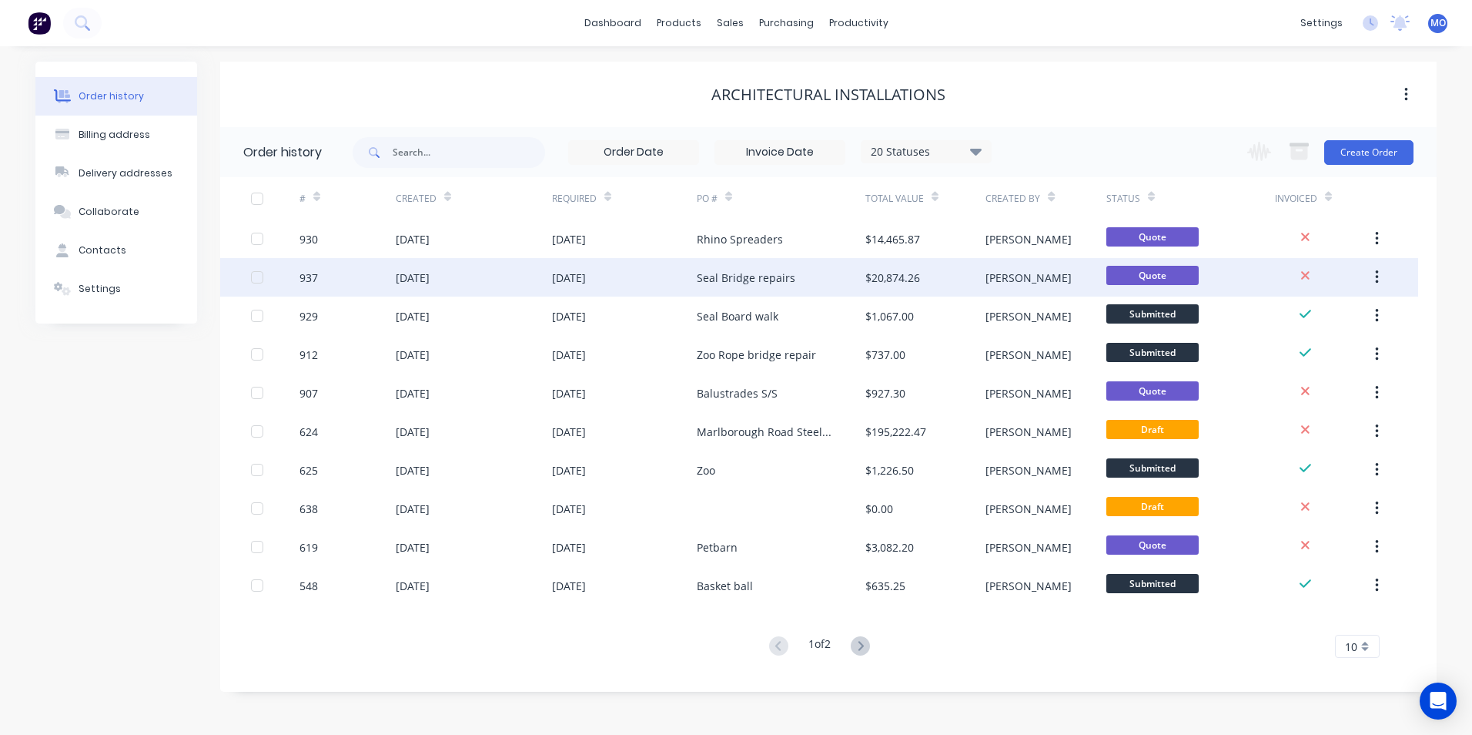
click at [720, 279] on div "Seal Bridge repairs" at bounding box center [746, 278] width 99 height 16
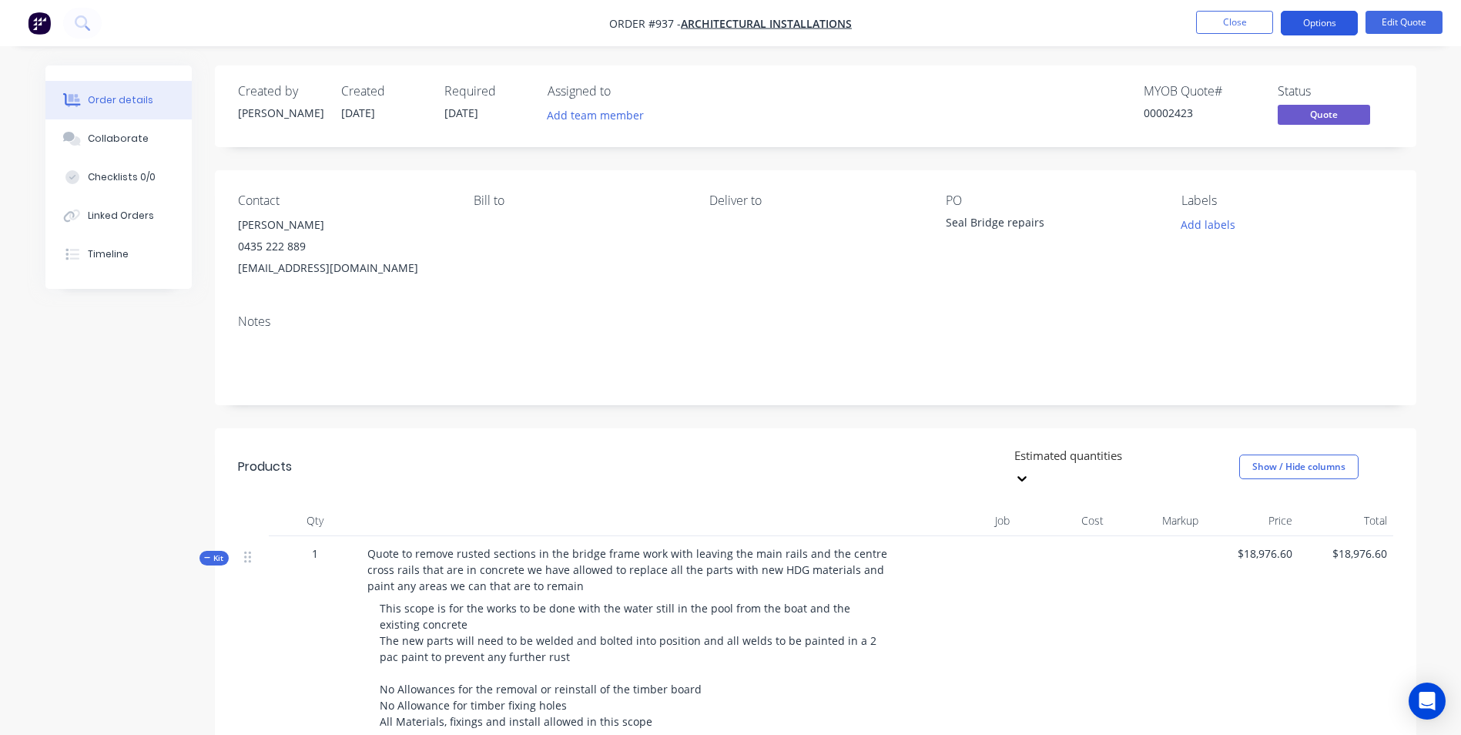
click at [1322, 16] on button "Options" at bounding box center [1319, 23] width 77 height 25
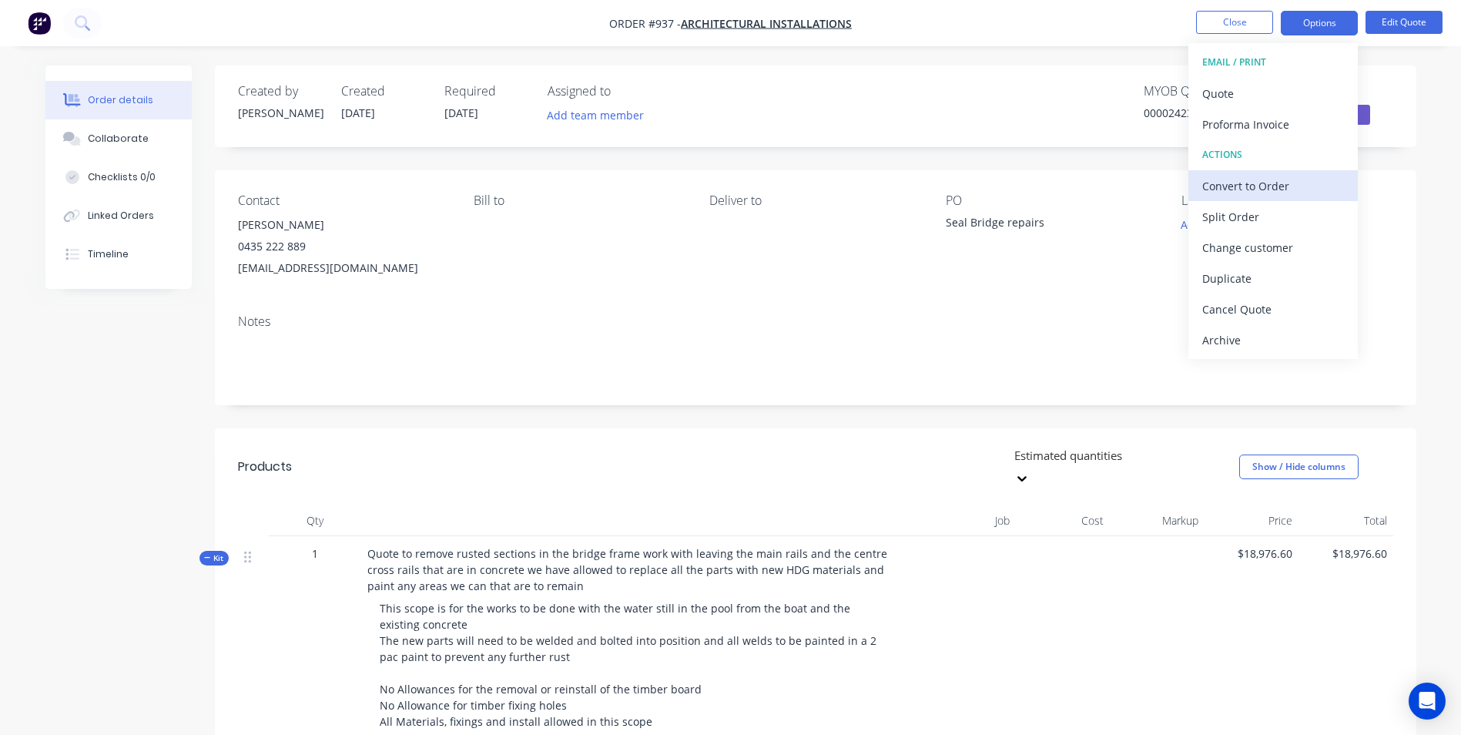
click at [1253, 187] on div "Convert to Order" at bounding box center [1273, 186] width 142 height 22
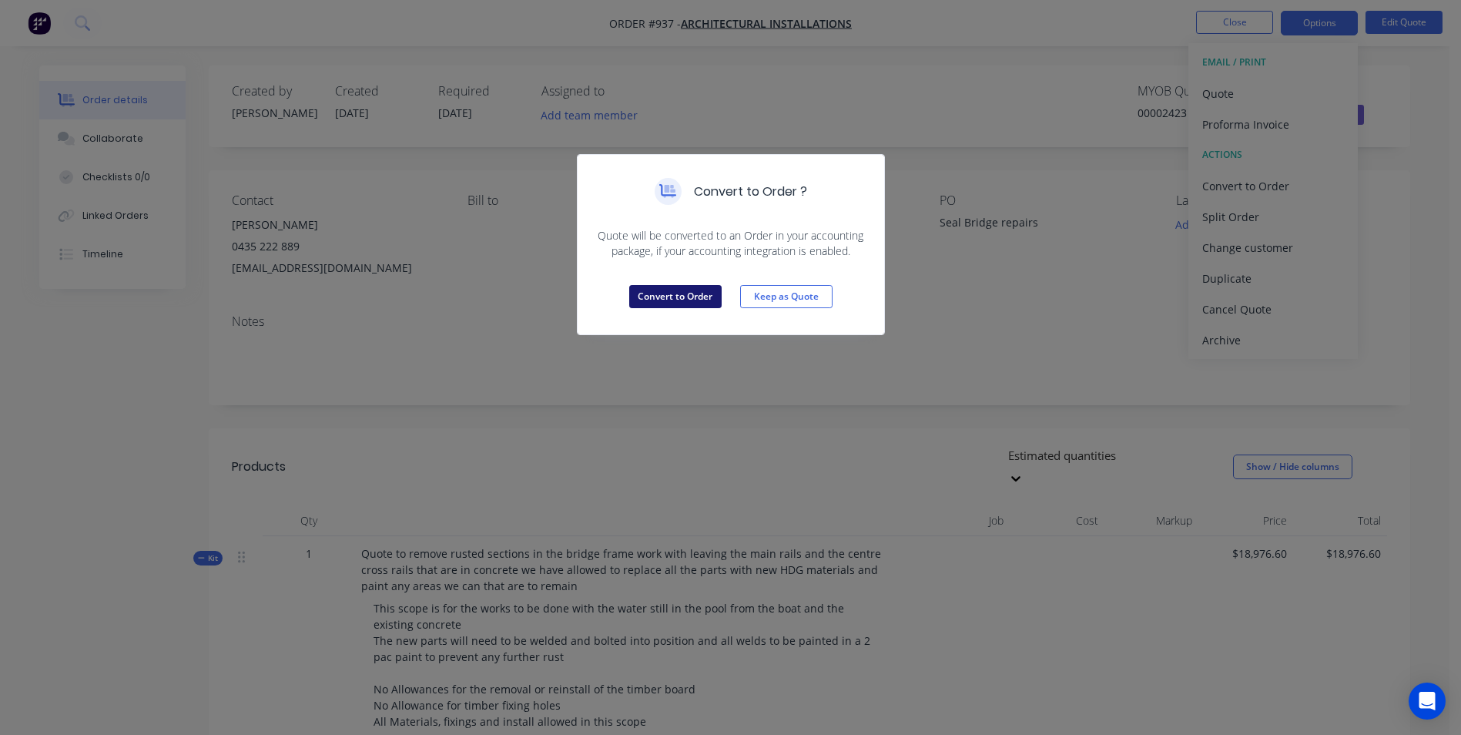
click at [661, 296] on button "Convert to Order" at bounding box center [675, 296] width 92 height 23
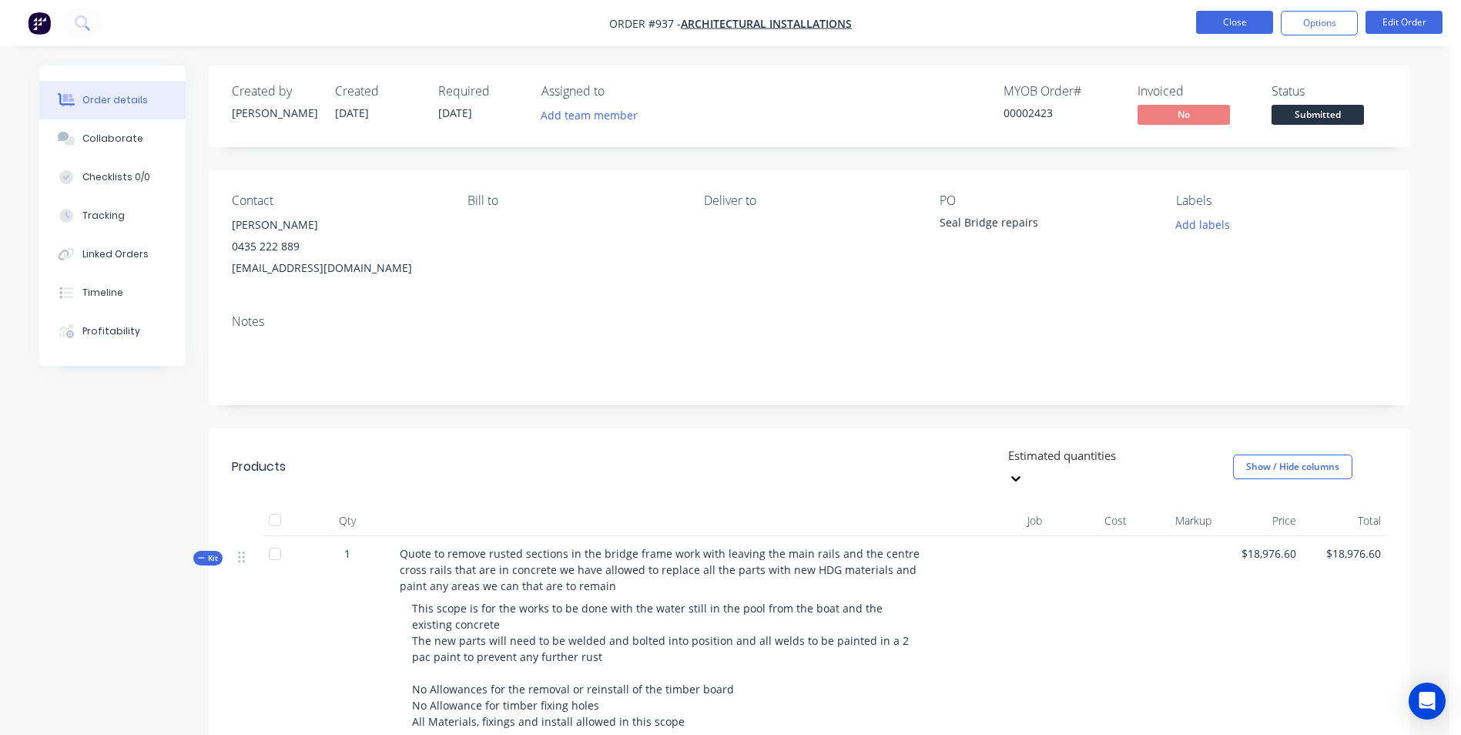
click at [1236, 25] on button "Close" at bounding box center [1234, 22] width 77 height 23
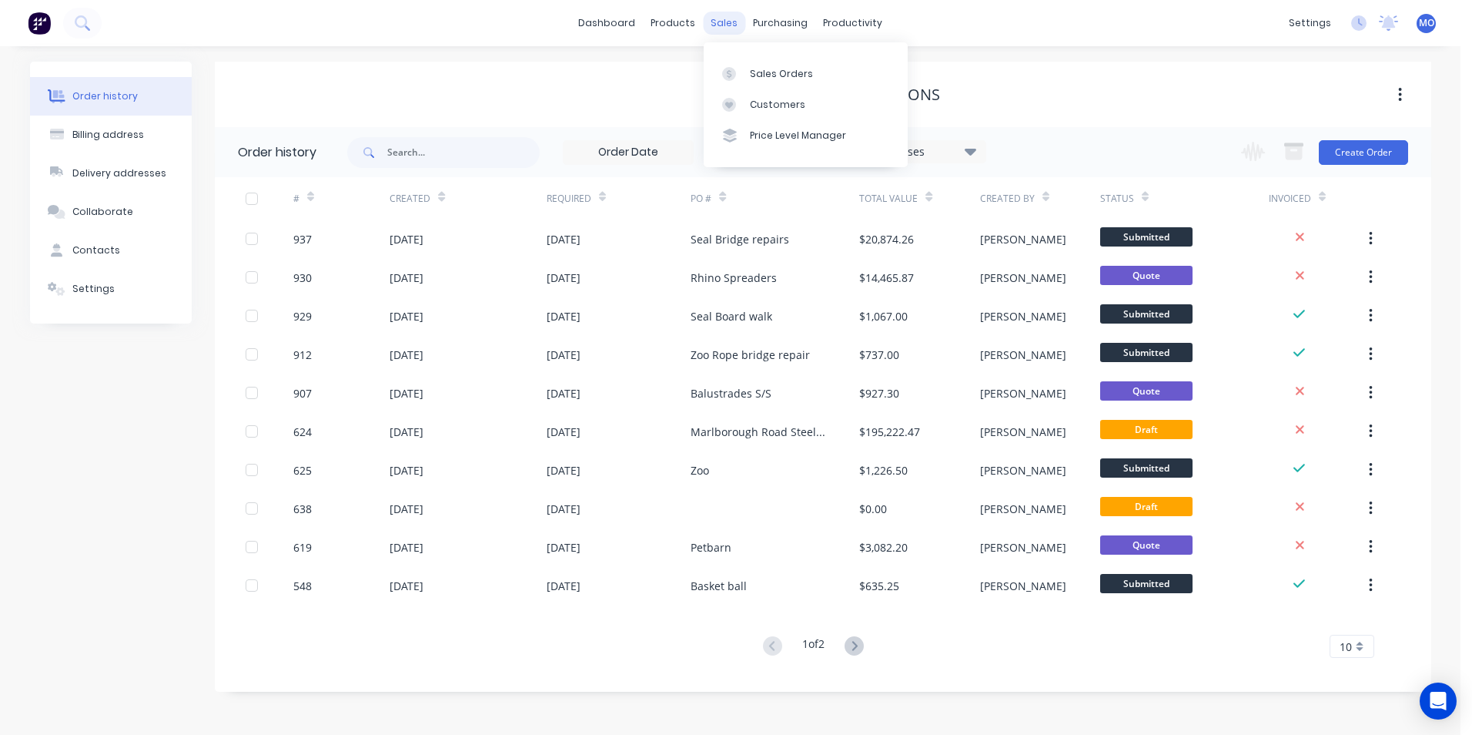
click at [726, 12] on div "sales" at bounding box center [724, 23] width 42 height 23
click at [784, 79] on div "Sales Orders" at bounding box center [781, 74] width 63 height 14
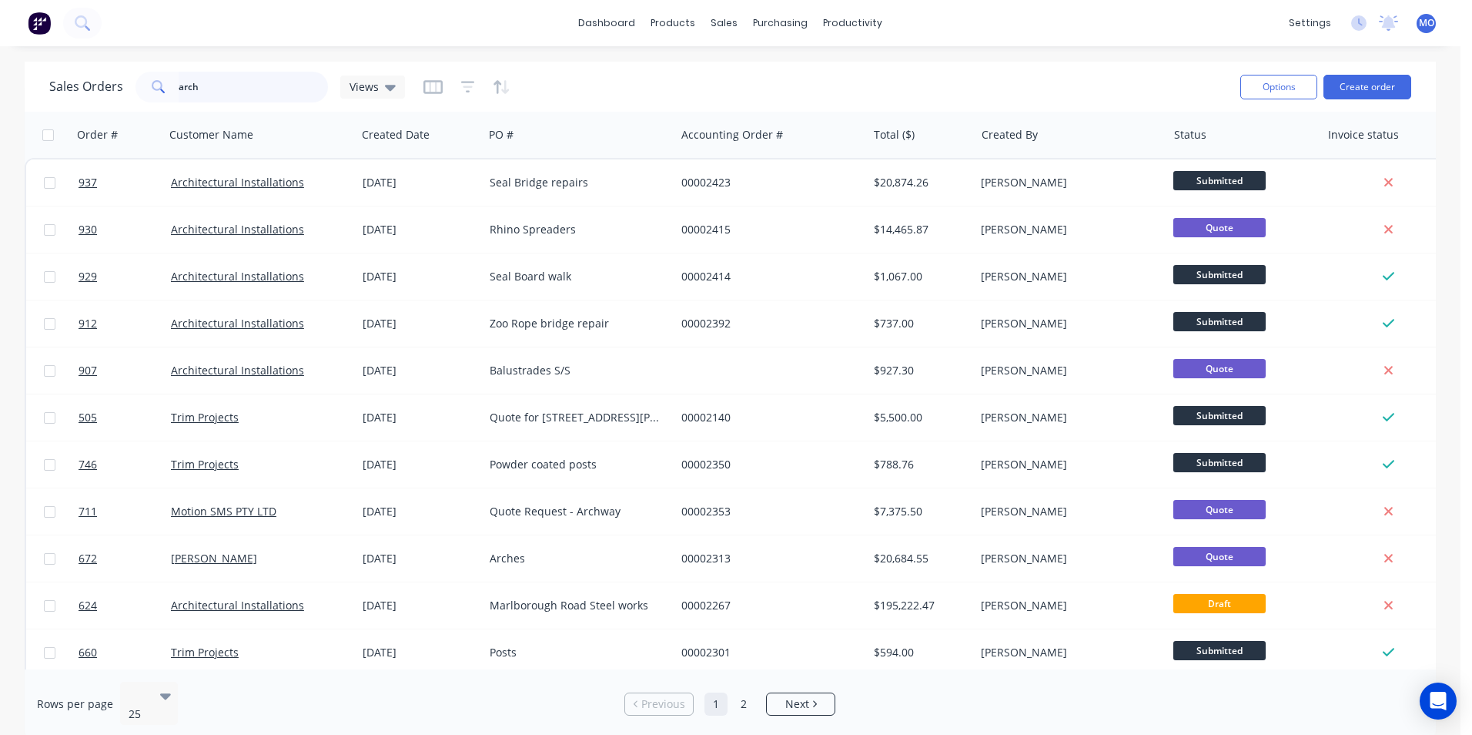
click at [267, 89] on input "arch" at bounding box center [254, 87] width 150 height 31
type input "a"
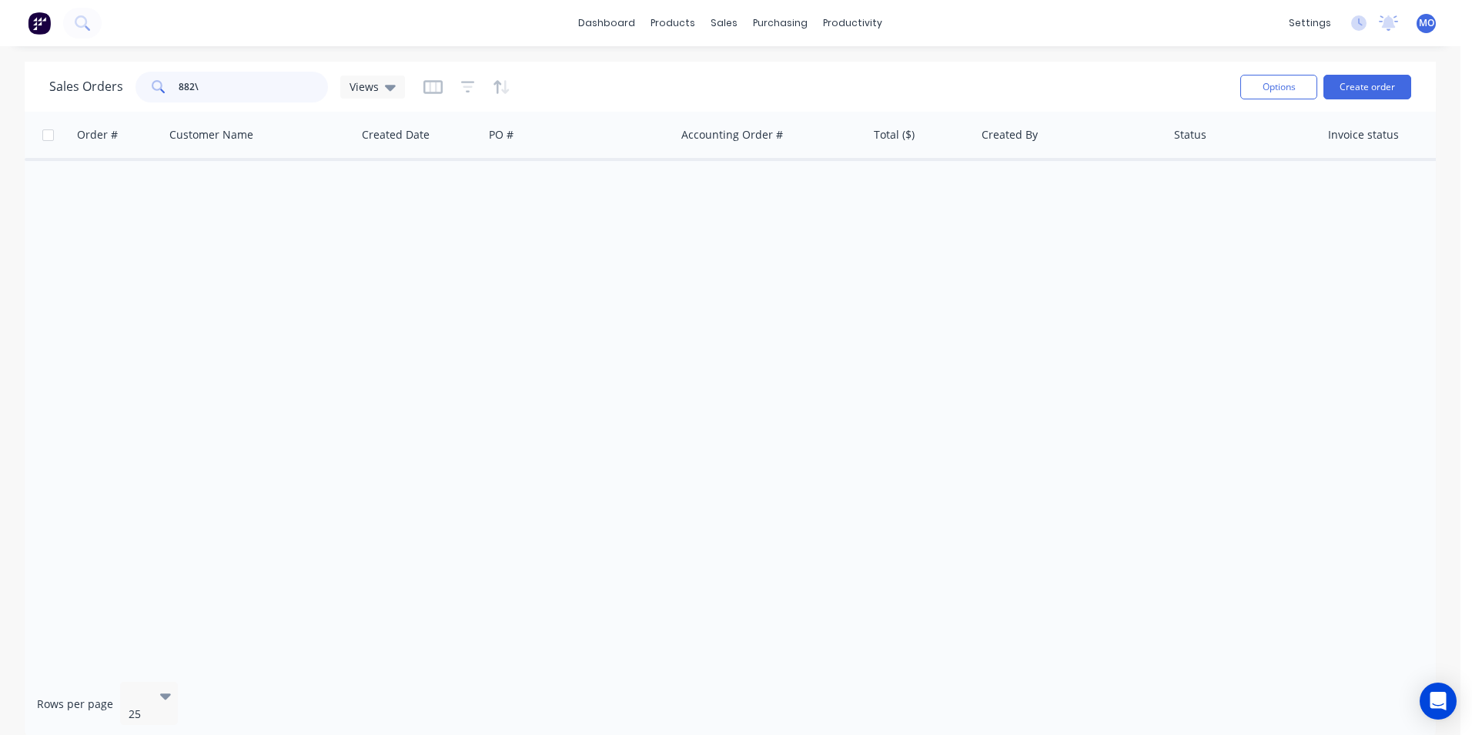
type input "882"
